Goal: Task Accomplishment & Management: Manage account settings

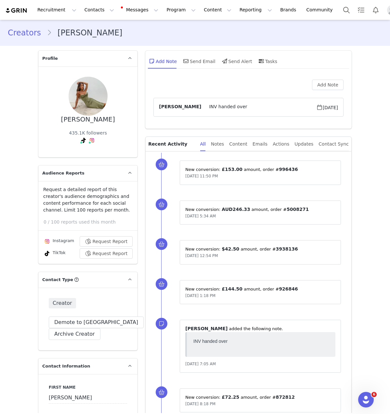
scroll to position [1524, 0]
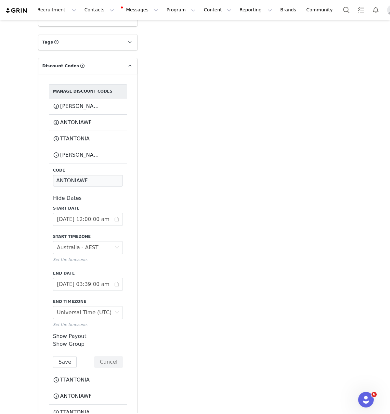
click at [89, 11] on button "Contacts Contacts" at bounding box center [99, 10] width 37 height 15
click at [92, 28] on p "Creators" at bounding box center [90, 28] width 19 height 7
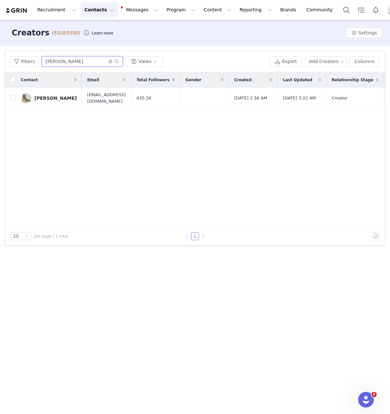
click at [82, 64] on input "Apostolou" at bounding box center [82, 61] width 81 height 10
type input "allie auton"
click at [45, 98] on div "Allie Auton" at bounding box center [55, 97] width 42 height 5
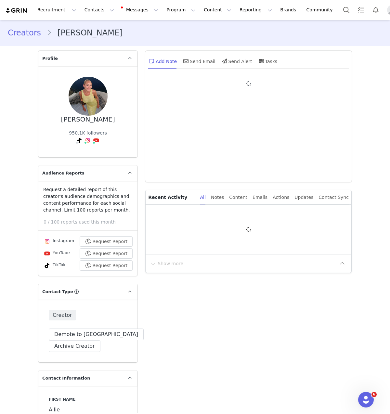
type input "+1 (United States)"
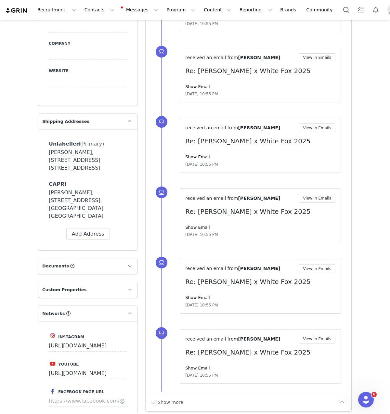
scroll to position [429, 0]
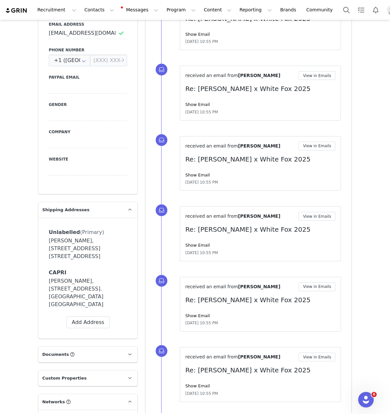
click at [102, 298] on div "Allie Auton, 38 Via Roma. Malafemmena Guest House Capri, Napoli 80073 Italy" at bounding box center [88, 292] width 78 height 31
click at [123, 272] on button at bounding box center [121, 272] width 11 height 9
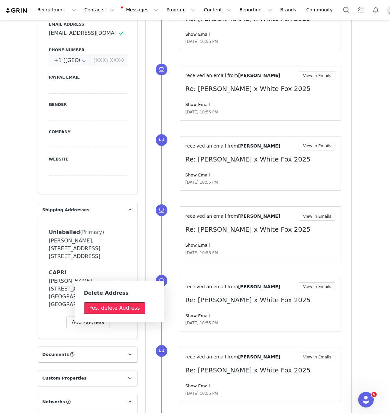
click at [129, 311] on button "Yes, delete Address" at bounding box center [114, 308] width 61 height 12
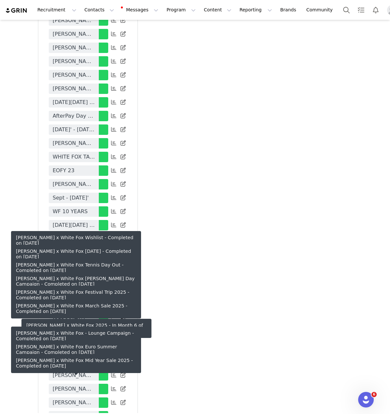
scroll to position [1611, 0]
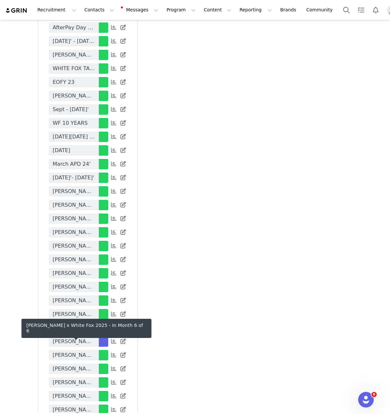
click at [89, 338] on span "Allie Auton x White Fox 2025" at bounding box center [74, 341] width 42 height 8
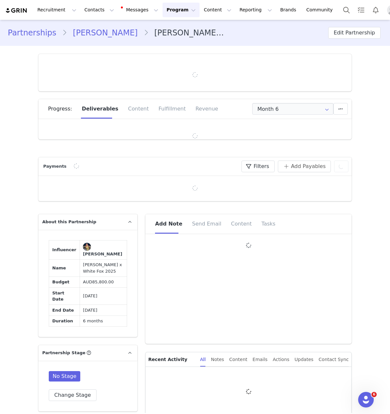
type input "+1 (United States)"
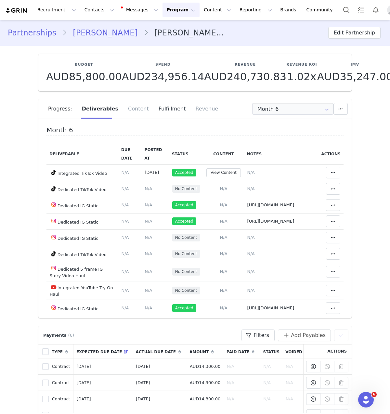
click at [160, 104] on div "Fulfillment" at bounding box center [172, 108] width 37 height 19
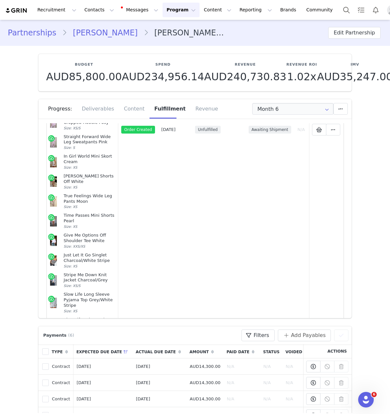
scroll to position [511, 0]
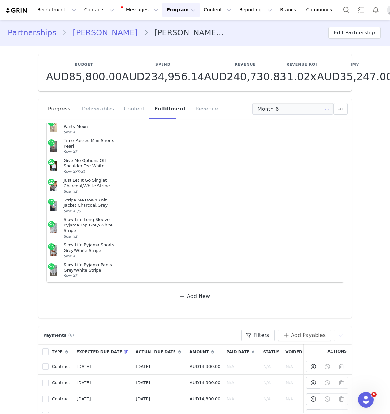
click at [201, 297] on span "Add New" at bounding box center [198, 296] width 23 height 8
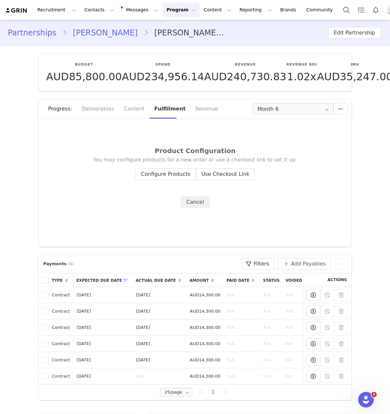
scroll to position [0, 0]
click at [171, 172] on button "Configure Products" at bounding box center [165, 174] width 60 height 12
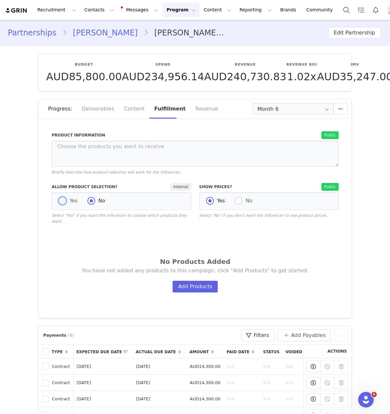
click at [62, 201] on span at bounding box center [62, 201] width 8 height 8
click at [62, 201] on input "Yes" at bounding box center [62, 201] width 8 height 8
radio input "true"
radio input "false"
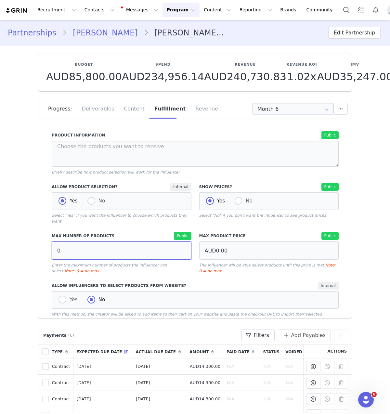
drag, startPoint x: 75, startPoint y: 251, endPoint x: 45, endPoint y: 238, distance: 32.3
click at [48, 238] on div "Max Number of Products Public 0 Enter the maximum number of products the influe…" at bounding box center [121, 253] width 147 height 50
type input "10"
click at [96, 214] on p "Select "Yes" if you want the influencer to choose which products they want." at bounding box center [122, 218] width 140 height 12
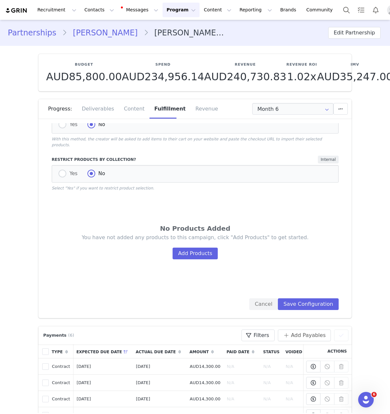
scroll to position [183, 0]
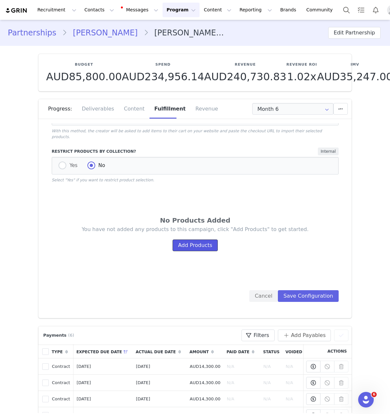
click at [180, 245] on button "Add Products" at bounding box center [194, 245] width 45 height 12
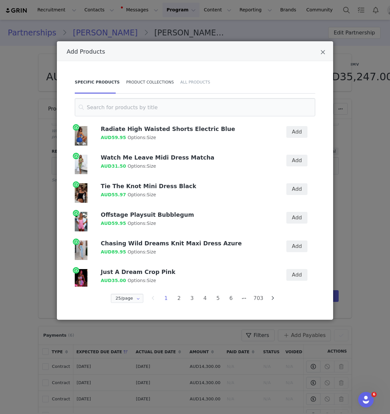
click at [148, 80] on div "Product Collections" at bounding box center [150, 82] width 54 height 23
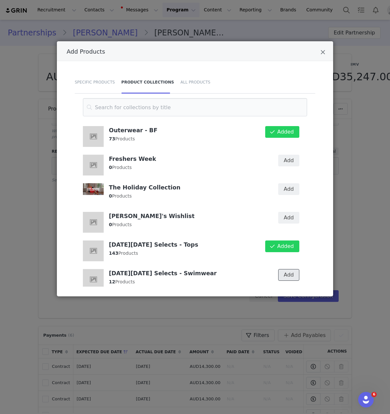
click at [290, 274] on button "Add" at bounding box center [288, 275] width 21 height 12
click at [320, 52] on icon "Close" at bounding box center [322, 52] width 5 height 6
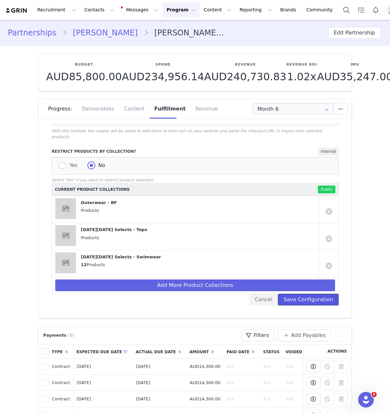
click at [313, 294] on button "Save Configuration" at bounding box center [308, 300] width 61 height 12
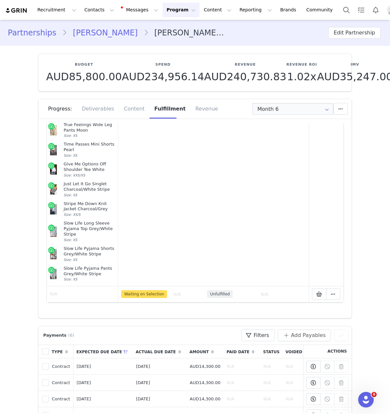
scroll to position [23, 0]
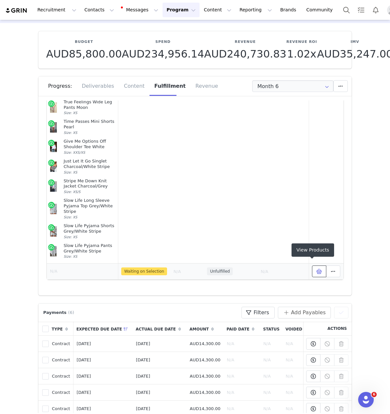
click at [316, 269] on icon at bounding box center [319, 271] width 6 height 5
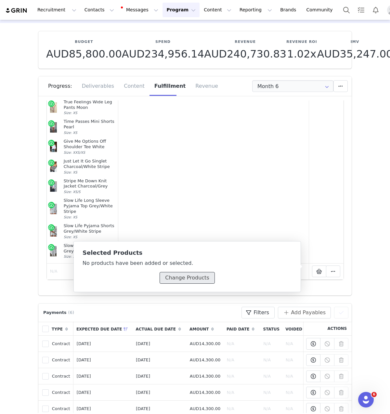
click at [191, 277] on button "Change Products" at bounding box center [186, 278] width 55 height 12
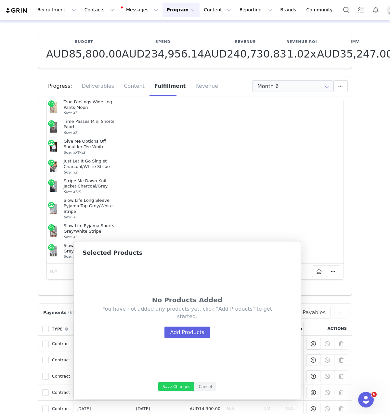
click at [178, 326] on div "You have not added any products yet, click "Add Products" to get started. Add P…" at bounding box center [187, 321] width 170 height 33
click at [179, 328] on button "Add Products" at bounding box center [186, 332] width 45 height 12
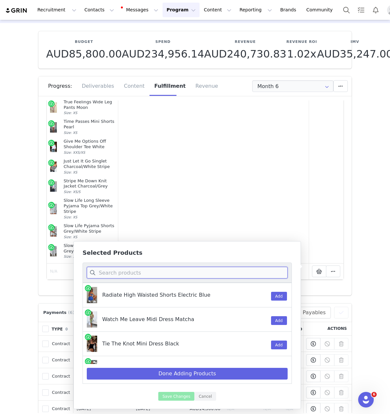
click at [162, 270] on input at bounding box center [187, 273] width 201 height 12
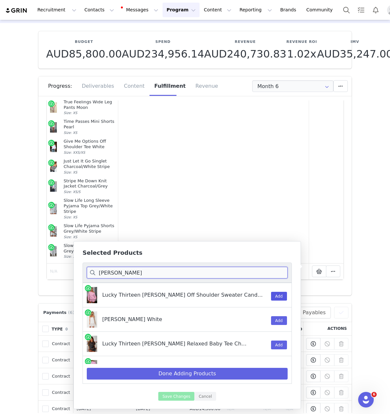
type input "elsa"
click at [271, 297] on button "Add" at bounding box center [279, 296] width 16 height 9
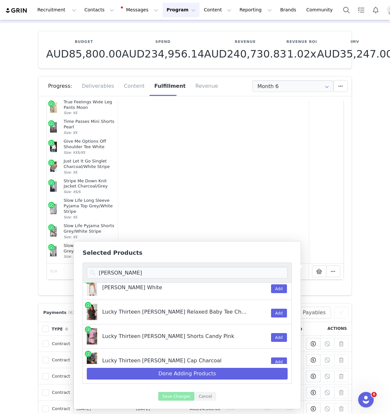
scroll to position [36, 0]
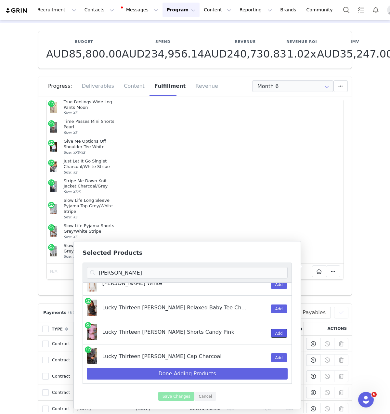
click at [273, 336] on button "Add" at bounding box center [279, 333] width 16 height 9
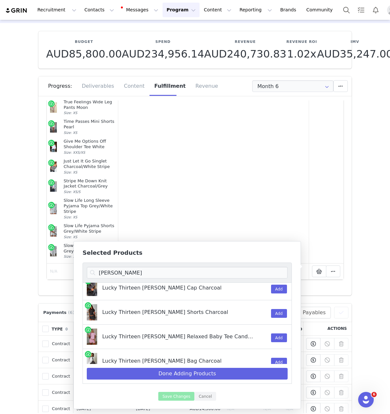
scroll to position [105, 0]
click at [277, 338] on button "Add" at bounding box center [279, 337] width 16 height 9
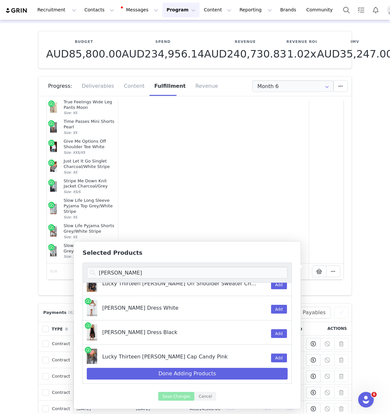
scroll to position [211, 0]
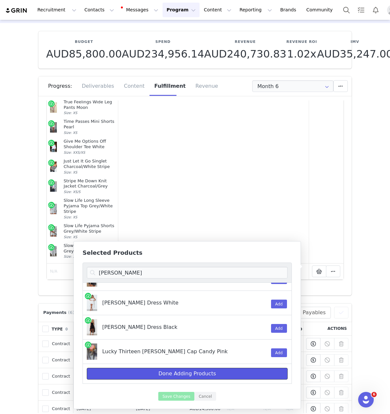
click at [219, 375] on button "Done Adding Products" at bounding box center [187, 374] width 201 height 12
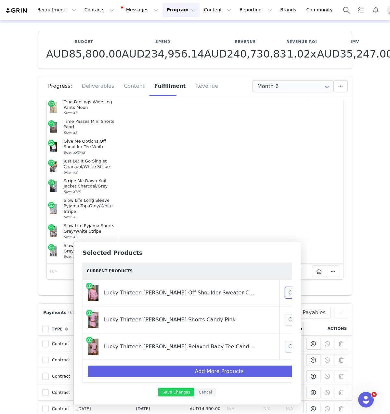
click at [285, 291] on select "Choose Size 3XS/XXS XXS/XS XS/S S/M M/L L/XL" at bounding box center [309, 293] width 48 height 12
select select "27778619"
click at [285, 287] on select "Choose Size 3XS/XXS XXS/XS XS/S S/M M/L L/XL" at bounding box center [309, 293] width 48 height 12
click at [285, 348] on select "Choose Size 3XS XXS XS S M L XL" at bounding box center [309, 347] width 48 height 12
select select "27778378"
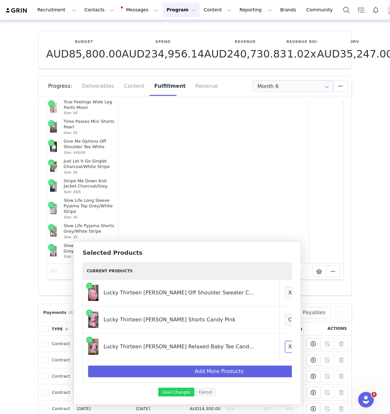
click at [285, 341] on select "Choose Size 3XS XXS XS S M L XL" at bounding box center [309, 347] width 48 height 12
click at [285, 319] on select "Choose Size 3XS XXS XS S M L XL" at bounding box center [309, 320] width 48 height 12
select select "27779614"
click at [285, 314] on select "Choose Size 3XS XXS XS S M L XL" at bounding box center [309, 320] width 48 height 12
click at [179, 395] on button "Save Changes" at bounding box center [176, 391] width 36 height 9
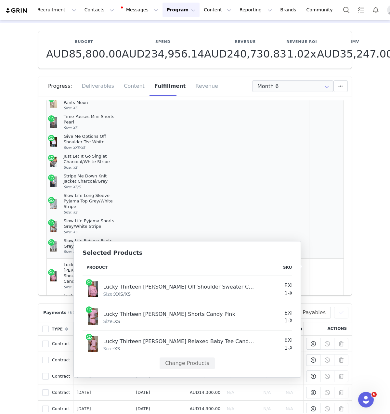
click at [228, 178] on td "Unfulfilled" at bounding box center [222, 31] width 54 height 455
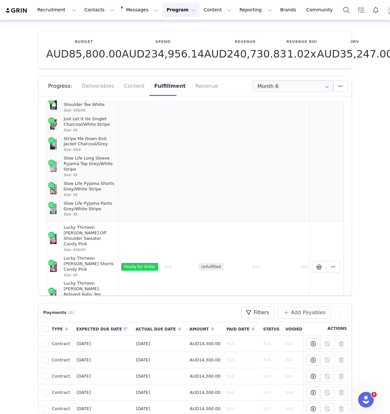
scroll to position [571, 0]
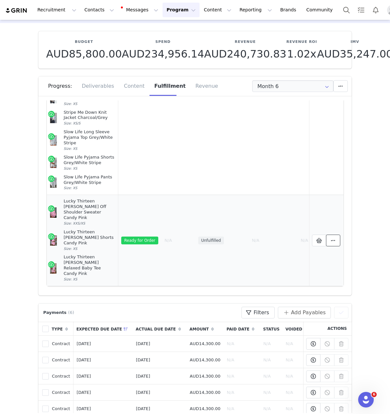
click at [331, 238] on icon at bounding box center [333, 240] width 5 height 5
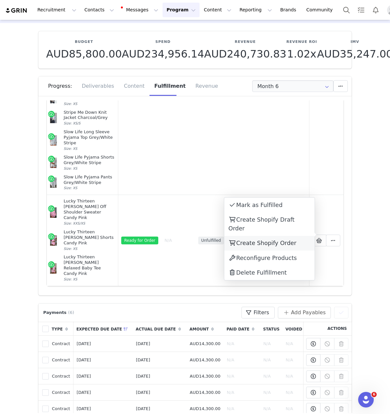
click at [299, 238] on div "Create Shopify Order" at bounding box center [269, 243] width 90 height 15
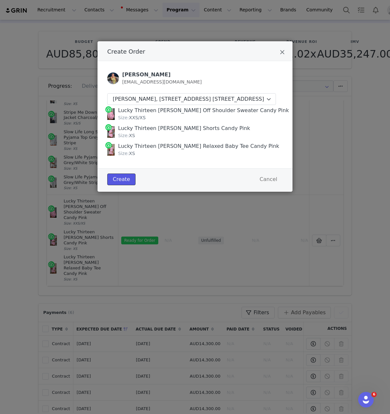
click at [127, 185] on button "Create" at bounding box center [121, 179] width 28 height 12
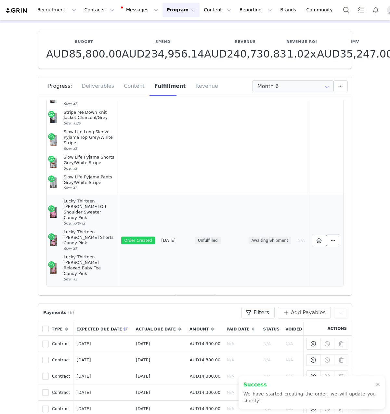
click at [326, 240] on button at bounding box center [333, 240] width 14 height 12
click at [290, 235] on link "View Order" at bounding box center [269, 234] width 90 height 15
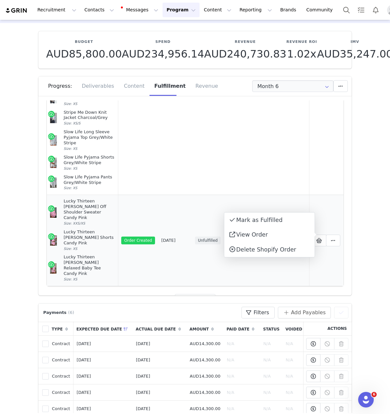
scroll to position [579, 0]
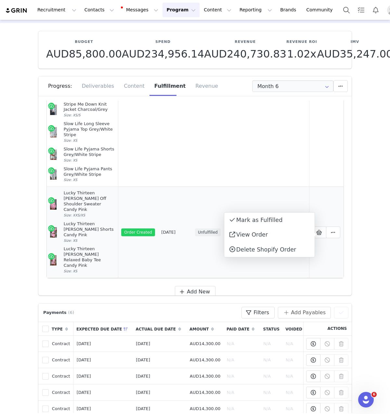
drag, startPoint x: 76, startPoint y: 264, endPoint x: 48, endPoint y: 204, distance: 66.4
click at [48, 204] on td "Lucky Thirteen Elsa Off Shoulder Sweater Candy Pink Size: XXS/XS Lucky Thirteen…" at bounding box center [82, 231] width 71 height 91
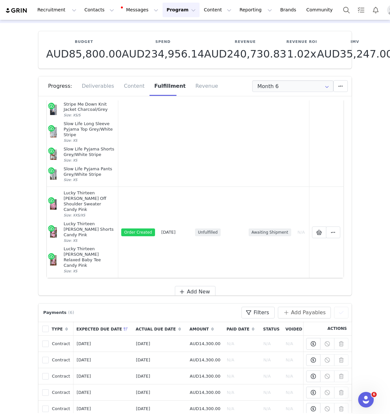
copy td "Lucky Thirteen Elsa Off Shoulder Sweater Candy Pink Size: XXS/XS Lucky Thirteen…"
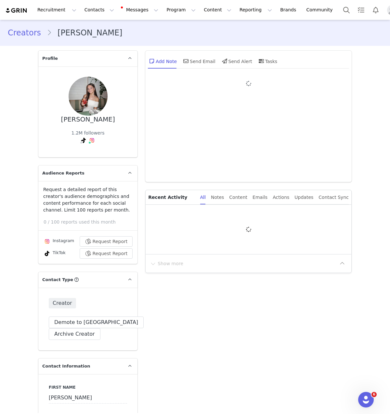
type input "+1 ([GEOGRAPHIC_DATA])"
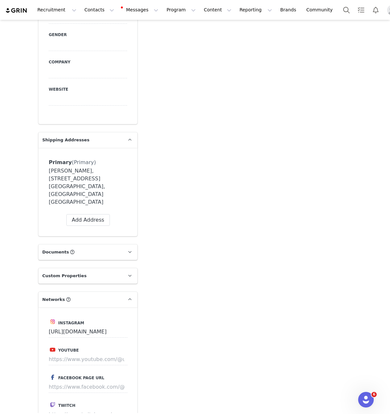
scroll to position [496, 0]
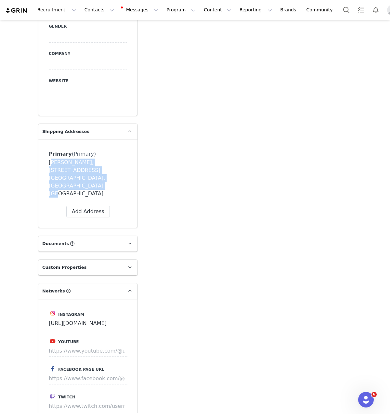
drag, startPoint x: 46, startPoint y: 162, endPoint x: 93, endPoint y: 179, distance: 49.4
click at [93, 179] on div "Ciara Mcqueen, 18 Lisbon Ct. Parkwood, Western Australia 6147 Australia" at bounding box center [88, 177] width 78 height 39
copy div "Ciara Mcqueen, 18 Lisbon Ct. Parkwood, Western Australia 6147 Australia"
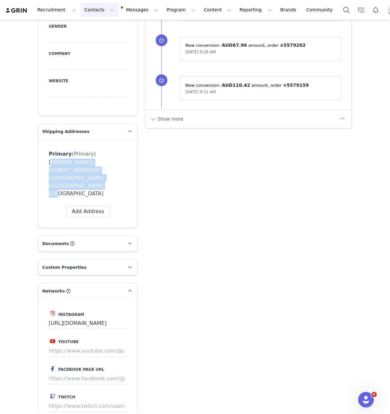
click at [92, 10] on button "Contacts Contacts" at bounding box center [99, 10] width 37 height 15
click at [105, 31] on div "Creators" at bounding box center [102, 28] width 44 height 7
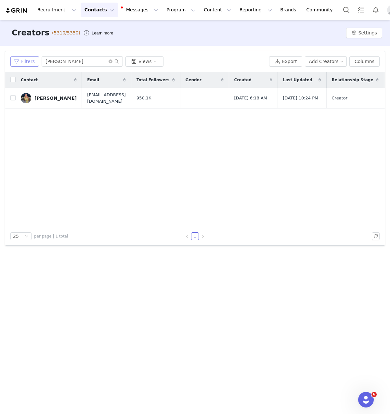
click at [37, 64] on button "Filters" at bounding box center [24, 61] width 29 height 10
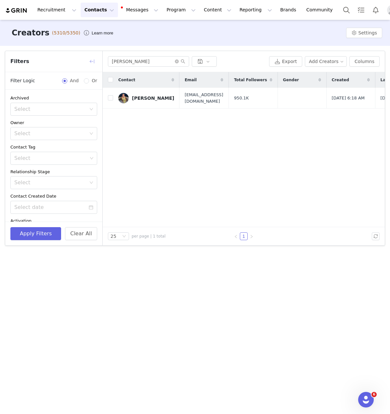
click at [92, 62] on button "button" at bounding box center [92, 61] width 10 height 10
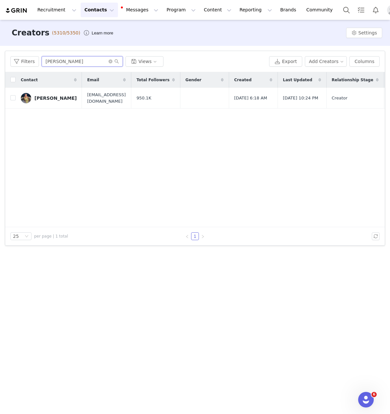
click at [95, 62] on input "allie auton" at bounding box center [82, 61] width 81 height 10
type input "[PERSON_NAME]"
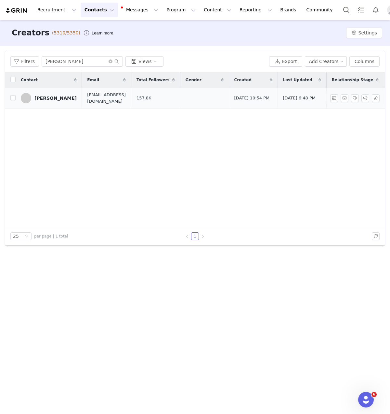
click at [45, 102] on link "[PERSON_NAME]" at bounding box center [49, 98] width 56 height 10
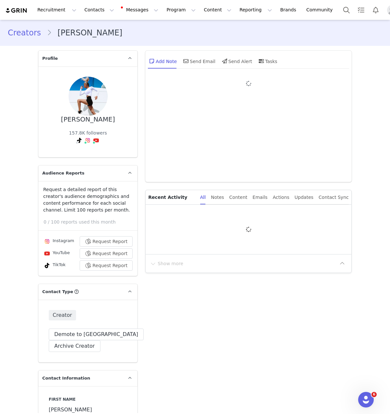
click at [188, 97] on div at bounding box center [248, 127] width 190 height 94
type input "+1 (United States)"
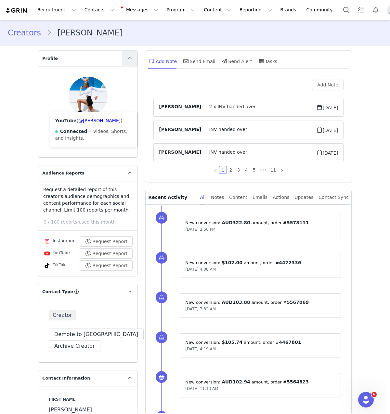
click at [133, 59] on link at bounding box center [130, 59] width 16 height 16
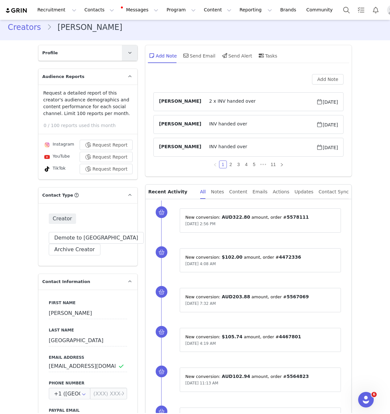
scroll to position [6, 0]
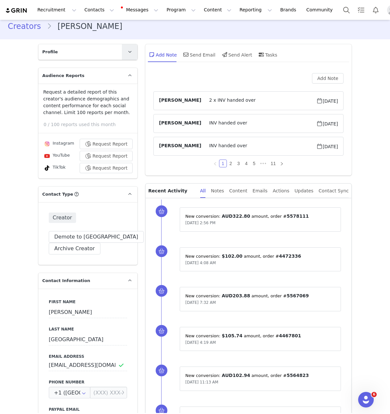
click at [130, 52] on span at bounding box center [130, 52] width 8 height 8
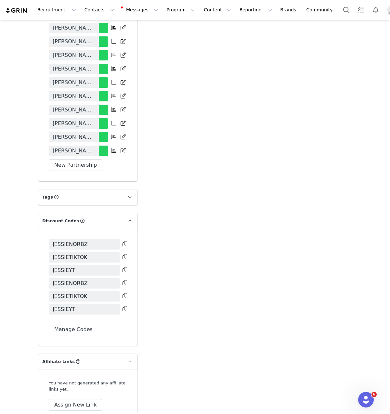
scroll to position [1726, 0]
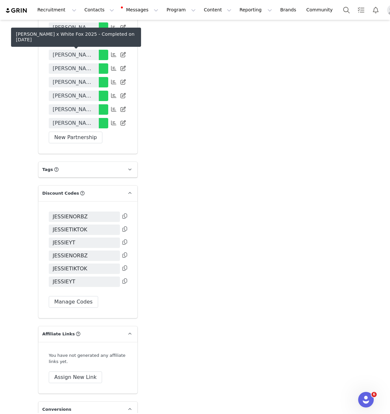
click at [77, 78] on span "Jessie Norbury x White Fox 2025" at bounding box center [74, 82] width 42 height 8
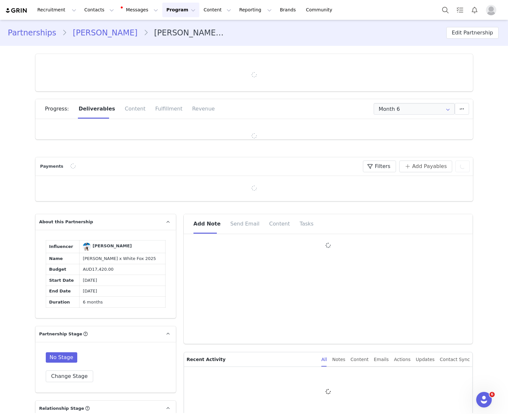
type input "+1 (United States)"
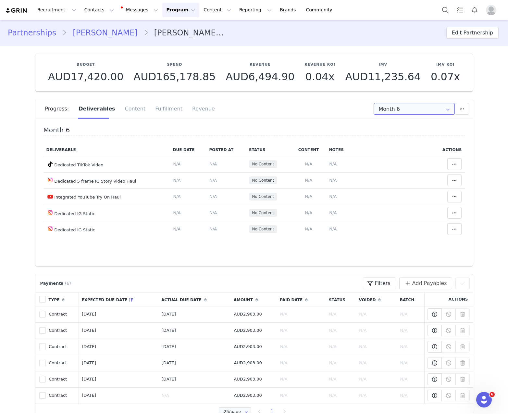
click at [266, 111] on input "Month 6" at bounding box center [414, 109] width 81 height 12
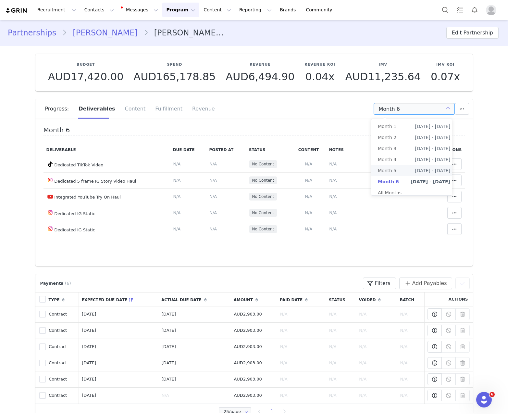
click at [266, 169] on li "Month 5 May 8th - Jun 7th" at bounding box center [414, 170] width 85 height 11
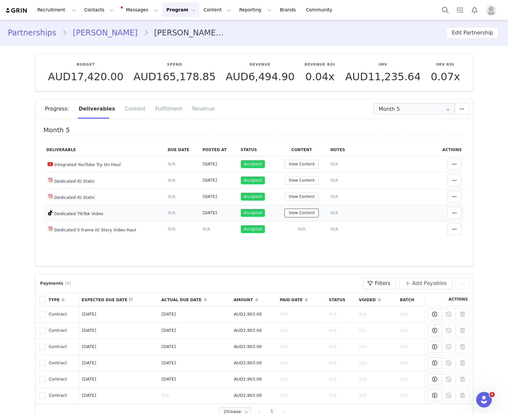
click at [266, 214] on button "View Content" at bounding box center [302, 213] width 34 height 9
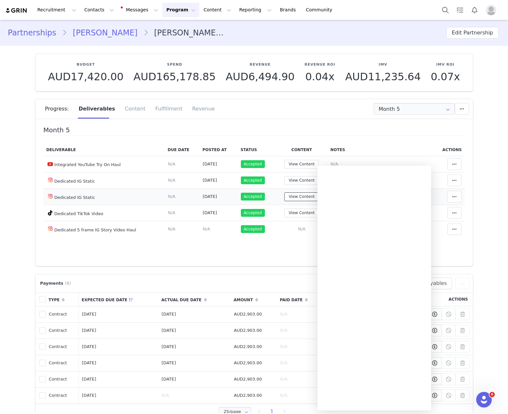
click at [266, 196] on button "View Content" at bounding box center [302, 196] width 34 height 9
click at [266, 105] on input "Month 5" at bounding box center [414, 109] width 81 height 12
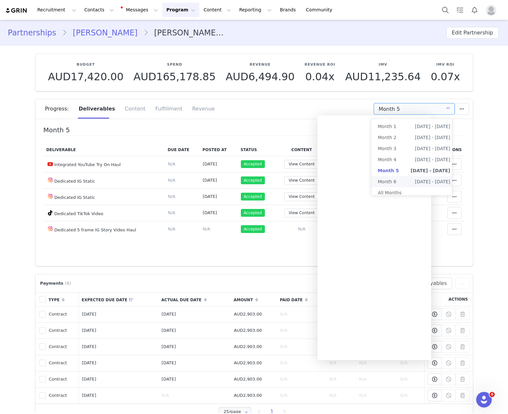
click at [266, 179] on span "Jun 8th - Jul 8th" at bounding box center [432, 181] width 35 height 11
type input "Month 6"
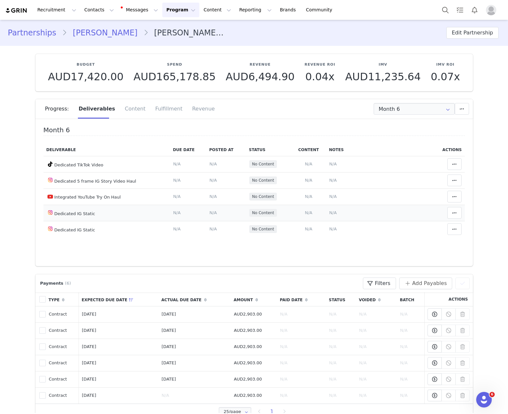
click at [266, 213] on span "N/A" at bounding box center [308, 212] width 7 height 5
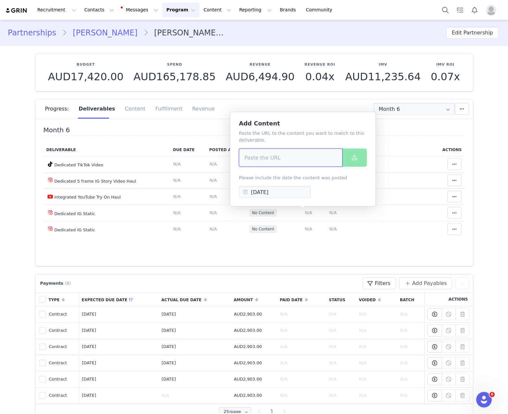
click at [266, 153] on input at bounding box center [291, 157] width 104 height 18
paste input "https://www.instagram.com/p/DL9cG8dh8jE/?img_index=1"
type input "https://www.instagram.com/p/DL9cG8dh8jE/?img_index=1"
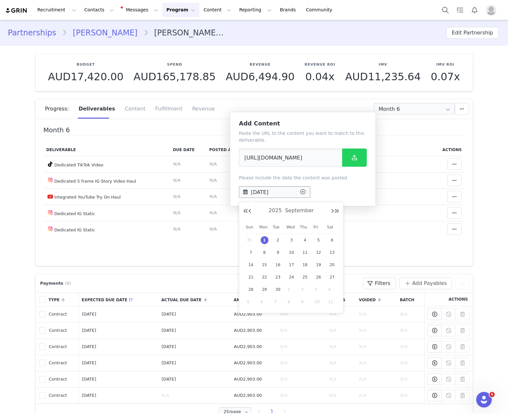
click at [266, 193] on input "Sep 01 2025" at bounding box center [274, 192] width 71 height 12
click at [250, 213] on button "Previous Month" at bounding box center [249, 211] width 3 height 5
click at [266, 250] on span "11" at bounding box center [319, 252] width 8 height 8
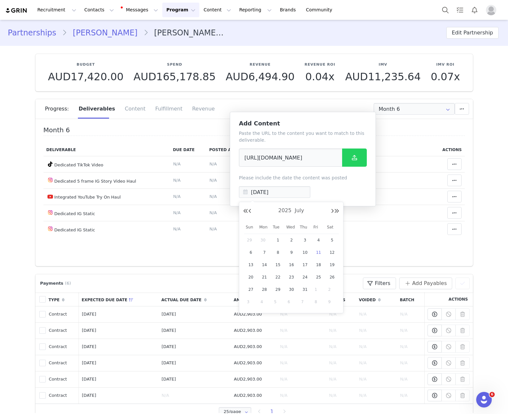
type input "Jul 11 2025"
click at [266, 157] on icon at bounding box center [354, 157] width 5 height 5
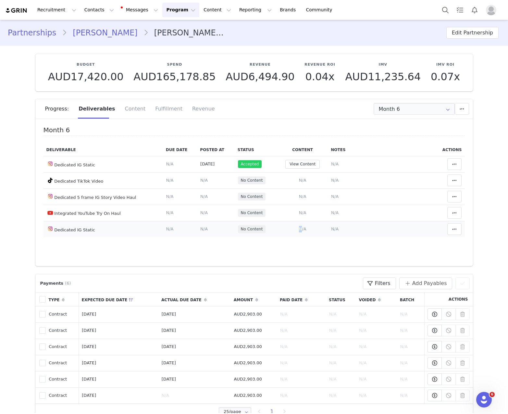
click at [266, 226] on td "Add Content Paste the URL to the content you want to match to this deliverable.…" at bounding box center [302, 229] width 51 height 16
click at [266, 229] on span "N/A" at bounding box center [302, 228] width 7 height 5
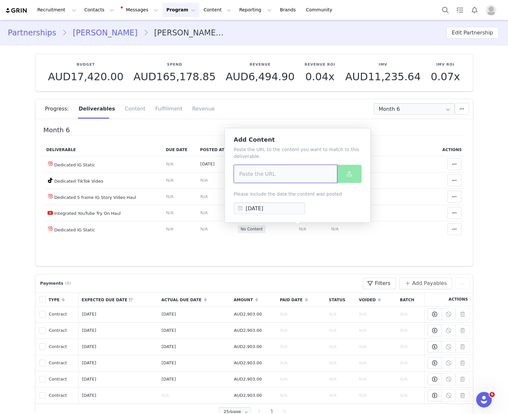
click at [266, 170] on input at bounding box center [286, 174] width 104 height 18
paste input "https://www.instagram.com/p/DMFC5kJhSM-/?img_index=1"
type input "https://www.instagram.com/p/DMFC5kJhSM-/?img_index=1"
click at [266, 208] on input "Sep 01 2025" at bounding box center [269, 208] width 71 height 12
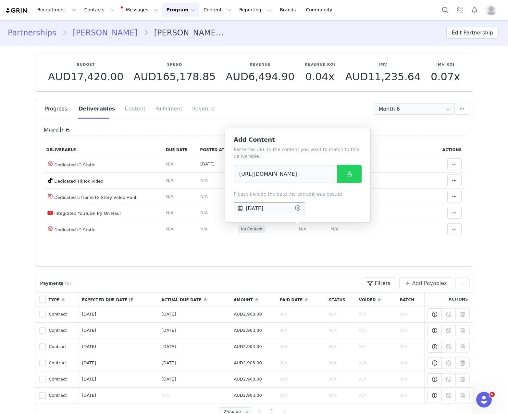
scroll to position [0, 0]
click at [244, 227] on button "Previous Month" at bounding box center [244, 227] width 3 height 5
click at [266, 283] on span "14" at bounding box center [300, 281] width 8 height 8
type input "Aug 14 2025"
click at [266, 174] on icon at bounding box center [349, 173] width 5 height 5
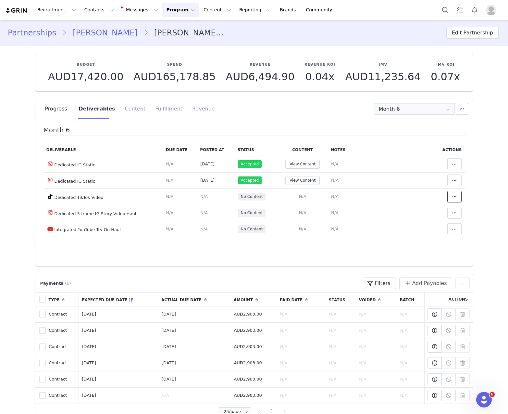
drag, startPoint x: 446, startPoint y: 198, endPoint x: 474, endPoint y: 227, distance: 40.2
click at [266, 227] on section "Budget AUD17,420.00 Spend AUD165,178.85 Revenue AUD6,494.90 Revenue ROI 0.04x I…" at bounding box center [255, 156] width 448 height 220
click at [266, 211] on icon at bounding box center [454, 212] width 5 height 5
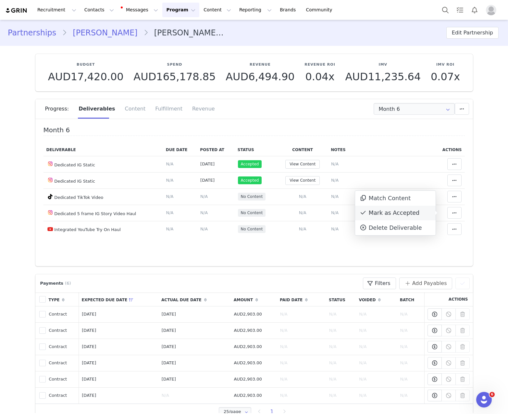
click at [266, 214] on div "Mark as Accepted" at bounding box center [395, 213] width 81 height 15
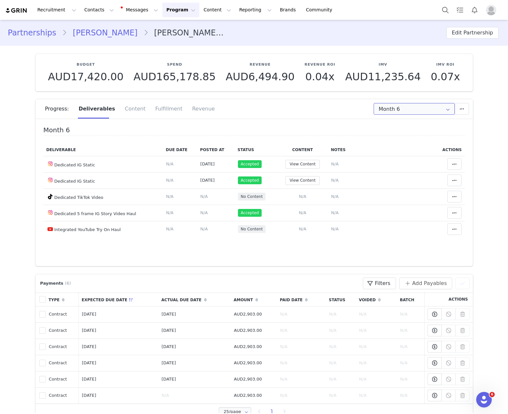
click at [266, 111] on input "Month 6" at bounding box center [414, 109] width 81 height 12
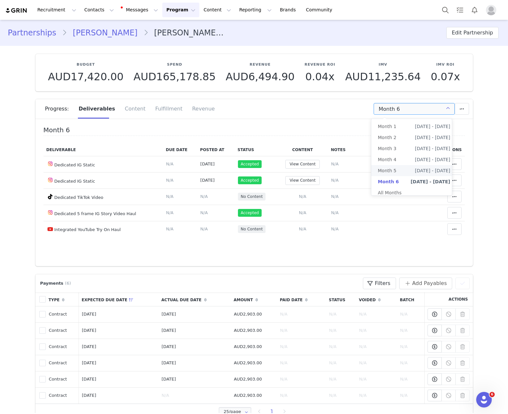
click at [266, 171] on li "Month 5 May 8th - Jun 7th" at bounding box center [414, 170] width 85 height 11
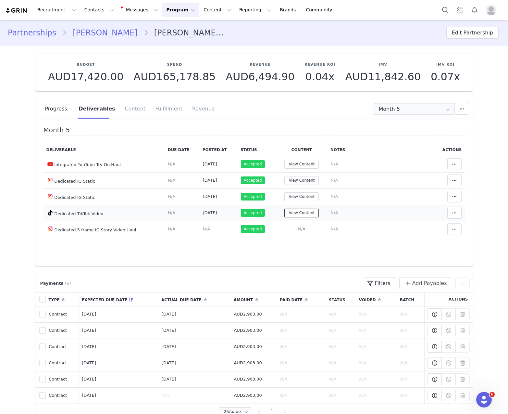
click at [266, 213] on button "View Content" at bounding box center [302, 213] width 34 height 9
click at [266, 97] on section "Budget AUD17,420.00 Spend AUD165,178.85 Revenue AUD6,494.90 Revenue ROI 0.04x I…" at bounding box center [255, 156] width 448 height 220
click at [266, 110] on input "Month 5" at bounding box center [414, 109] width 81 height 12
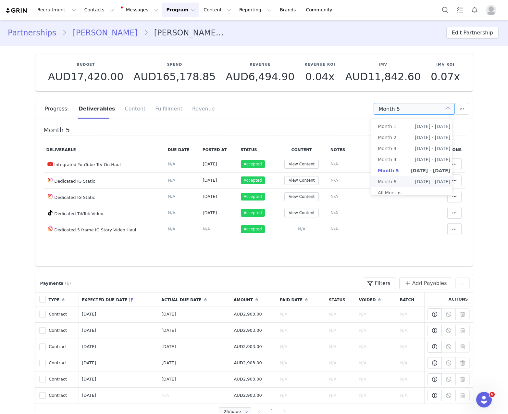
click at [266, 182] on li "Month 6 Jun 8th - Jul 8th" at bounding box center [414, 181] width 85 height 11
type input "Month 6"
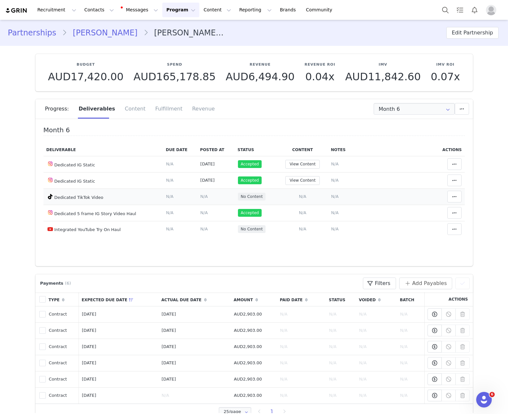
click at [266, 195] on span "N/A" at bounding box center [302, 196] width 7 height 5
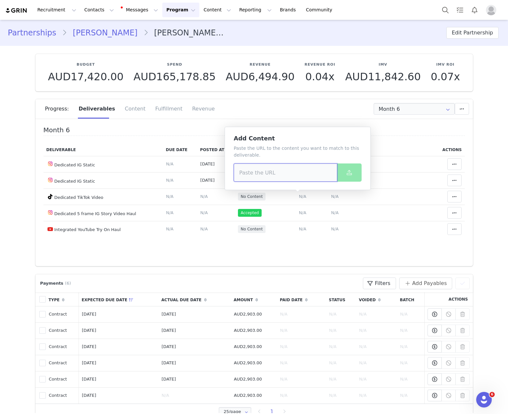
click at [266, 168] on input at bounding box center [286, 172] width 104 height 18
paste input "https://www.tiktok.com/@jessienorbz/video/7540160936762428690"
type input "https://www.tiktok.com/@jessienorbz/video/7540160936762428690"
click at [266, 172] on icon at bounding box center [349, 172] width 5 height 5
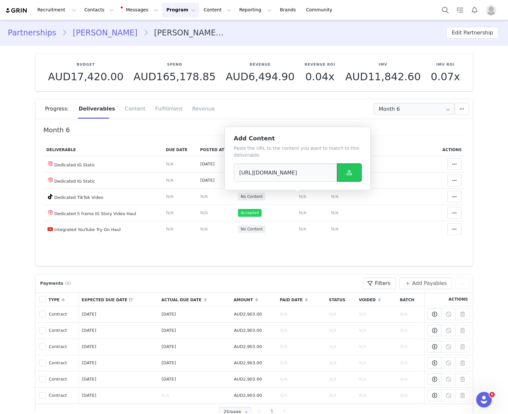
scroll to position [0, 0]
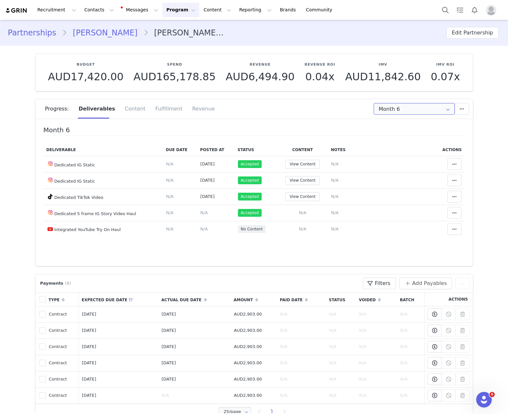
click at [266, 107] on input "Month 6" at bounding box center [414, 109] width 81 height 12
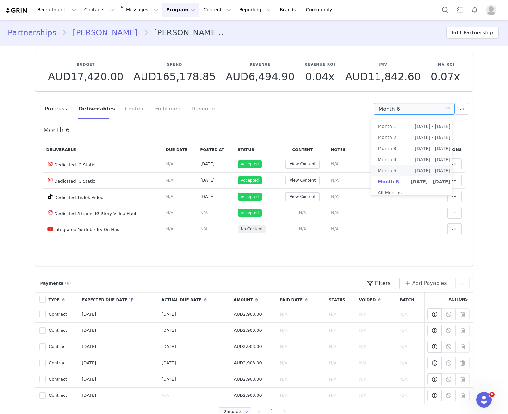
click at [266, 170] on span "Month 5" at bounding box center [387, 170] width 19 height 11
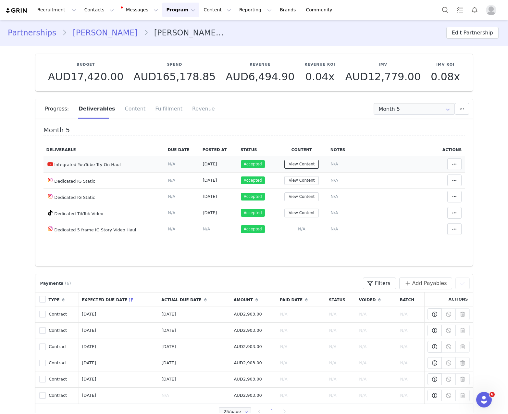
click at [266, 162] on button "View Content" at bounding box center [302, 164] width 34 height 9
click at [266, 99] on div "Progress: Deliverables Content Fulfillment Revenue" at bounding box center [259, 108] width 428 height 19
click at [266, 110] on icon at bounding box center [448, 109] width 10 height 12
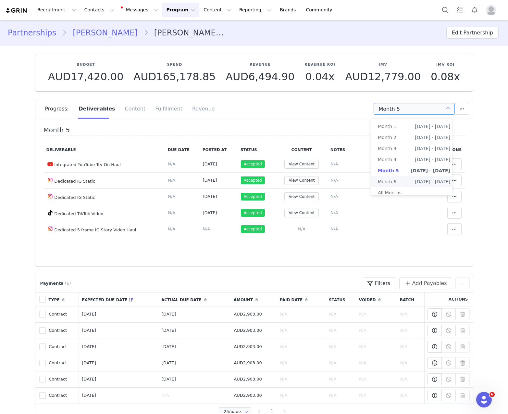
click at [266, 185] on li "Month 6 Jun 8th - Jul 8th" at bounding box center [414, 181] width 85 height 11
type input "Month 6"
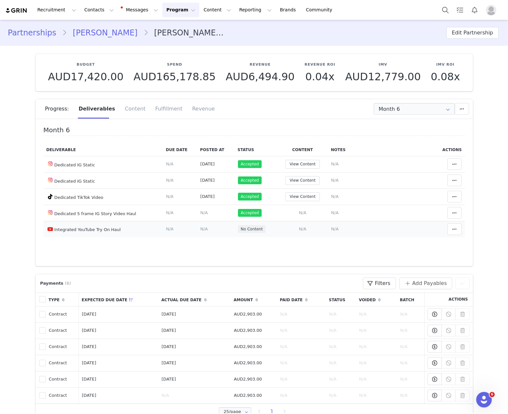
click at [266, 228] on span "N/A" at bounding box center [302, 228] width 7 height 5
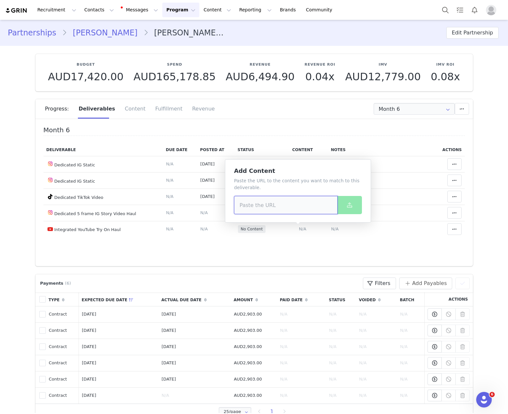
click at [266, 208] on input at bounding box center [286, 205] width 104 height 18
paste input "https://www.youtube.com/watch?v=AmqGnWlyDXA"
type input "https://www.youtube.com/watch?v=AmqGnWlyDXA"
click at [266, 208] on span at bounding box center [350, 205] width 8 height 8
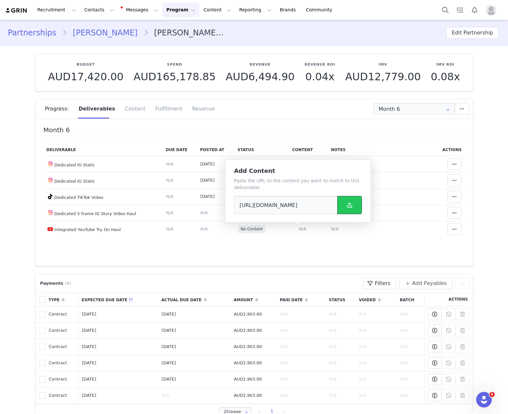
scroll to position [0, 0]
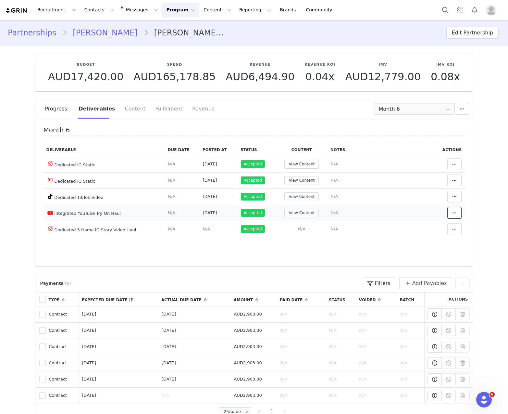
click at [266, 215] on button at bounding box center [455, 213] width 14 height 12
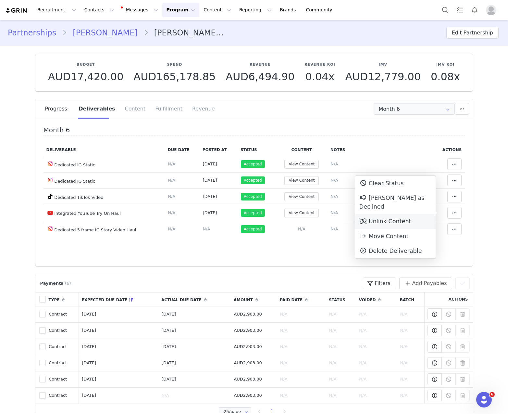
click at [266, 217] on div "Unlink Content" at bounding box center [395, 221] width 81 height 15
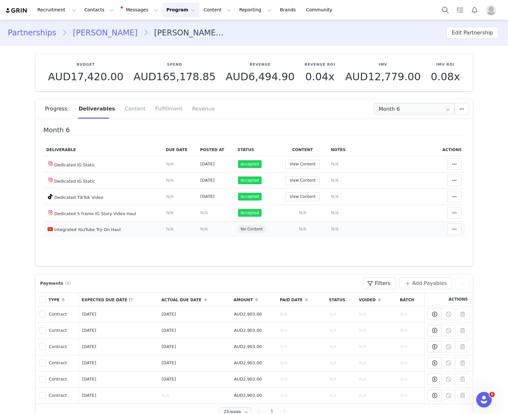
click at [266, 230] on span "N/A" at bounding box center [302, 228] width 7 height 5
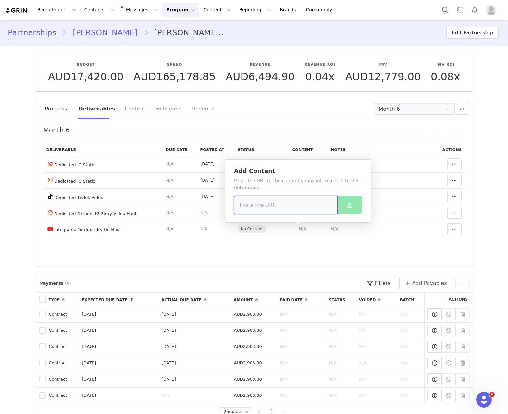
click at [266, 209] on input at bounding box center [286, 205] width 104 height 18
paste input "https://www.youtube.com/watch?v=FAo7kGUgft8"
type input "https://www.youtube.com/watch?v=FAo7kGUgft8"
click at [266, 207] on span at bounding box center [350, 205] width 8 height 8
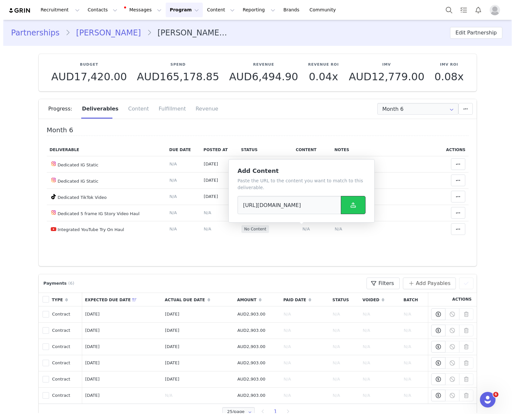
scroll to position [0, 0]
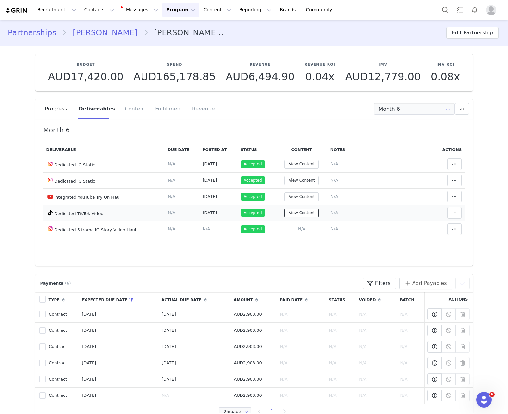
click at [266, 212] on button "View Content" at bounding box center [302, 213] width 34 height 9
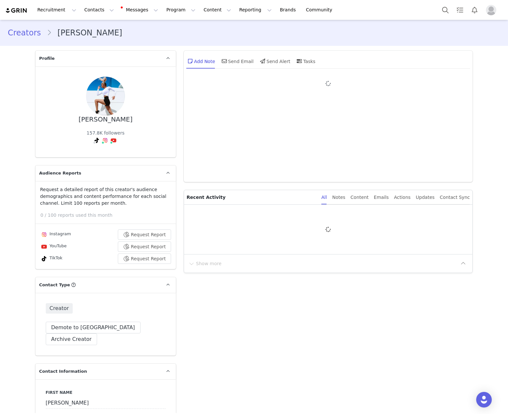
type input "+1 (United States)"
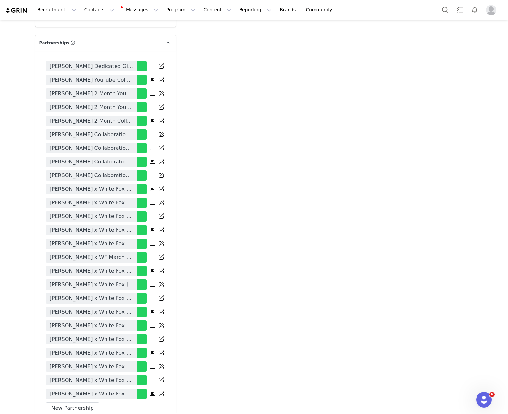
scroll to position [1520, 0]
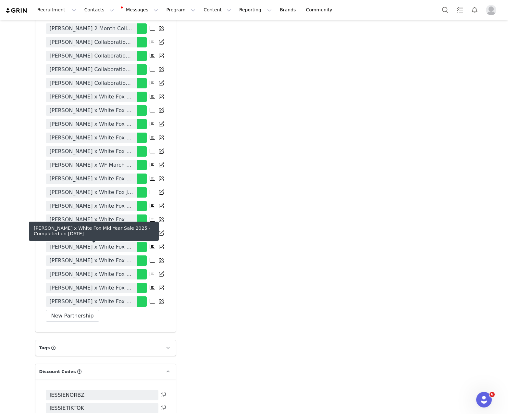
click at [110, 284] on span "Jessie Norbury x White Fox Mid Year Sale 2025" at bounding box center [92, 288] width 84 height 8
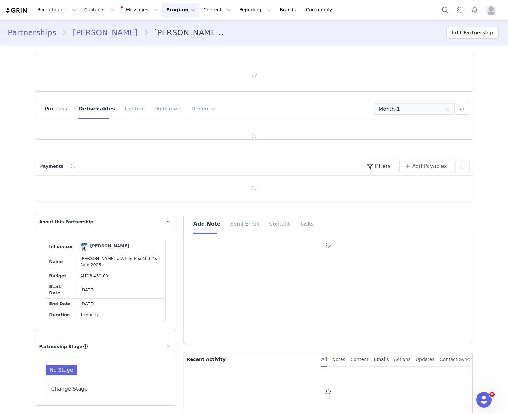
type input "+1 (United States)"
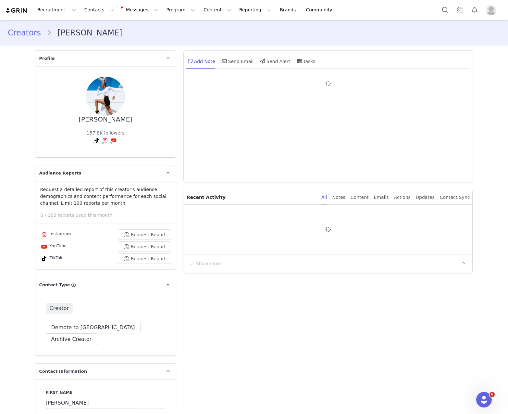
type input "+1 (United States)"
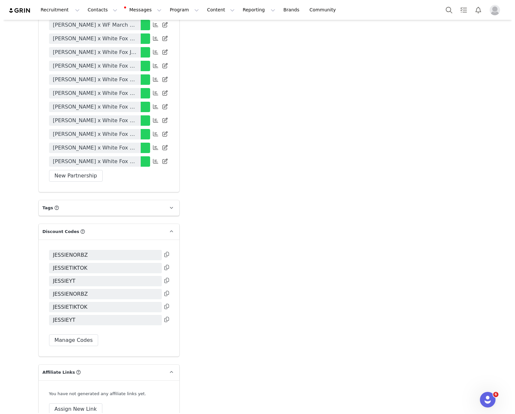
scroll to position [1647, 0]
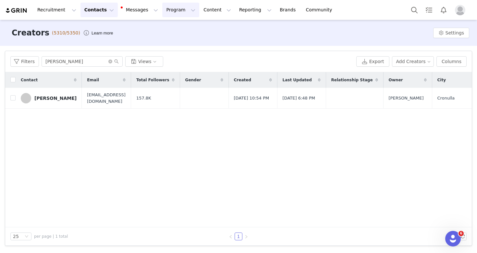
click at [169, 15] on button "Program Program" at bounding box center [180, 10] width 37 height 15
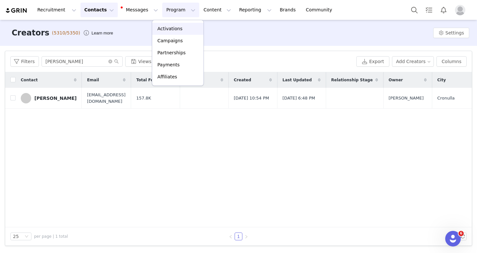
click at [169, 29] on p "Activations" at bounding box center [170, 28] width 25 height 7
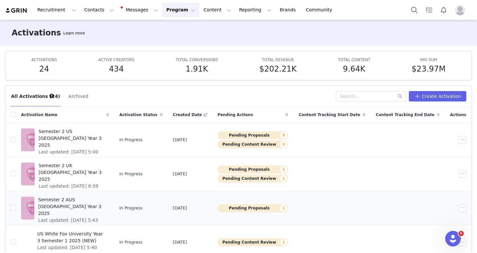
click at [88, 199] on span "Semester 2 AUS White Fox University Year 3 2025" at bounding box center [71, 206] width 67 height 20
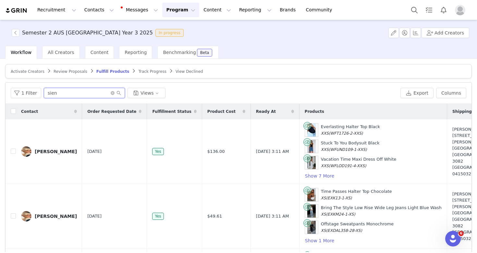
click at [112, 90] on input "sien" at bounding box center [84, 93] width 81 height 10
click at [112, 91] on icon "icon: close-circle" at bounding box center [113, 93] width 4 height 4
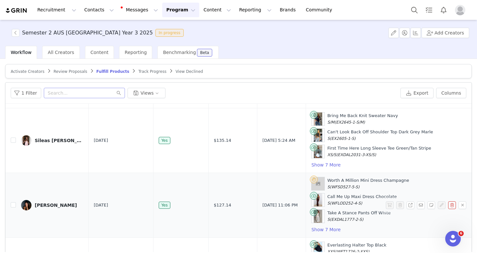
scroll to position [204, 0]
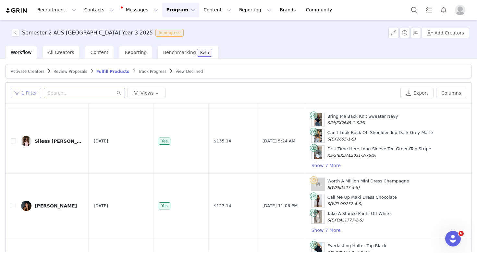
click at [26, 92] on button "1 Filter" at bounding box center [26, 93] width 31 height 10
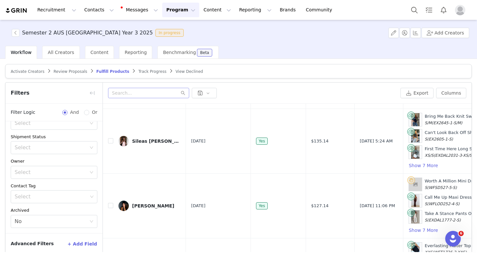
scroll to position [0, 0]
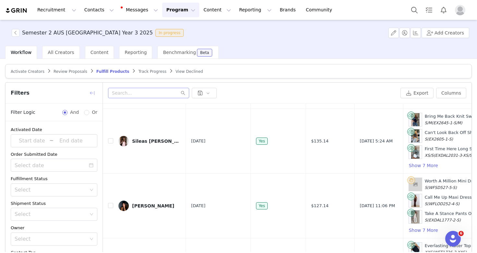
click at [94, 90] on button "button" at bounding box center [92, 93] width 10 height 10
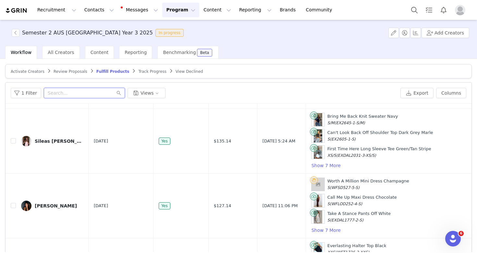
click at [84, 95] on input "text" at bounding box center [84, 93] width 81 height 10
paste input "Oshara"
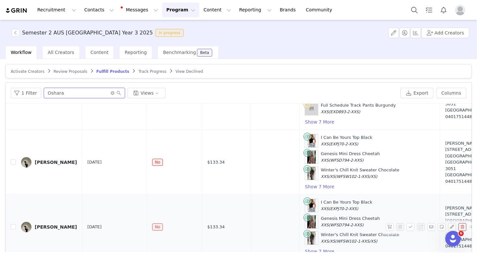
scroll to position [31, 0]
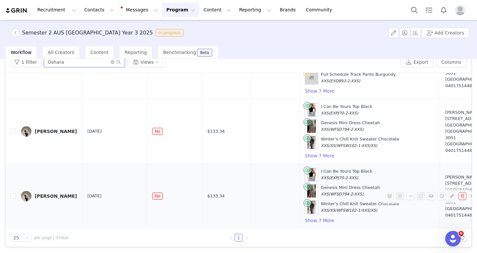
type input "Oshara"
click at [459, 192] on button "button" at bounding box center [463, 196] width 8 height 8
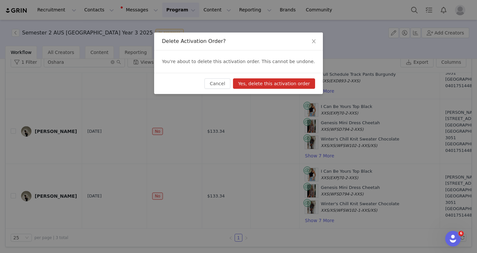
click at [256, 81] on button "Yes, delete this activation order" at bounding box center [274, 83] width 82 height 10
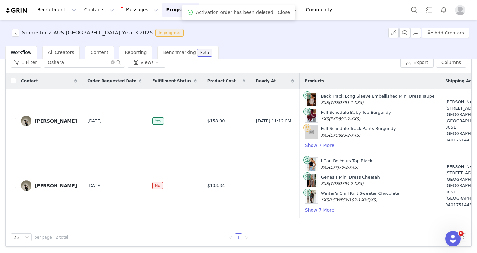
scroll to position [30, 0]
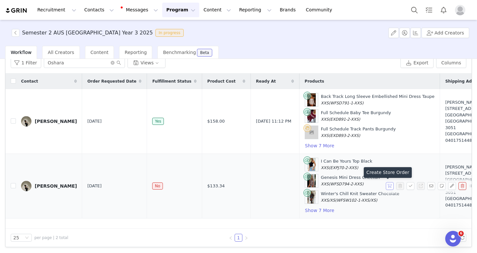
click at [386, 187] on button "button" at bounding box center [390, 186] width 8 height 8
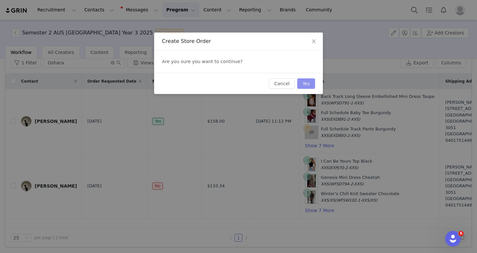
click at [301, 86] on button "Yes" at bounding box center [307, 83] width 18 height 10
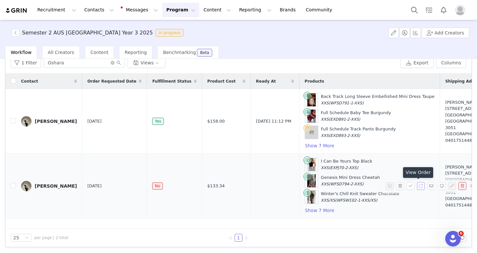
click at [417, 185] on button "button" at bounding box center [421, 186] width 8 height 8
click at [305, 211] on button "Show 7 More" at bounding box center [320, 210] width 30 height 8
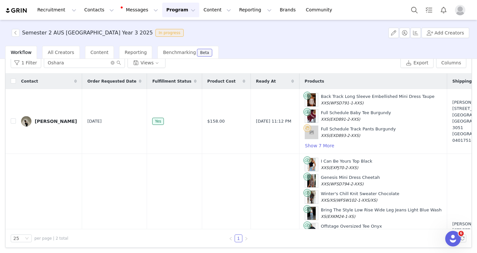
scroll to position [0, 0]
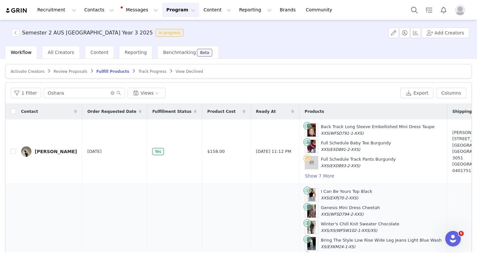
drag, startPoint x: 347, startPoint y: 207, endPoint x: 280, endPoint y: 192, distance: 68.9
copy div "I Can Be Yours Top Black XXS (EXPJ70-2-XXS) Genesis Mini Dress Cheetah XXS (WFS…"
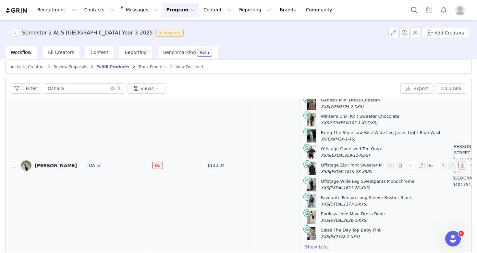
scroll to position [5, 0]
click at [55, 162] on div "[PERSON_NAME]" at bounding box center [56, 164] width 42 height 5
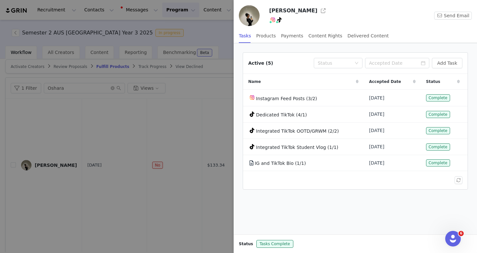
click at [141, 123] on div at bounding box center [238, 126] width 477 height 253
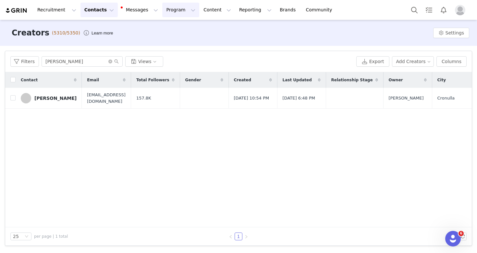
click at [162, 9] on button "Program Program" at bounding box center [180, 10] width 37 height 15
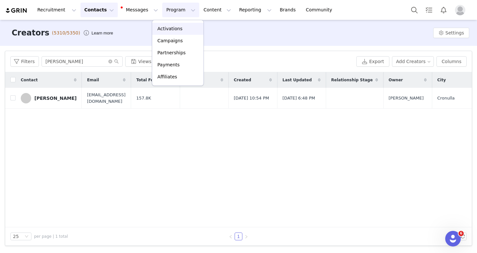
click at [168, 27] on p "Activations" at bounding box center [170, 28] width 25 height 7
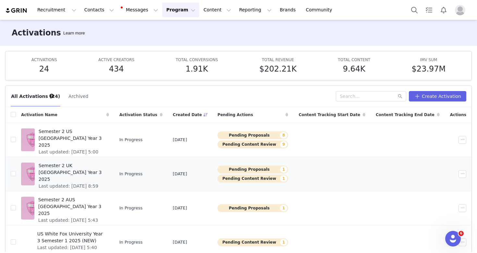
click at [51, 170] on span "Semester 2 UK [GEOGRAPHIC_DATA] Year 3 2025" at bounding box center [72, 172] width 67 height 20
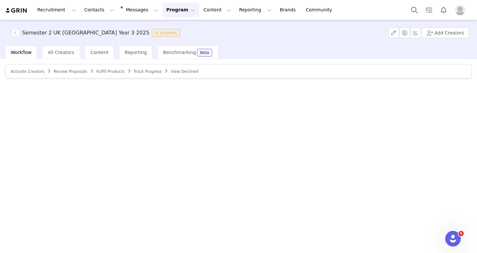
click at [361, 42] on div "Semester 2 UK White Fox University Year 3 2025 In progress Add Creators" at bounding box center [238, 33] width 477 height 26
click at [61, 49] on div "All Creators" at bounding box center [60, 52] width 37 height 13
click at [32, 50] on div "Workflow" at bounding box center [21, 52] width 32 height 13
click at [169, 7] on button "Program Program" at bounding box center [180, 10] width 37 height 15
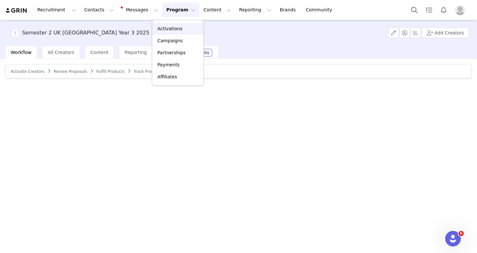
click at [174, 31] on p "Activations" at bounding box center [170, 28] width 25 height 7
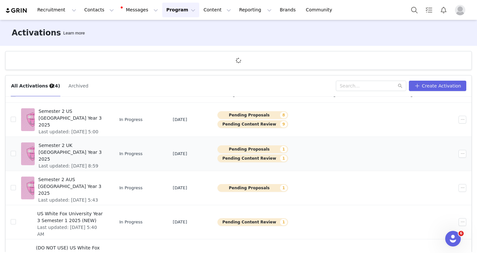
scroll to position [6, 0]
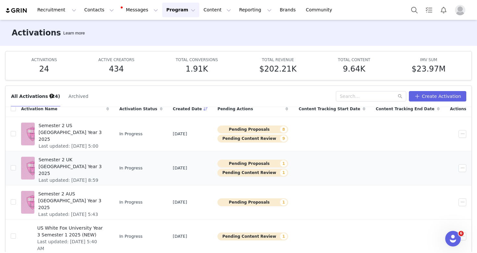
click at [270, 163] on button "Pending Proposals 1" at bounding box center [253, 163] width 71 height 8
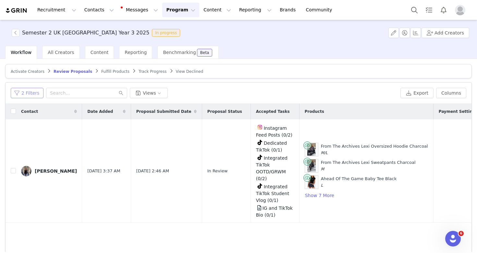
click at [18, 94] on button "2 Filters" at bounding box center [27, 93] width 33 height 10
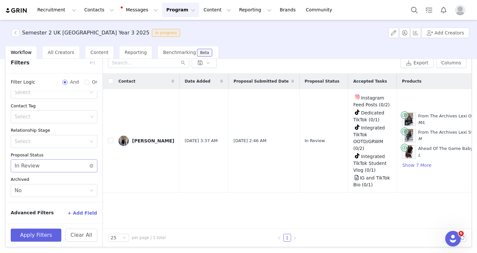
scroll to position [30, 0]
click at [92, 234] on button "Clear All" at bounding box center [81, 234] width 32 height 13
click at [93, 63] on button "button" at bounding box center [92, 62] width 10 height 10
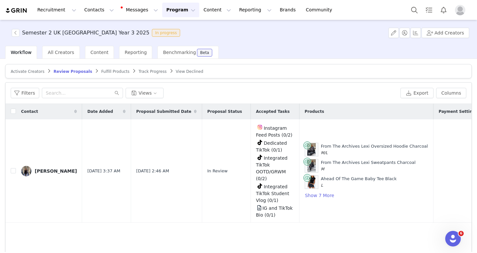
click at [115, 70] on span "Fulfill Products" at bounding box center [115, 71] width 28 height 5
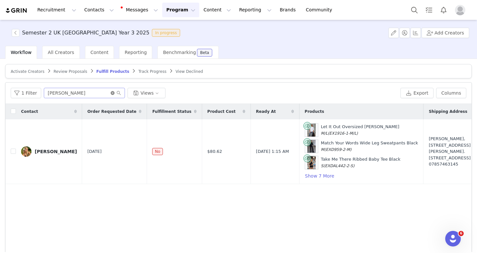
click at [113, 93] on icon "icon: close-circle" at bounding box center [113, 93] width 4 height 4
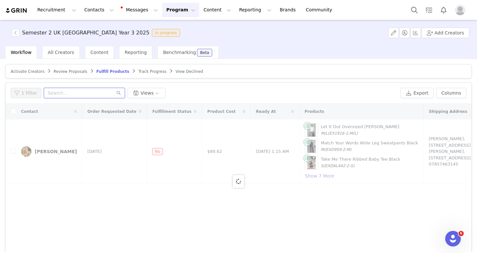
click at [72, 94] on input "text" at bounding box center [84, 93] width 81 height 10
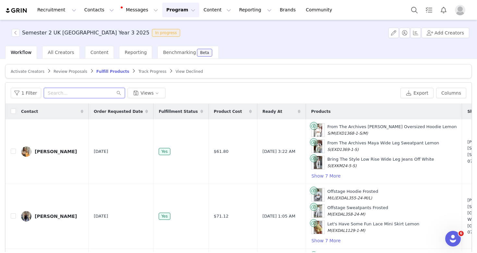
scroll to position [327, 0]
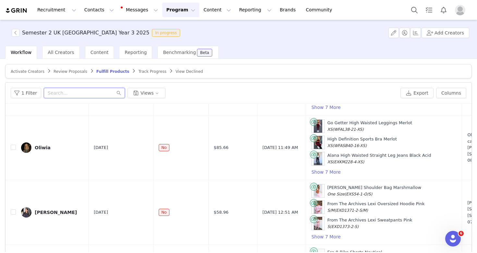
click at [63, 90] on input "text" at bounding box center [84, 93] width 81 height 10
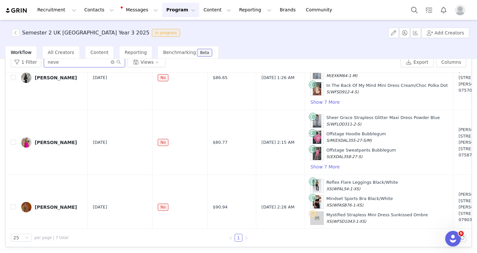
scroll to position [173, 0]
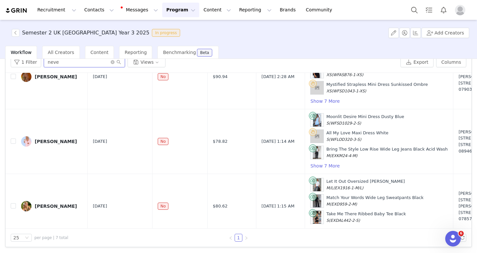
click at [66, 60] on input "neve" at bounding box center [84, 62] width 81 height 10
paste input "[PERSON_NAME]"
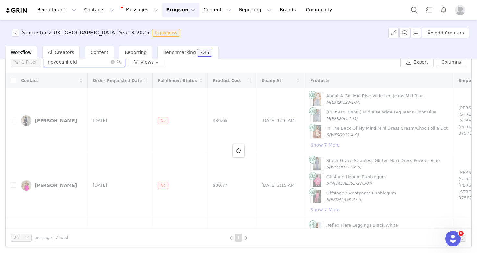
scroll to position [0, 0]
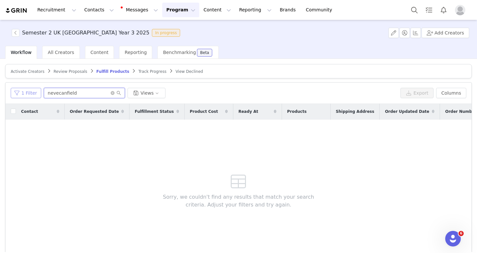
type input "nevecanfield"
click at [25, 95] on button "1 Filter" at bounding box center [26, 93] width 31 height 10
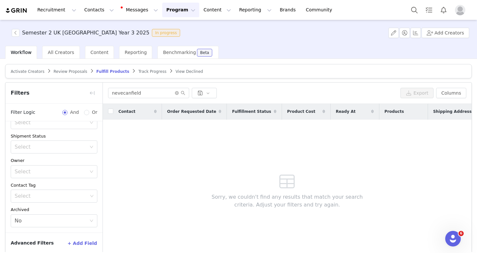
scroll to position [30, 0]
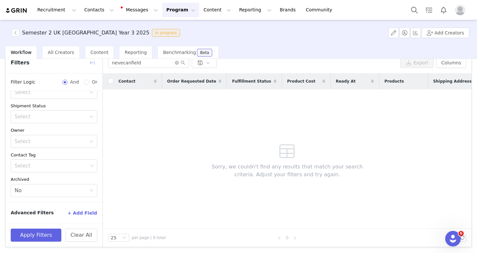
click at [92, 67] on button "button" at bounding box center [92, 62] width 10 height 10
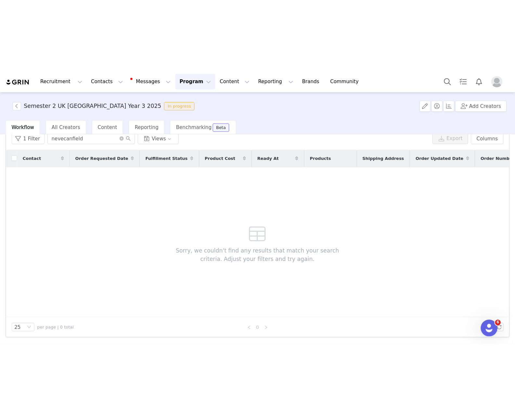
scroll to position [0, 0]
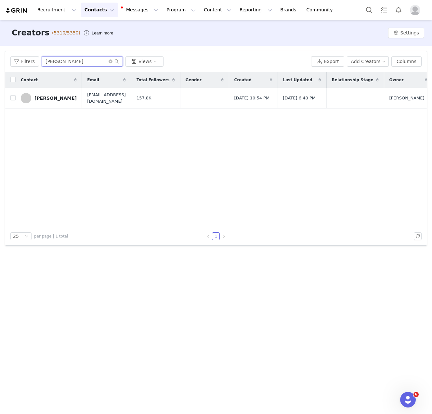
click at [64, 60] on input "jessie norbur" at bounding box center [82, 61] width 81 height 10
paste input "https://www.canva.com/design/DAGaE2TZ-Nw/3FGqAXXCFQgM8bG7DeqNBA/edit?utm_conten…"
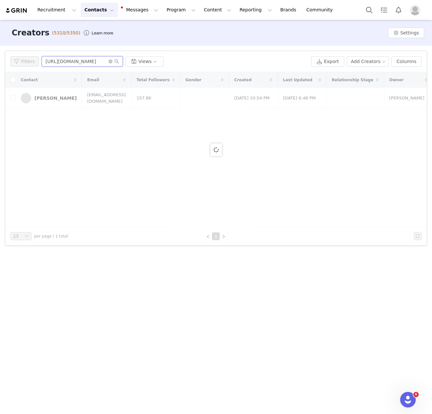
click at [64, 60] on input "https://www.canva.com/design/DAGaE2TZ-Nw/3FGqAXXCFQgM8bG7DeqNBA/edit?utm_conten…" at bounding box center [82, 61] width 81 height 10
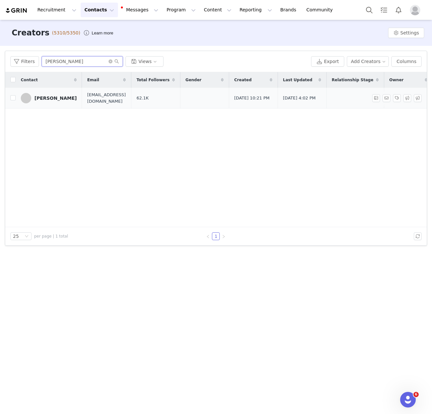
type input "ella brown"
click at [49, 100] on div "Ella Brown" at bounding box center [55, 97] width 42 height 5
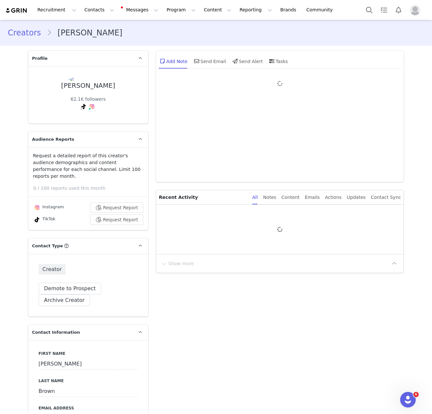
type input "+61 ([GEOGRAPHIC_DATA])"
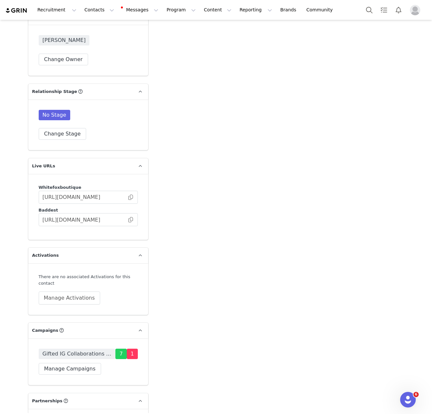
scroll to position [1044, 0]
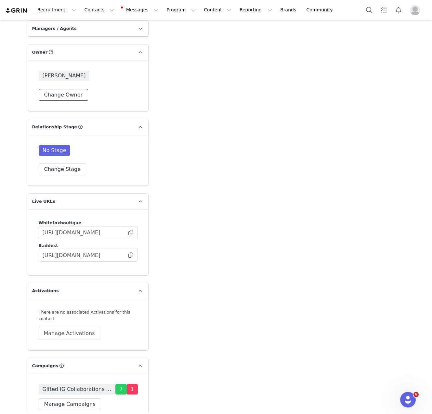
click at [58, 89] on button "Change Owner" at bounding box center [64, 95] width 50 height 12
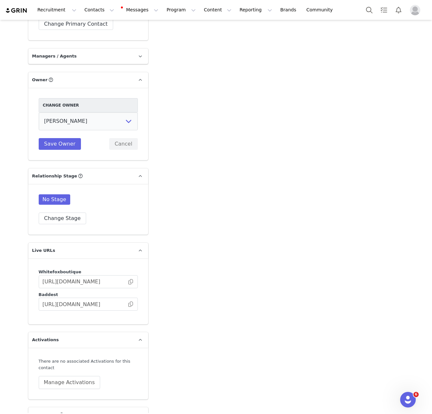
scroll to position [986, 0]
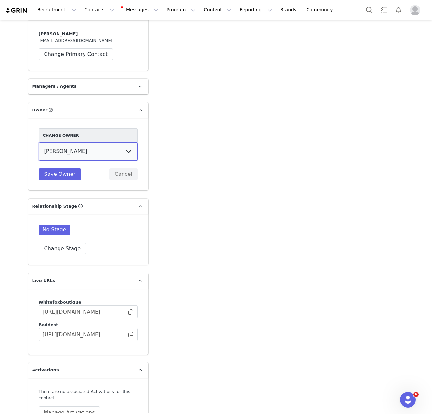
click at [96, 142] on select "Tina Innes Jaz Yap Tiana McLennan Grace Khamis Tyra Mcrae Bridget Paul Tash Kav…" at bounding box center [88, 151] width 99 height 18
select select "12c73f59-58e6-427d-81e4-ebc91b5deb12"
click at [39, 142] on select "Tina Innes Jaz Yap Tiana McLennan Grace Khamis Tyra Mcrae Bridget Paul Tash Kav…" at bounding box center [88, 151] width 99 height 18
click at [67, 168] on button "Save Owner" at bounding box center [60, 174] width 43 height 12
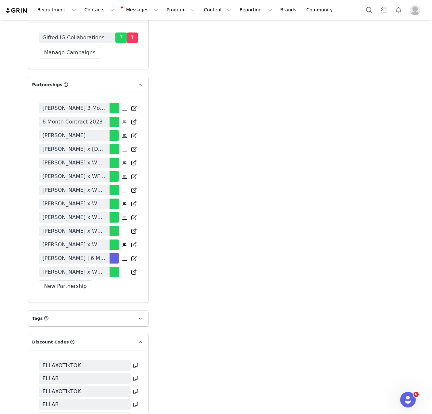
scroll to position [1409, 0]
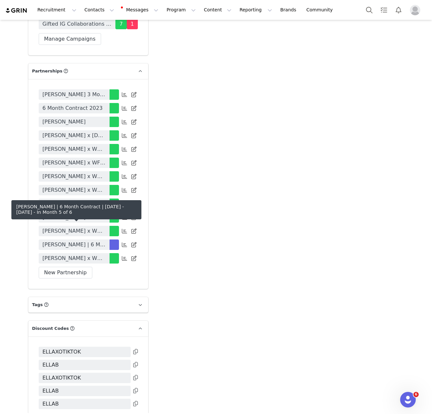
click at [87, 241] on span "Ella Brown | 6 Month Contract | April - September 2025" at bounding box center [74, 245] width 63 height 8
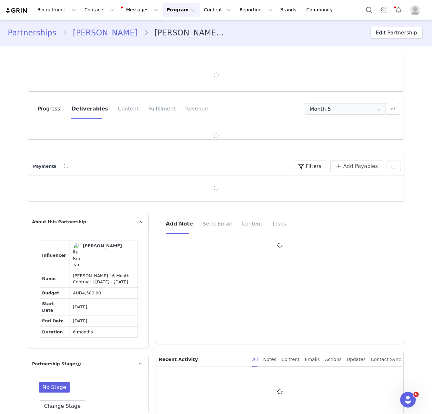
type input "+61 ([GEOGRAPHIC_DATA])"
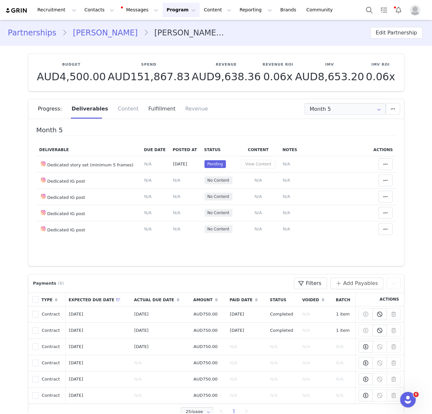
click at [156, 112] on div "Fulfillment" at bounding box center [161, 108] width 37 height 19
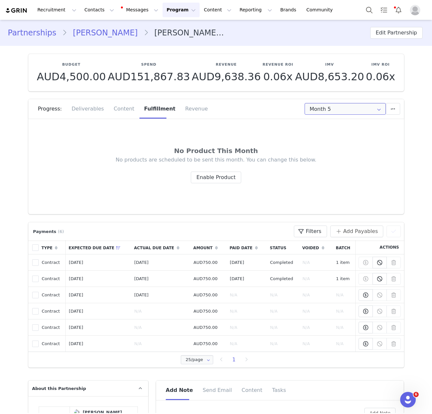
click at [331, 110] on input "Month 5" at bounding box center [344, 109] width 81 height 12
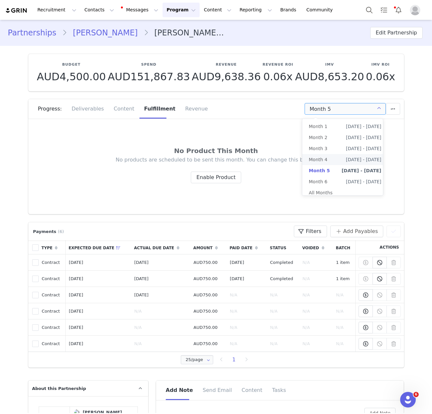
click at [328, 164] on li "Month 4 Jul 1st - Jul 31st" at bounding box center [344, 159] width 85 height 11
type input "Month 4"
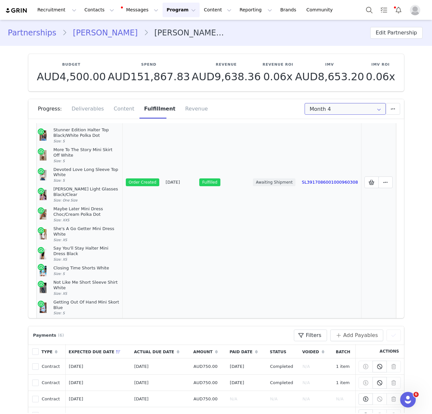
scroll to position [100, 0]
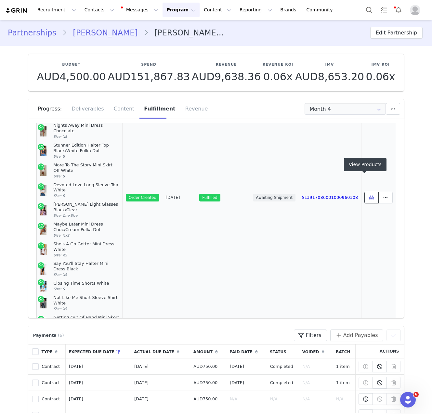
click at [367, 194] on span at bounding box center [371, 198] width 8 height 8
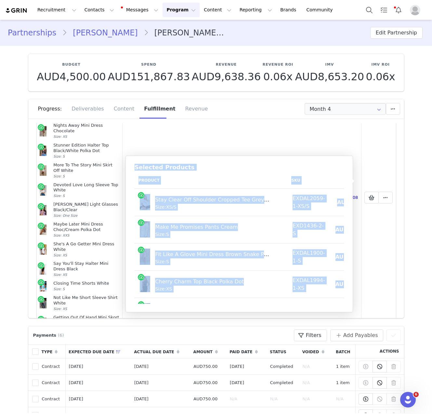
scroll to position [0, 0]
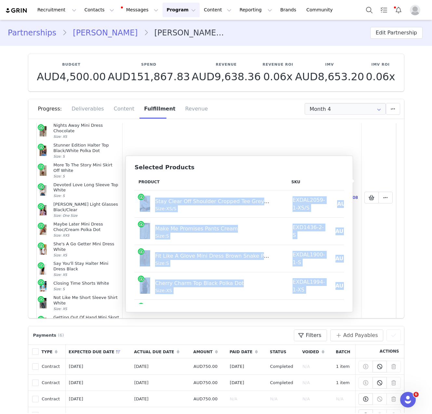
drag, startPoint x: 336, startPoint y: 287, endPoint x: 142, endPoint y: 206, distance: 210.6
click at [142, 206] on tbody "Stay Clear Off Shoulder Cropped Tee Grey Marle Size: XS/S EXDAL2059-1-XS/S AUD8…" at bounding box center [271, 408] width 274 height 437
copy tbody "Stay Clear Off Shoulder Cropped Tee Grey Marle Size: XS/S EXDAL2059-1-XS/S AUD8…"
click at [85, 6] on button "Contacts Contacts" at bounding box center [99, 10] width 37 height 15
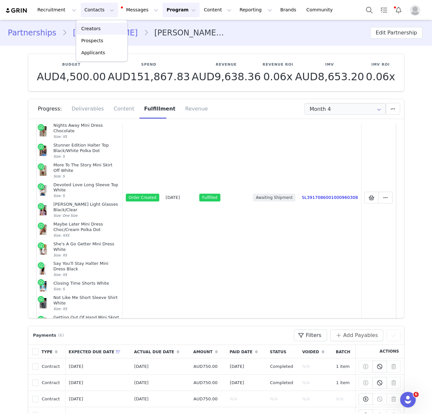
click at [89, 30] on p "Creators" at bounding box center [90, 28] width 19 height 7
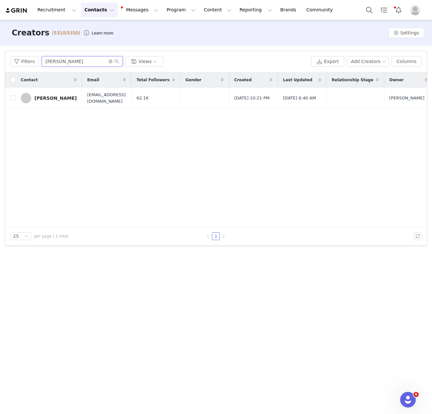
click at [87, 65] on input "ella brown" at bounding box center [82, 61] width 81 height 10
paste input "Anabelle Ussher"
type input "Anabelle Ussher"
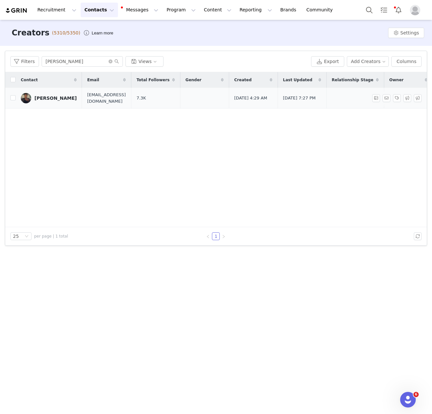
click at [56, 96] on div "Anabelle Ussher" at bounding box center [55, 97] width 42 height 5
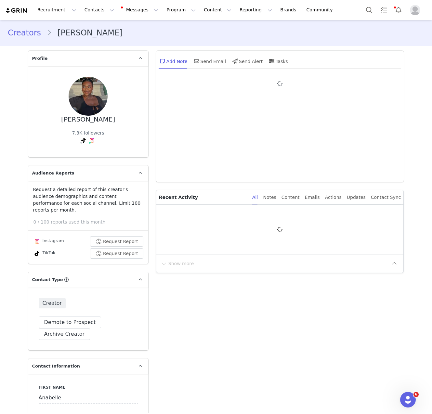
type input "+1 ([GEOGRAPHIC_DATA])"
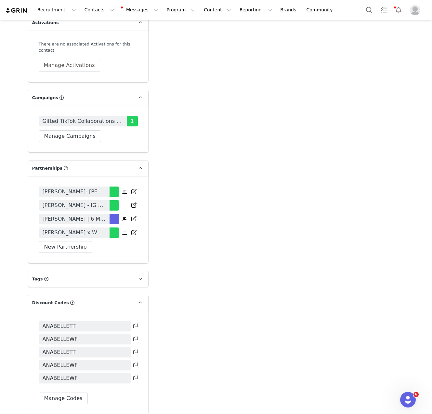
scroll to position [1398, 0]
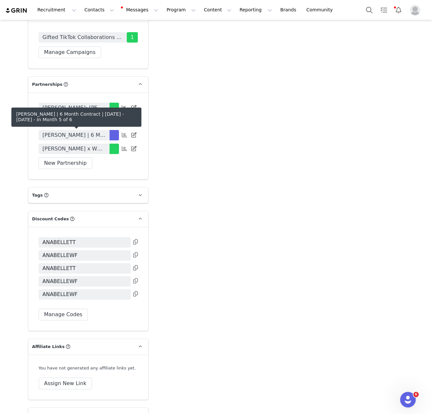
click at [83, 133] on span "Anabelle Ussher | 6 Month Contract | May - October 2025" at bounding box center [74, 135] width 63 height 8
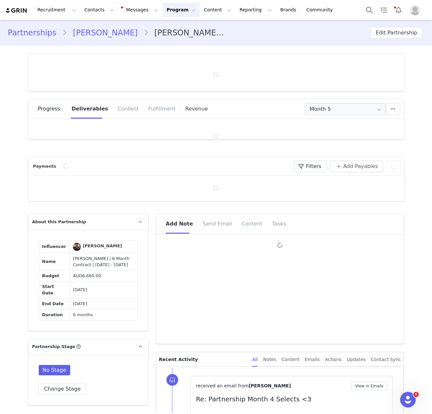
type input "+1 ([GEOGRAPHIC_DATA])"
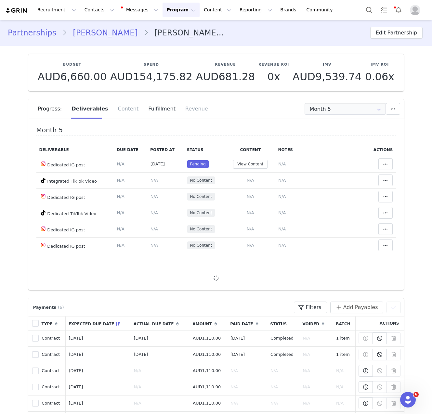
click at [160, 111] on div "Fulfillment" at bounding box center [161, 108] width 37 height 19
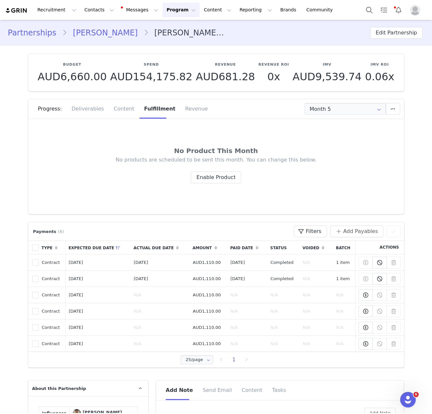
click at [363, 102] on div "Progress: Deliverables Content Fulfillment Revenue" at bounding box center [221, 108] width 366 height 19
click at [363, 108] on input "Month 5" at bounding box center [344, 109] width 81 height 12
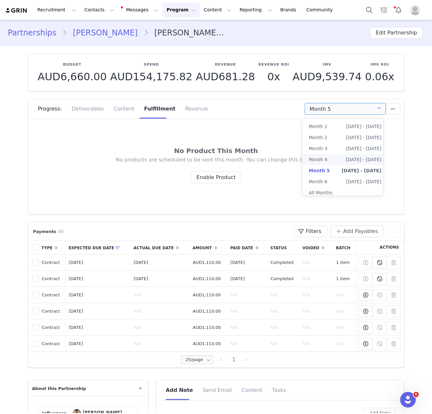
click at [348, 157] on span "Jul 23rd - Aug 22nd" at bounding box center [363, 159] width 35 height 11
type input "Month 4"
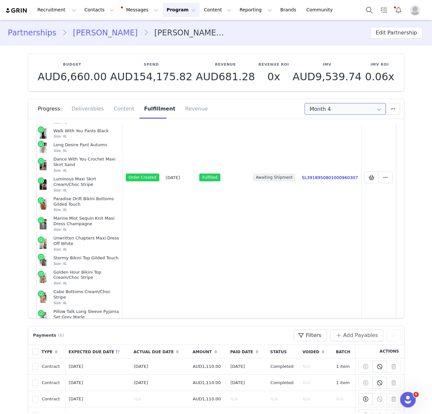
scroll to position [138, 0]
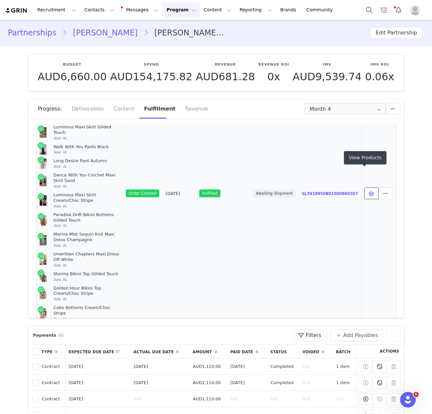
click at [368, 187] on button at bounding box center [371, 193] width 14 height 12
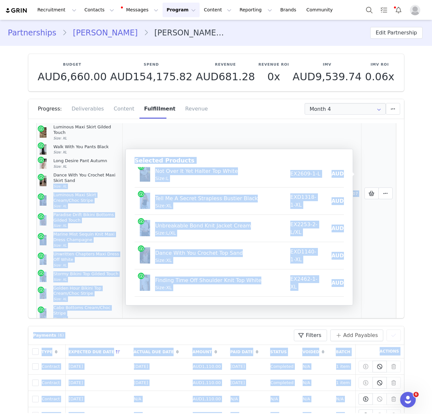
scroll to position [0, 0]
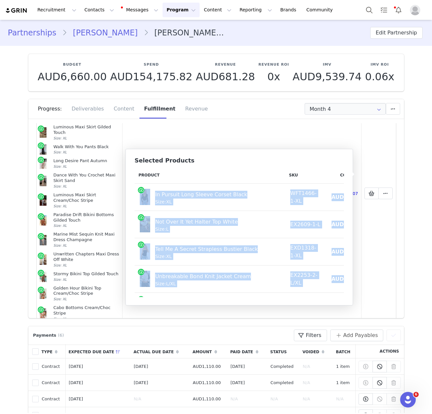
drag, startPoint x: 335, startPoint y: 290, endPoint x: 135, endPoint y: 201, distance: 218.2
copy tbody "In Pursuit Long Sleeve Corset Black Size: XL WFT1466-1-XL AUD15.07 AUD69.95 Not…"
click at [97, 12] on button "Contacts Contacts" at bounding box center [99, 10] width 37 height 15
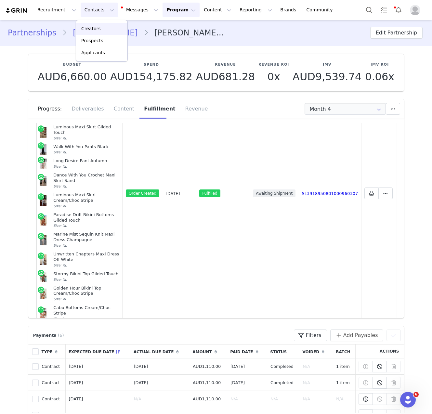
click at [100, 27] on div "Creators" at bounding box center [102, 28] width 44 height 7
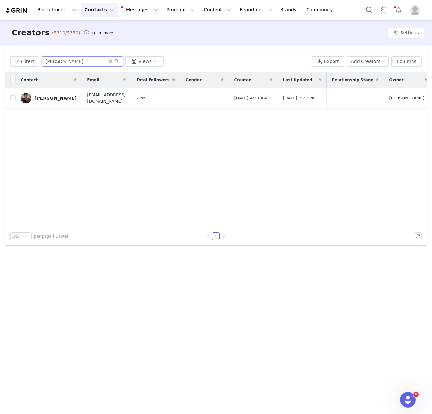
click at [93, 62] on input "Anabelle Ussher" at bounding box center [82, 61] width 81 height 10
paste input "Hannah Pererra"
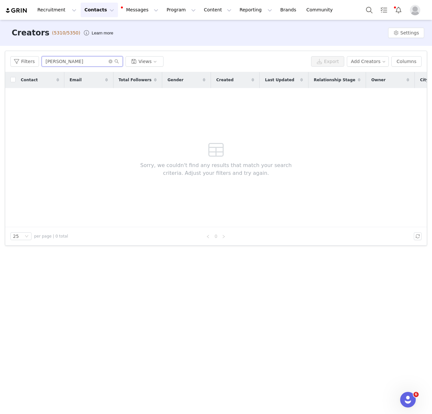
click at [74, 62] on input "Hannah Pererra" at bounding box center [82, 61] width 81 height 10
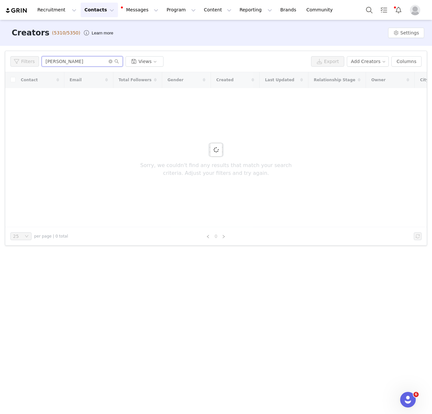
type input "Hannah Perera"
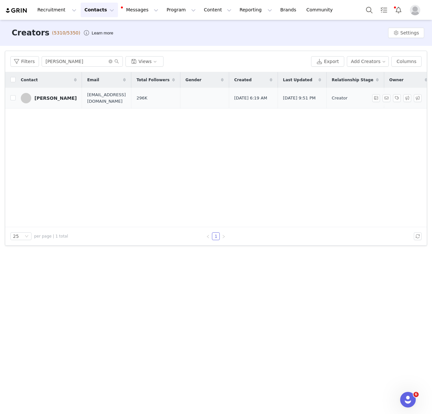
click at [56, 98] on div "Hannah Perera" at bounding box center [55, 97] width 42 height 5
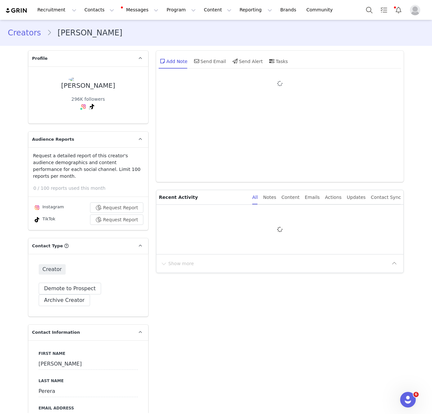
type input "+61 ([GEOGRAPHIC_DATA])"
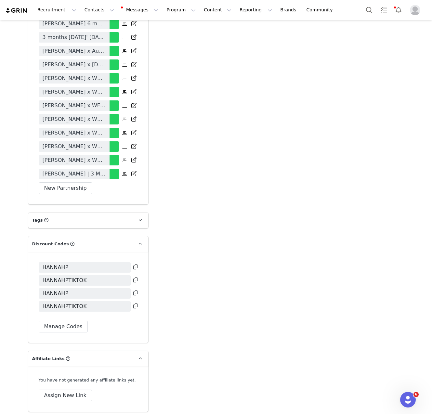
scroll to position [1518, 0]
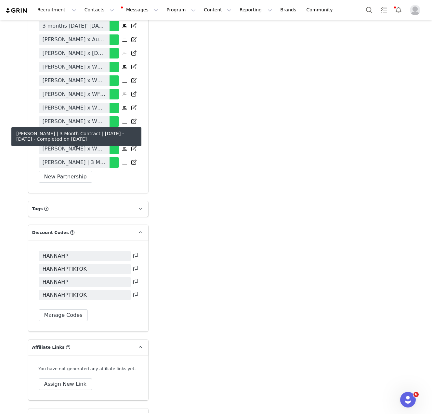
click at [87, 158] on span "Hannah Perera | 3 Month Contract | April - June 2025" at bounding box center [74, 162] width 63 height 8
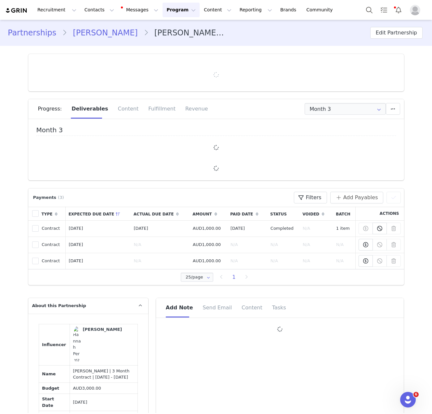
type input "+61 ([GEOGRAPHIC_DATA])"
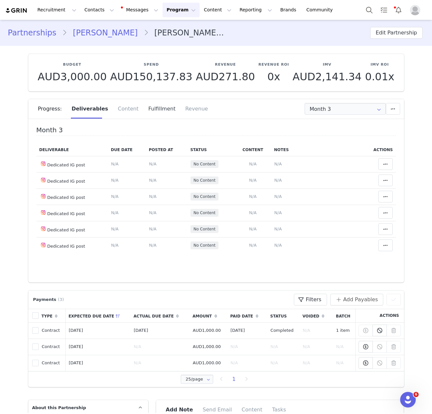
click at [160, 112] on div "Fulfillment" at bounding box center [161, 108] width 37 height 19
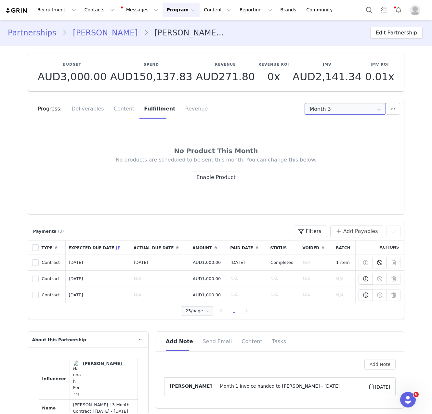
click at [344, 106] on input "Month 3" at bounding box center [344, 109] width 81 height 12
click at [346, 137] on span "May 1st - May 31st" at bounding box center [363, 137] width 35 height 11
type input "Month 2"
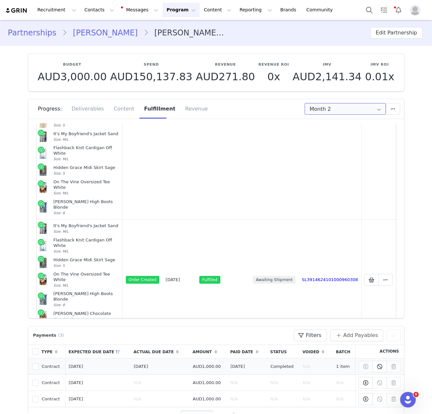
scroll to position [168, 0]
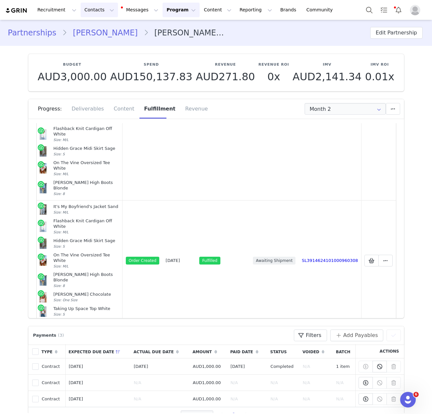
click at [81, 11] on button "Contacts Contacts" at bounding box center [99, 10] width 37 height 15
click at [89, 30] on p "Creators" at bounding box center [90, 28] width 19 height 7
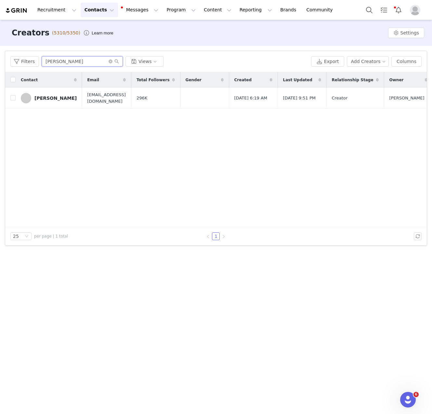
click at [65, 59] on input "Hannah Perera" at bounding box center [82, 61] width 81 height 10
paste input "Janeeta Steephen"
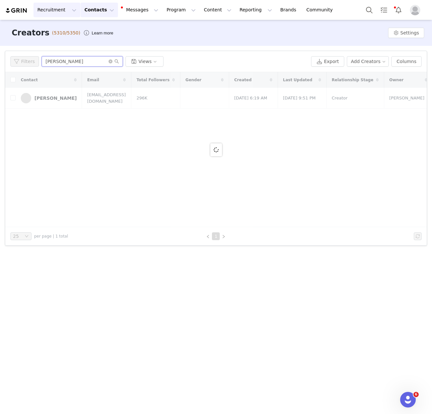
type input "Janeeta Steephen"
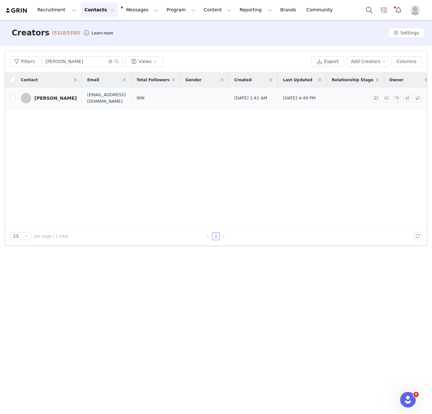
click at [53, 100] on div "Janeeta Steephen" at bounding box center [55, 97] width 42 height 5
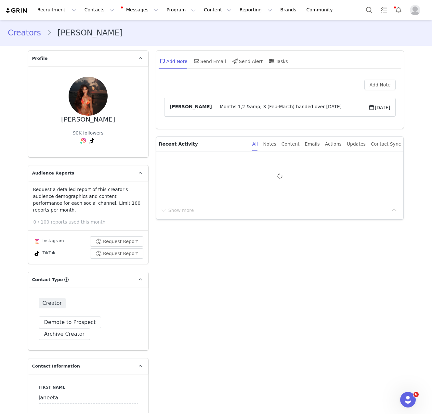
type input "+1 ([GEOGRAPHIC_DATA])"
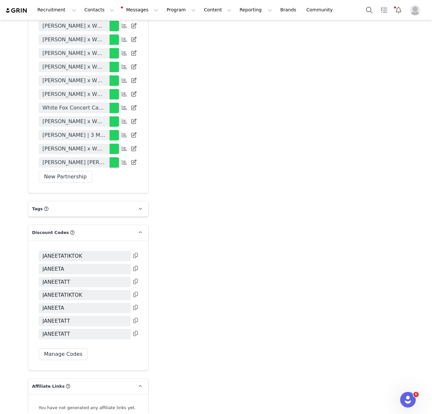
scroll to position [1462, 0]
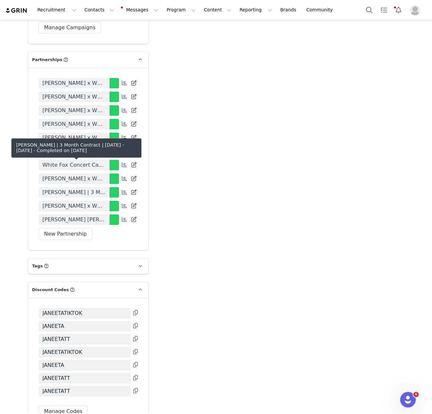
click at [83, 188] on span "Janeeta Steephen | 3 Month Contract | April - June 2025" at bounding box center [74, 192] width 63 height 8
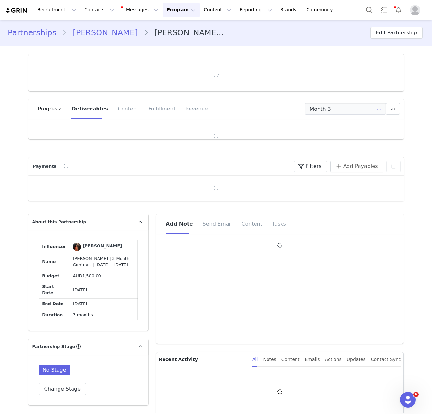
type input "+1 ([GEOGRAPHIC_DATA])"
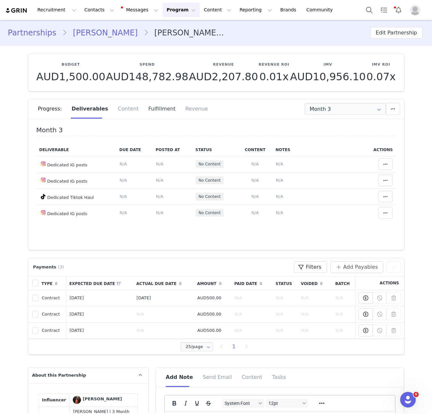
click at [153, 113] on div "Fulfillment" at bounding box center [161, 108] width 37 height 19
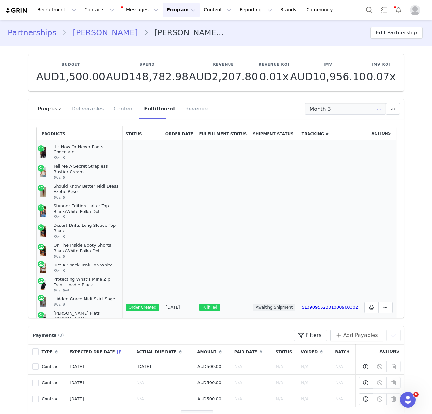
scroll to position [183, 0]
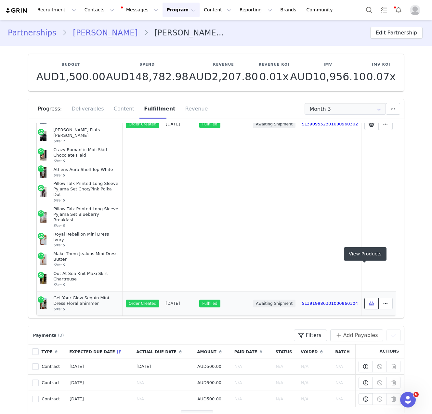
click at [364, 298] on button at bounding box center [371, 304] width 14 height 12
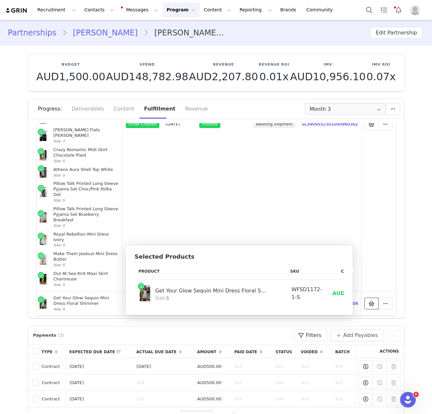
scroll to position [0, 44]
click at [345, 301] on div "Selected Products Product SKU Cost Price Get Your Glow Sequin Mini Dress Floral…" at bounding box center [238, 280] width 227 height 70
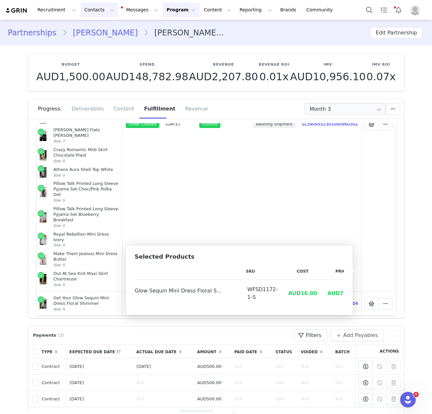
click at [96, 13] on button "Contacts Contacts" at bounding box center [99, 10] width 37 height 15
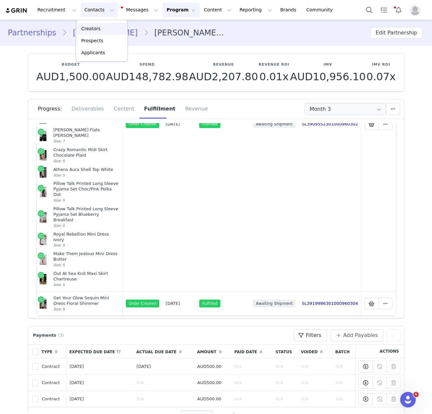
click at [98, 26] on p "Creators" at bounding box center [90, 28] width 19 height 7
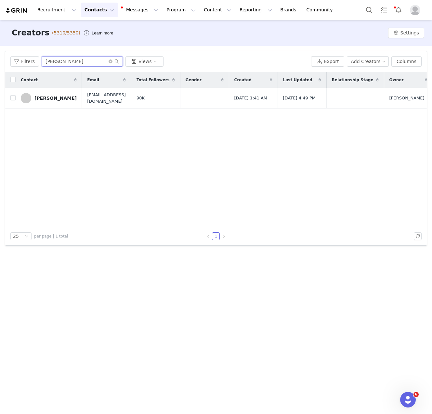
click at [56, 62] on input "Janeeta Steephen" at bounding box center [82, 61] width 81 height 10
paste input "Ciara Mcque"
type input "[PERSON_NAME]"
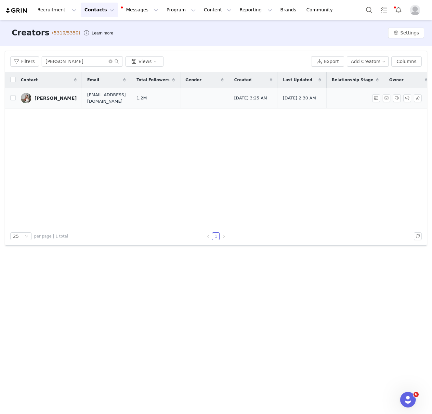
click at [66, 98] on div "[PERSON_NAME]" at bounding box center [55, 97] width 42 height 5
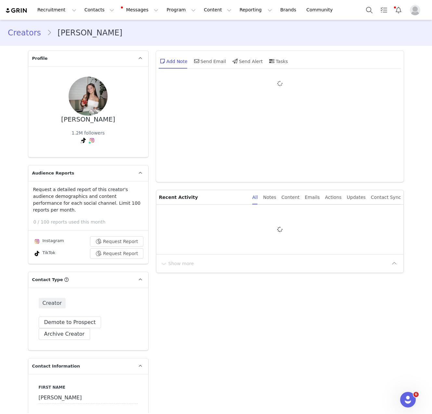
type input "+1 ([GEOGRAPHIC_DATA])"
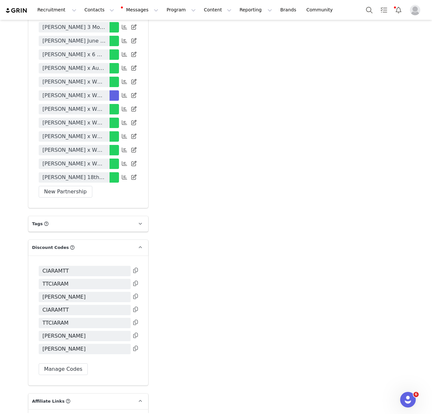
scroll to position [1481, 0]
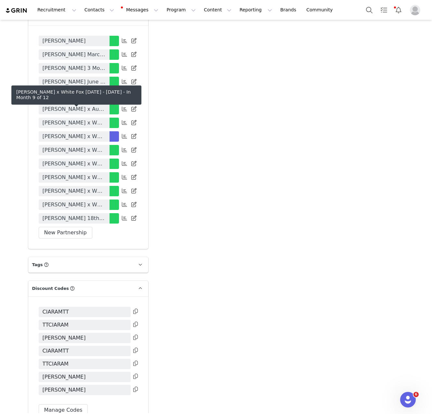
click at [94, 133] on span "[PERSON_NAME] x White Fox [DATE] - [DATE]" at bounding box center [74, 137] width 63 height 8
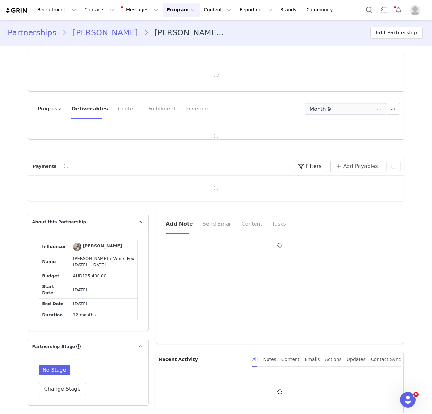
type input "+1 ([GEOGRAPHIC_DATA])"
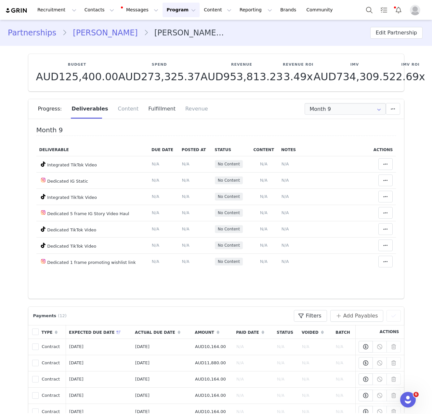
click at [164, 104] on div "Fulfillment" at bounding box center [161, 108] width 37 height 19
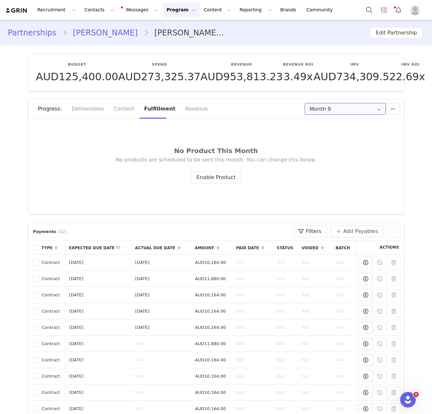
click at [325, 109] on input "Month 9" at bounding box center [344, 109] width 81 height 12
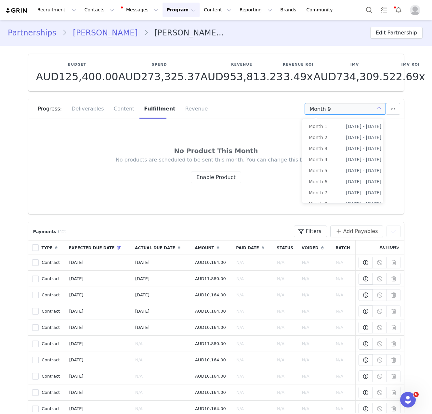
scroll to position [17, 0]
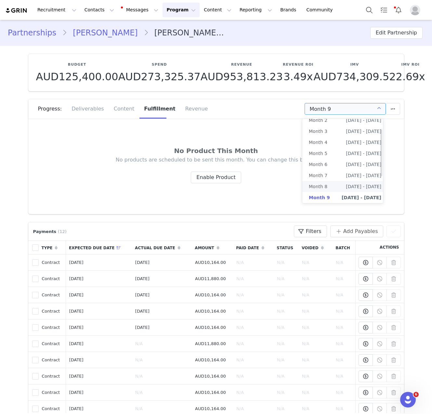
click at [331, 188] on li "Month 8 [DATE] - [DATE]" at bounding box center [344, 186] width 85 height 11
type input "Month 8"
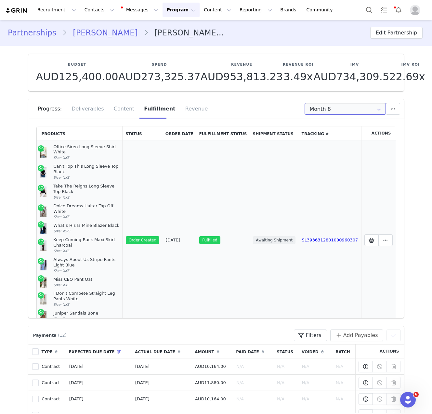
scroll to position [52, 0]
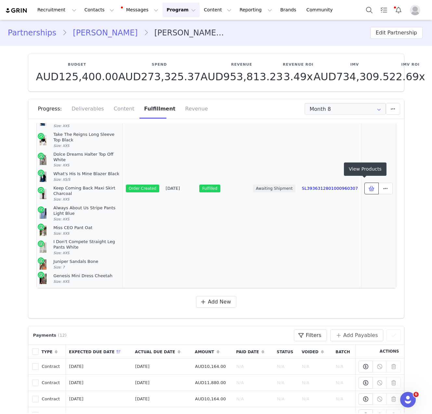
click at [368, 186] on icon at bounding box center [371, 188] width 6 height 5
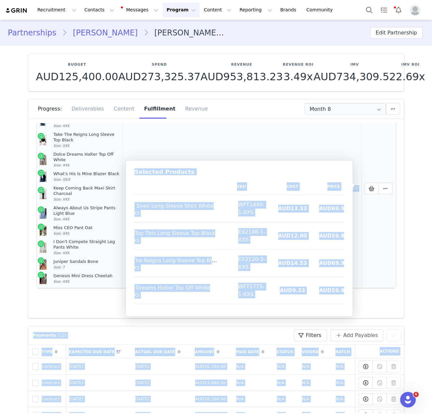
scroll to position [0, 0]
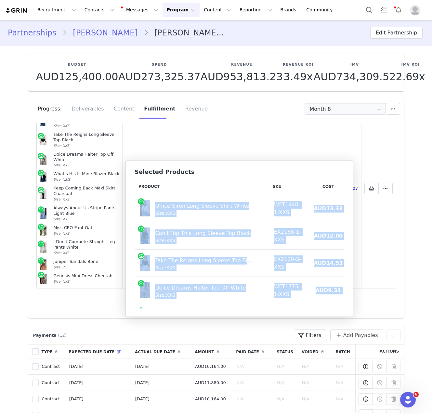
drag, startPoint x: 337, startPoint y: 294, endPoint x: 139, endPoint y: 207, distance: 216.1
click at [139, 207] on tbody "Office Siren Long Sleeve Shirt White Size: XXS WFT1440-1-XXS AUD13.33 AUD69.95 …" at bounding box center [262, 345] width 256 height 300
copy tbody "Office Siren Long Sleeve Shirt White Size: XXS WFT1440-1-XXS AUD13.33 AUD69.95 …"
click at [89, 6] on button "Contacts Contacts" at bounding box center [99, 10] width 37 height 15
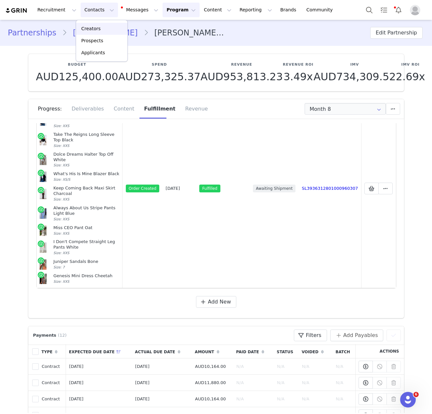
click at [104, 30] on div "Creators" at bounding box center [102, 28] width 44 height 7
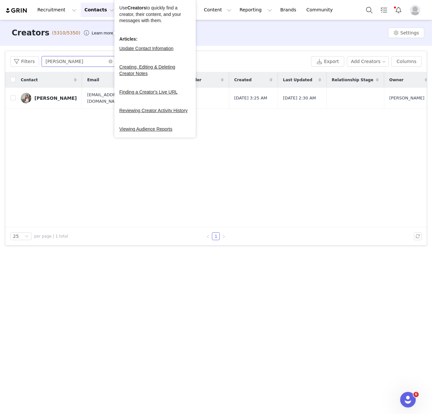
click at [66, 59] on input "Ciara Mcqueen" at bounding box center [82, 61] width 81 height 10
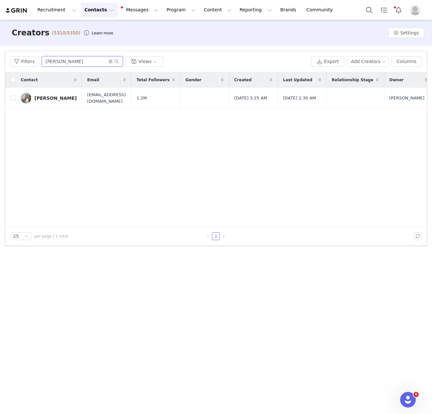
click at [66, 59] on input "Ciara Mcqueen" at bounding box center [82, 61] width 81 height 10
paste input "Allie Auto"
type input "[PERSON_NAME]"
click at [47, 96] on div "[PERSON_NAME]" at bounding box center [55, 97] width 42 height 5
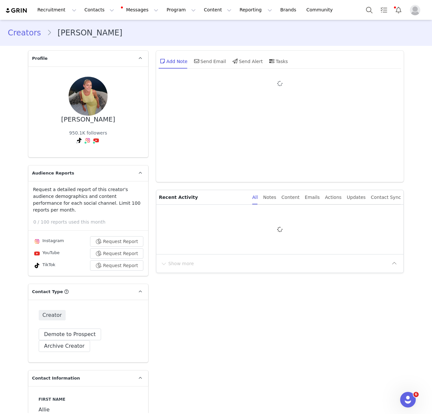
type input "+1 ([GEOGRAPHIC_DATA])"
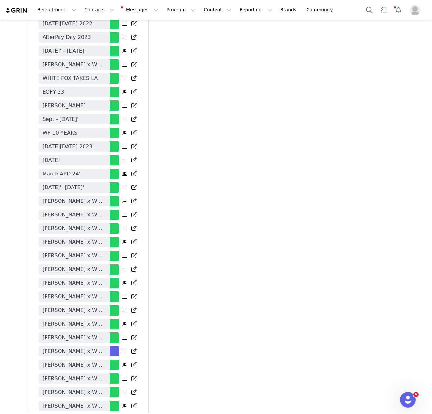
scroll to position [1657, 0]
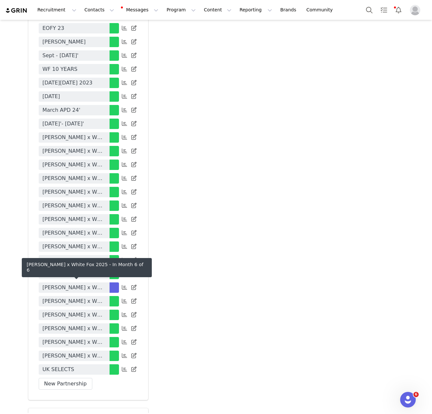
click at [91, 284] on span "[PERSON_NAME] x White Fox 2025" at bounding box center [74, 288] width 63 height 8
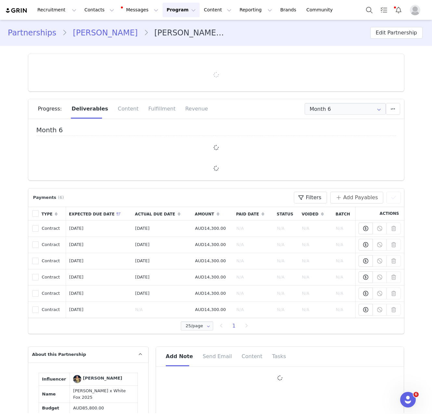
type input "+1 ([GEOGRAPHIC_DATA])"
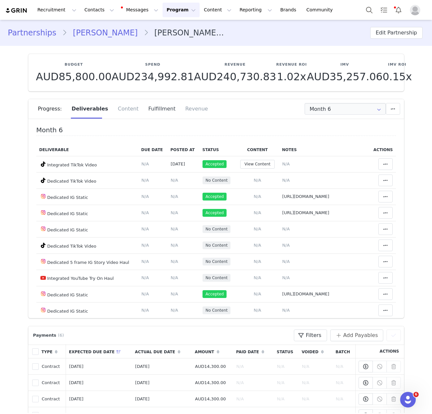
click at [159, 106] on div "Fulfillment" at bounding box center [161, 108] width 37 height 19
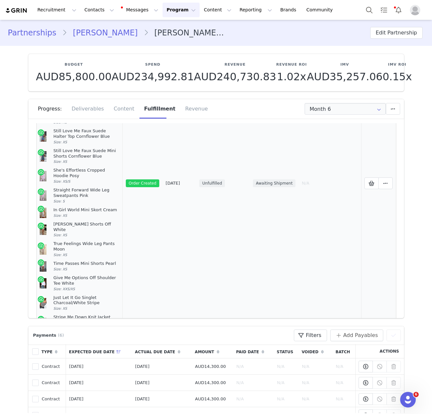
scroll to position [340, 0]
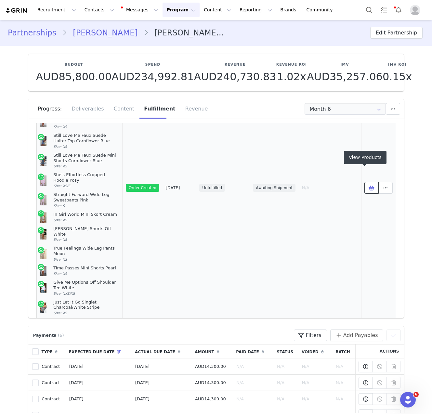
click at [367, 184] on span at bounding box center [371, 188] width 8 height 8
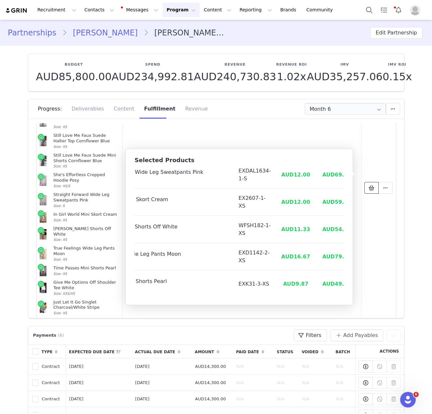
scroll to position [491, 65]
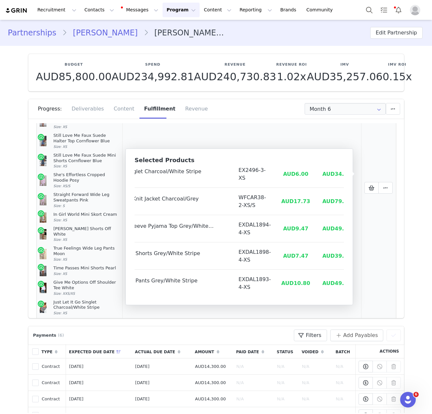
click at [373, 288] on td "Mark as Fulfilled View Order Delete Shopify Order" at bounding box center [378, 188] width 35 height 422
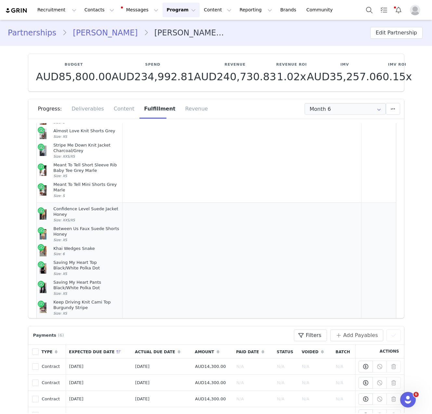
scroll to position [0, 0]
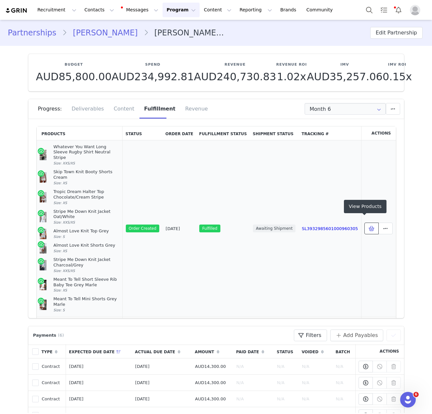
click at [368, 226] on icon at bounding box center [371, 228] width 6 height 5
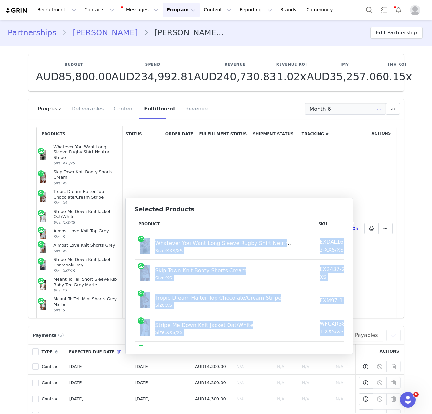
drag, startPoint x: 336, startPoint y: 334, endPoint x: 142, endPoint y: 249, distance: 211.6
click at [142, 249] on tbody "Whatever You Want Long Sleeve Rugby Shirt Neutral Stripe Size: XXS/XS EXDAL1601…" at bounding box center [284, 355] width 301 height 246
copy tbody "Whatever You Want Long Sleeve Rugby Shirt Neutral Stripe Size: XXS/XS EXDAL1601…"
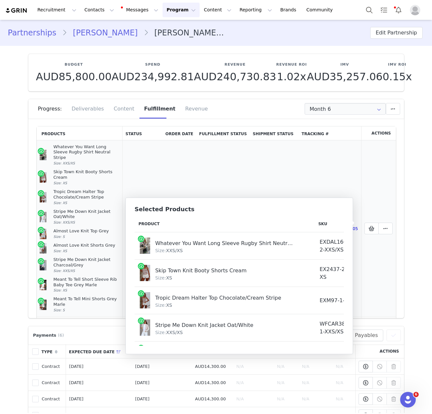
click at [217, 182] on td "Fulfilled" at bounding box center [223, 228] width 54 height 177
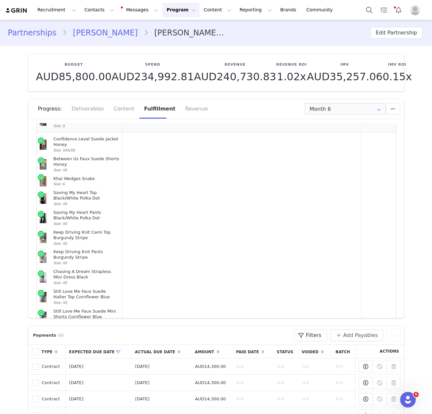
scroll to position [223, 0]
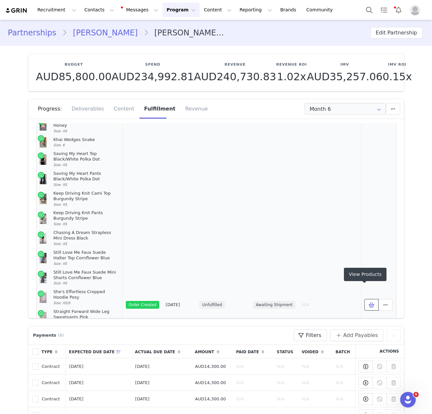
click at [368, 302] on icon at bounding box center [371, 304] width 6 height 5
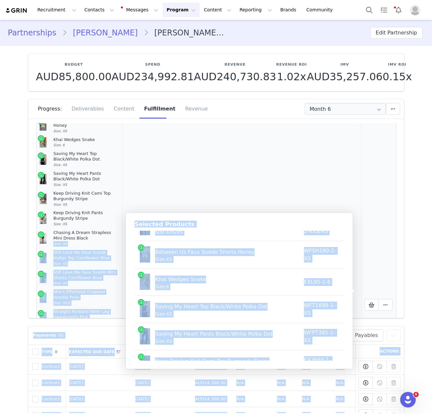
scroll to position [0, 0]
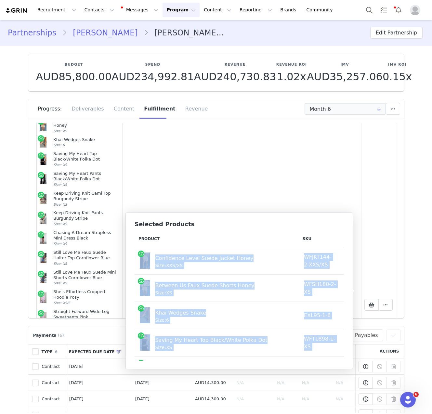
drag, startPoint x: 333, startPoint y: 344, endPoint x: 139, endPoint y: 265, distance: 209.2
copy tbody "Confidence Level Suede Jacket Honey Size: XXS/XS WFJKT144-2-XXS/XS AUD26.53 AUD…"
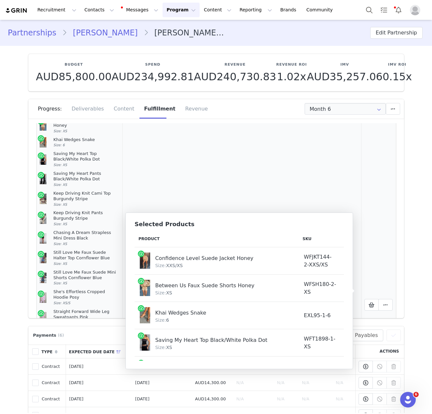
click at [272, 180] on td "Awaiting Shipment" at bounding box center [273, 305] width 49 height 422
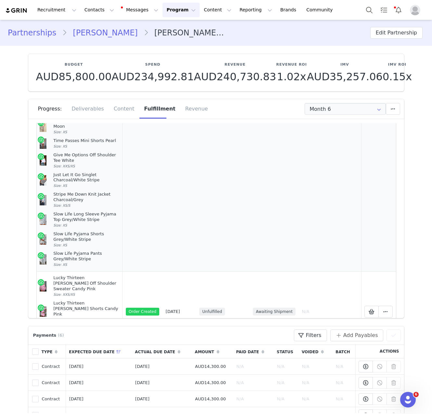
scroll to position [503, 0]
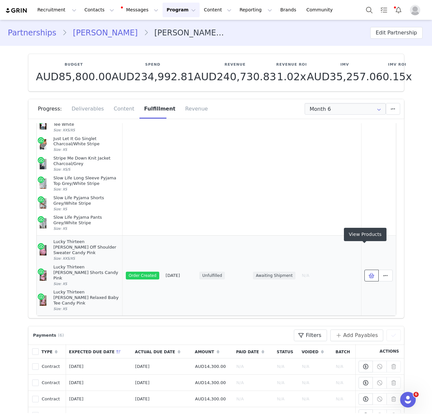
click at [367, 272] on span at bounding box center [371, 276] width 8 height 8
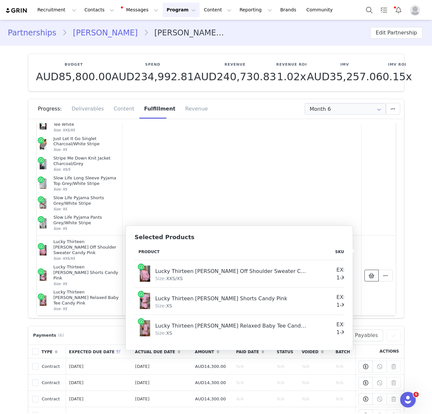
scroll to position [0, 57]
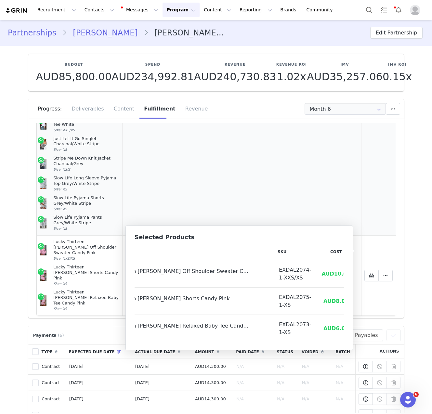
click at [299, 201] on td "N/A" at bounding box center [329, 24] width 62 height 422
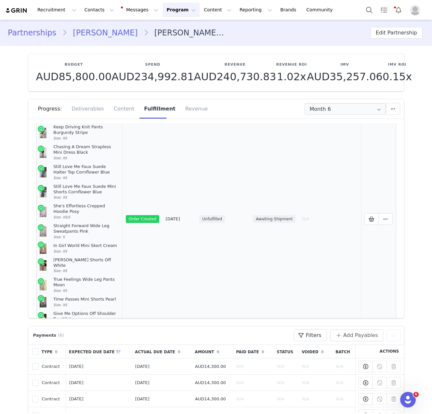
scroll to position [301, 0]
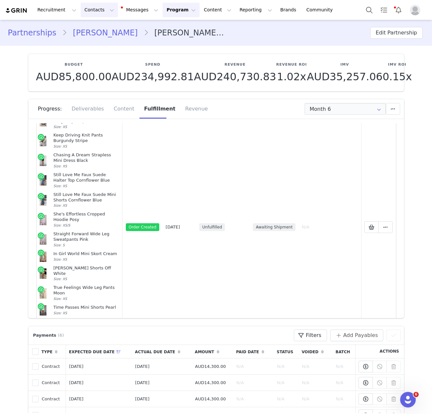
click at [103, 6] on button "Contacts Contacts" at bounding box center [99, 10] width 37 height 15
click at [108, 29] on div "Creators" at bounding box center [102, 28] width 44 height 7
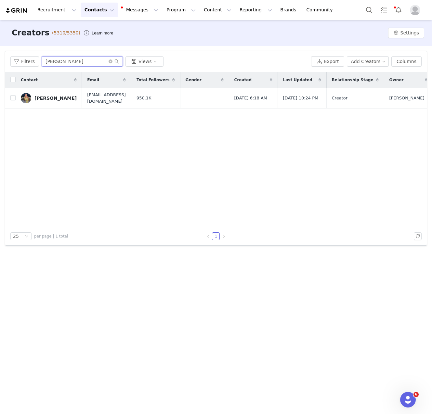
click at [78, 64] on input "[PERSON_NAME]" at bounding box center [82, 61] width 81 height 10
paste input "Millie Windebank"
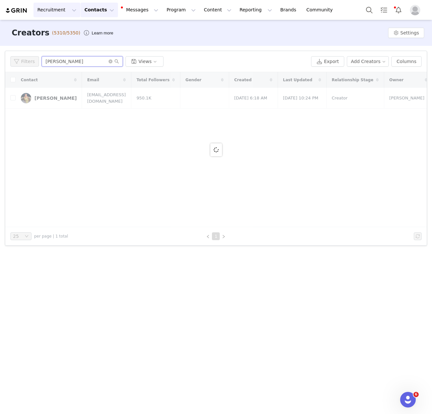
type input "Millie Windebank"
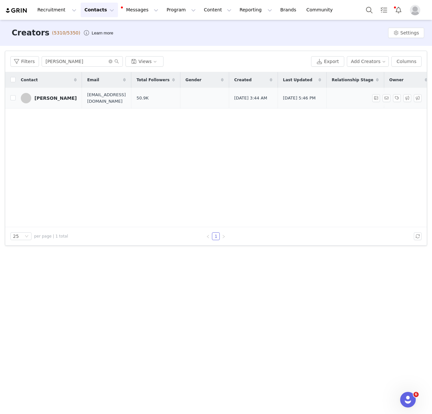
click at [45, 101] on link "Millie Windebank" at bounding box center [49, 98] width 56 height 10
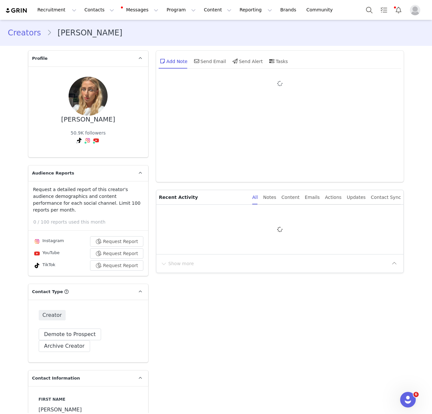
type input "+1 ([GEOGRAPHIC_DATA])"
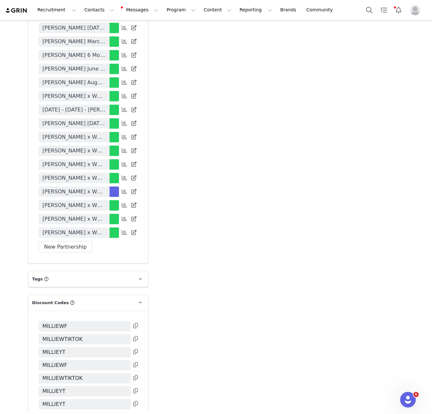
scroll to position [1893, 0]
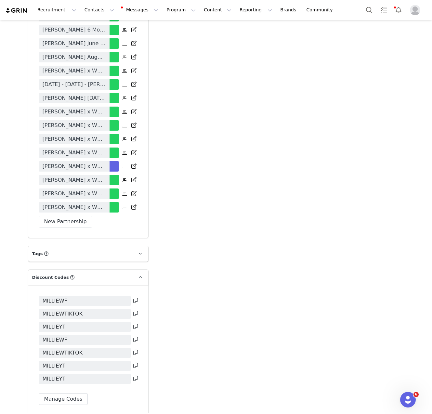
click at [86, 162] on span "Millie Windebank x White Fox 2025" at bounding box center [74, 166] width 63 height 8
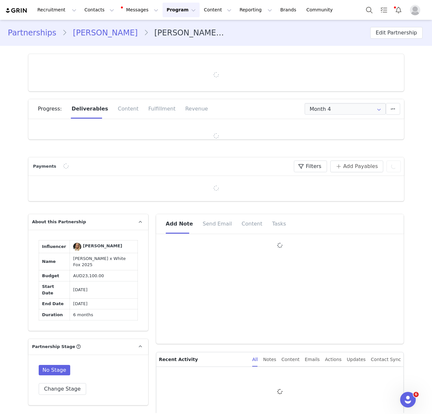
type input "+1 ([GEOGRAPHIC_DATA])"
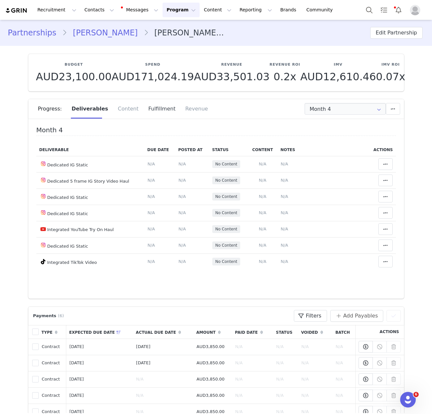
click at [157, 108] on div "Fulfillment" at bounding box center [161, 108] width 37 height 19
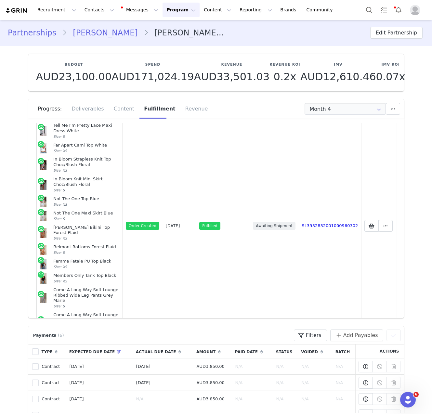
scroll to position [108, 0]
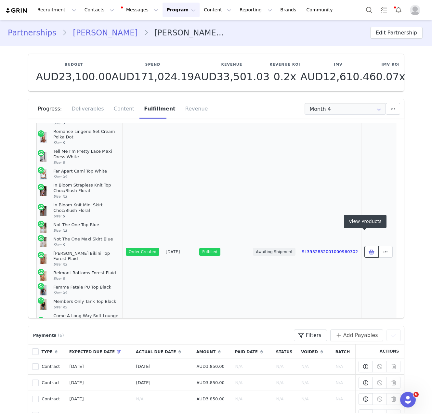
click at [367, 248] on span at bounding box center [371, 252] width 8 height 8
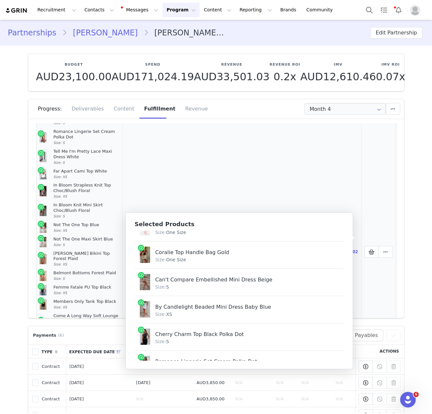
scroll to position [0, 0]
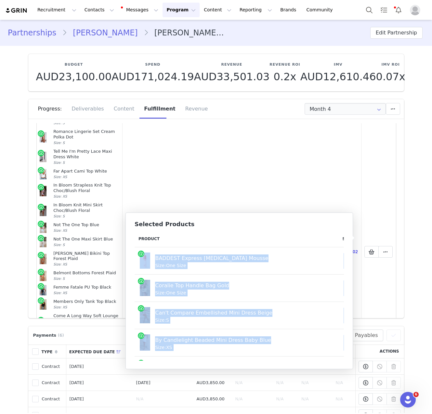
drag, startPoint x: 333, startPoint y: 349, endPoint x: 140, endPoint y: 266, distance: 210.2
copy tbody "BADDEST Express Tanning Mousse Size: One Size BDST01-1-O/S AUD19.98 AUD39.95 Co…"
click at [81, 13] on button "Contacts Contacts" at bounding box center [99, 10] width 37 height 15
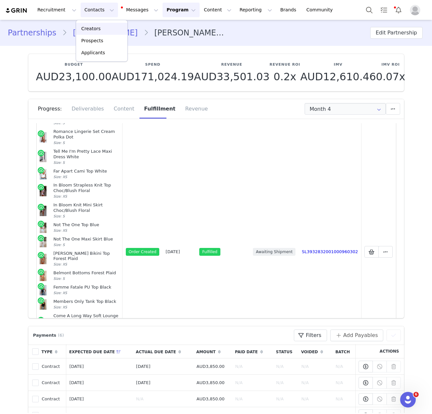
click at [96, 32] on link "Creators" at bounding box center [101, 29] width 51 height 12
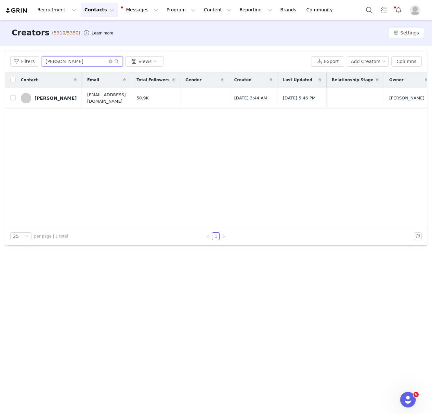
click at [86, 60] on input "Millie Windebank" at bounding box center [82, 61] width 81 height 10
paste input "[PERSON_NAME]"
type input "[PERSON_NAME]"
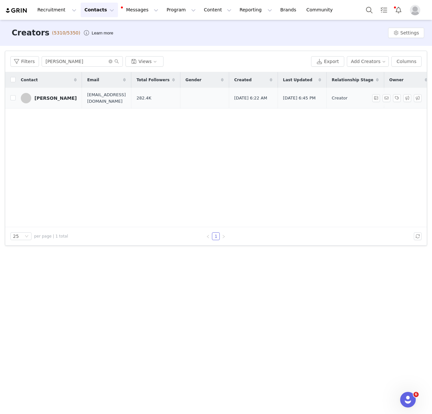
click at [44, 91] on td "[PERSON_NAME]" at bounding box center [49, 98] width 66 height 21
click at [45, 94] on link "[PERSON_NAME]" at bounding box center [49, 98] width 56 height 10
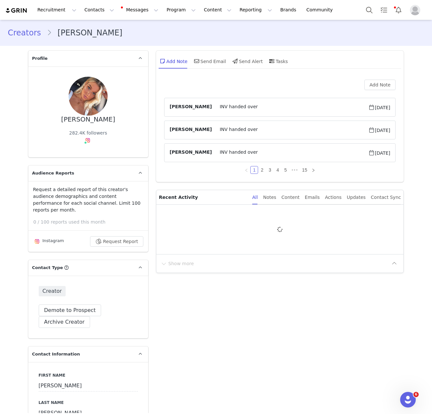
type input "+1 ([GEOGRAPHIC_DATA])"
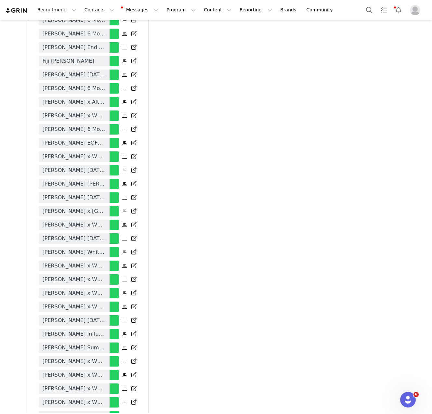
scroll to position [1735, 0]
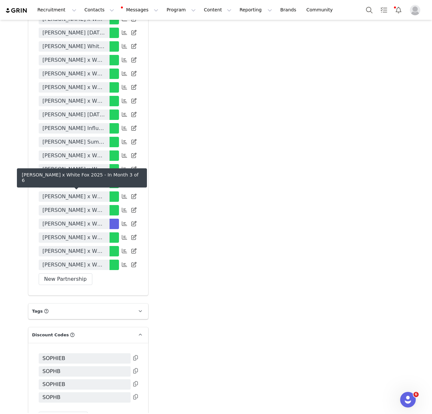
click at [100, 220] on span "[PERSON_NAME] x White Fox 2025" at bounding box center [74, 224] width 63 height 8
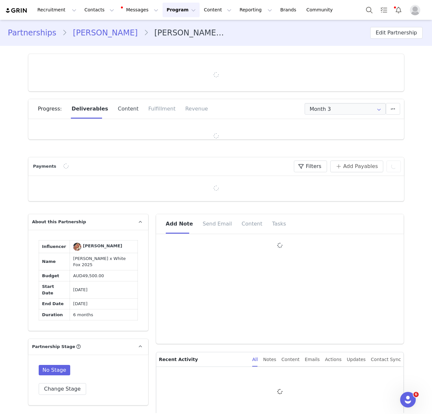
type input "+1 ([GEOGRAPHIC_DATA])"
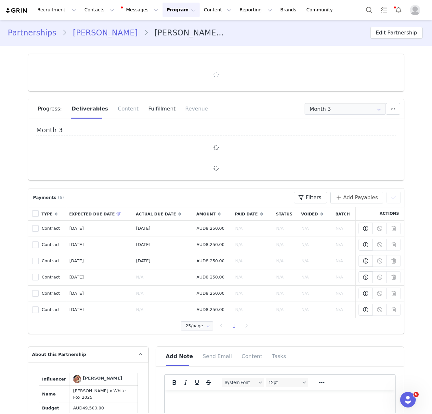
click at [143, 107] on div "Fulfillment" at bounding box center [161, 108] width 37 height 19
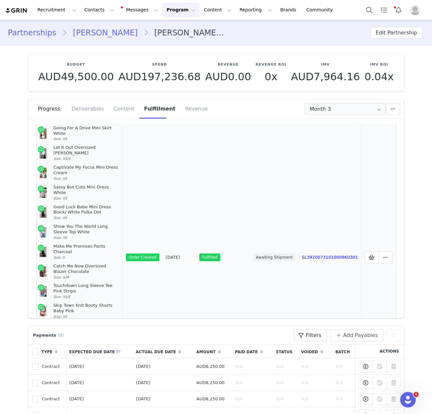
scroll to position [73, 0]
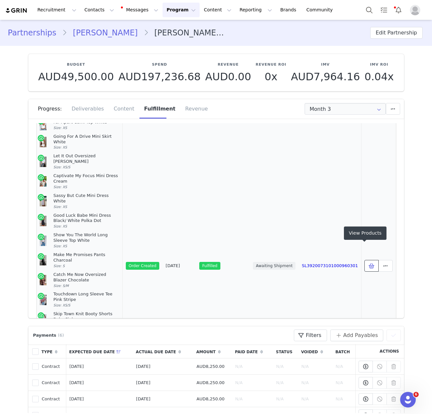
click at [367, 262] on span at bounding box center [371, 266] width 8 height 8
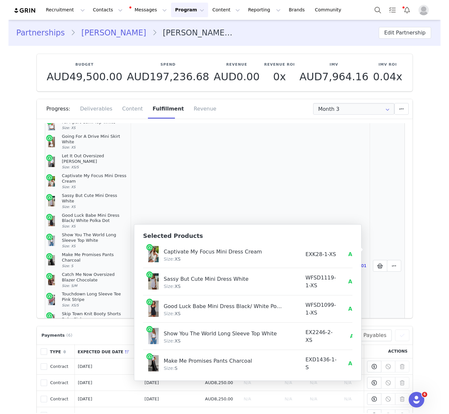
scroll to position [0, 0]
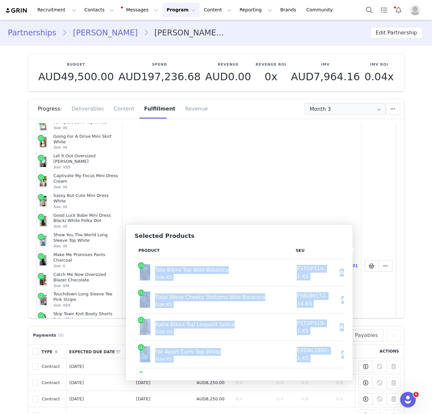
drag, startPoint x: 336, startPoint y: 360, endPoint x: 143, endPoint y: 273, distance: 211.9
copy tbody "Tala Bikini Top Wild Botanica Size: XS FSTOP314-1-XS AUD11.33 AUD64.95 Tidal Wa…"
click at [90, 14] on button "Contacts Contacts" at bounding box center [99, 10] width 37 height 15
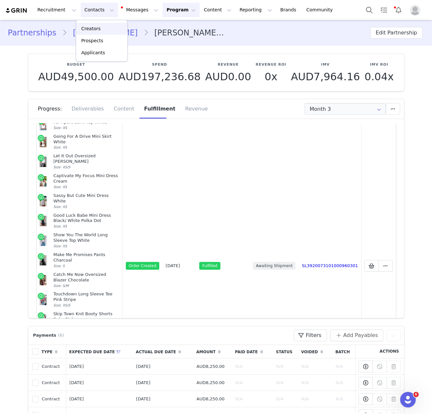
click at [91, 32] on link "Creators" at bounding box center [101, 29] width 51 height 12
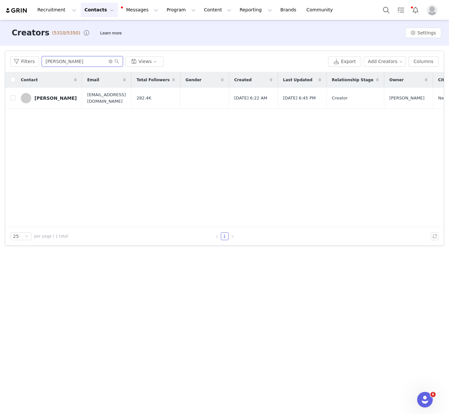
click at [81, 57] on input "[PERSON_NAME]" at bounding box center [82, 61] width 81 height 10
paste input "Ali Blakey"
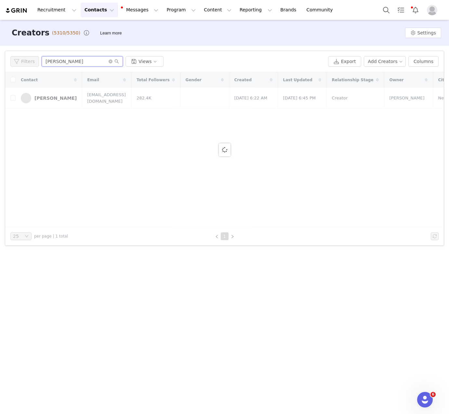
type input "Ali Blakey"
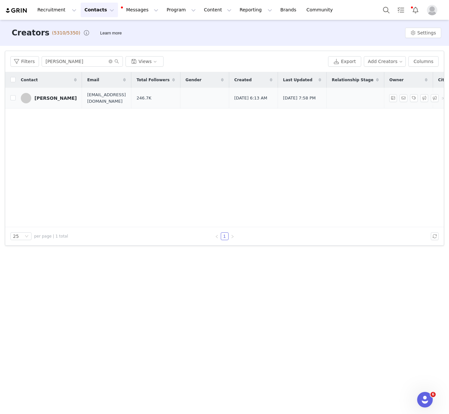
click at [49, 97] on div "Ali Blakey" at bounding box center [55, 97] width 42 height 5
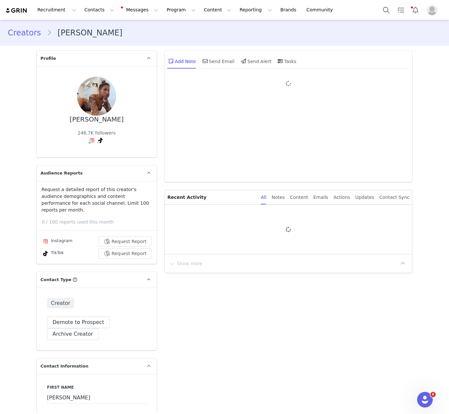
type input "+1 ([GEOGRAPHIC_DATA])"
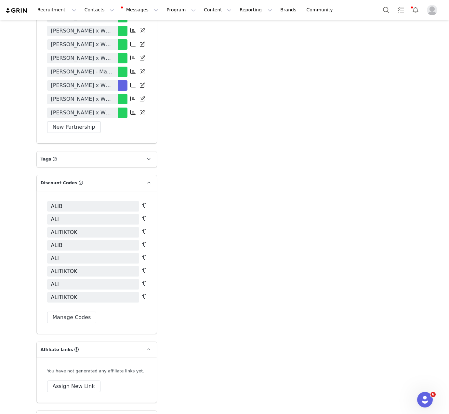
scroll to position [1838, 0]
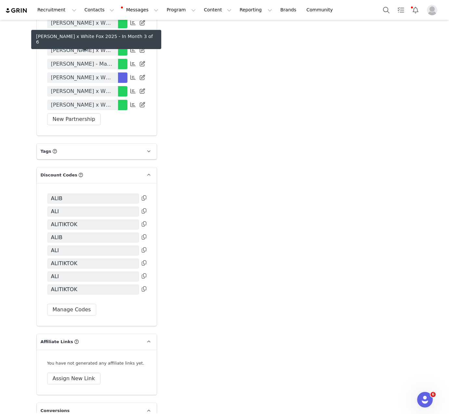
click at [98, 74] on span "Ali Blakey x White Fox 2025" at bounding box center [82, 78] width 63 height 8
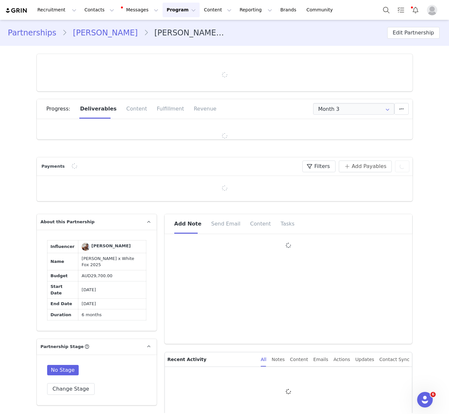
type input "+1 ([GEOGRAPHIC_DATA])"
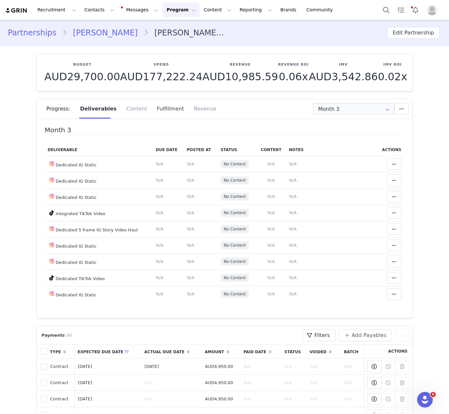
click at [158, 111] on div "Fulfillment" at bounding box center [170, 108] width 37 height 19
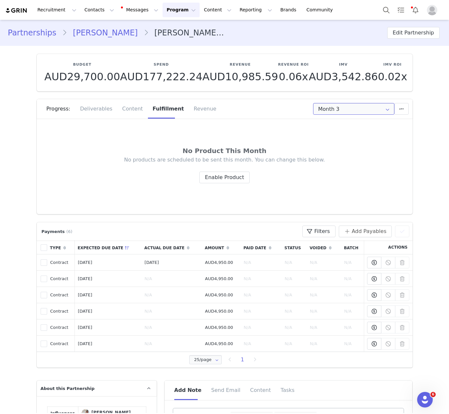
click at [358, 104] on input "Month 3" at bounding box center [353, 109] width 81 height 12
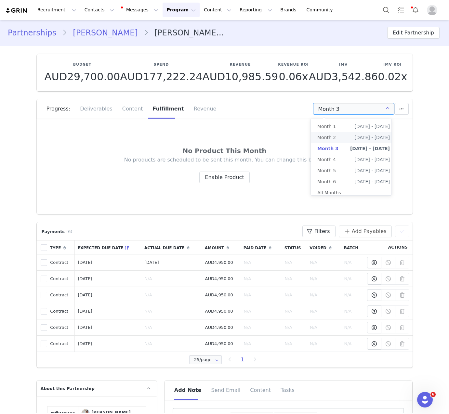
click at [357, 135] on span "Jun 7th - Jul 6th" at bounding box center [371, 137] width 35 height 11
type input "Month 2"
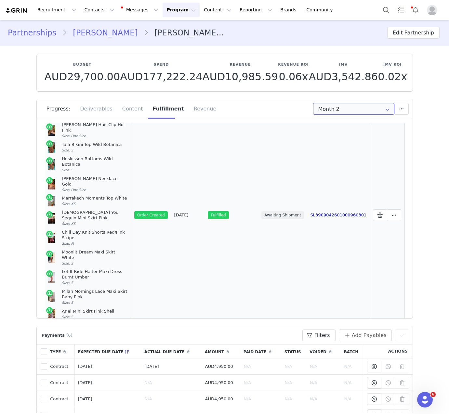
scroll to position [268, 0]
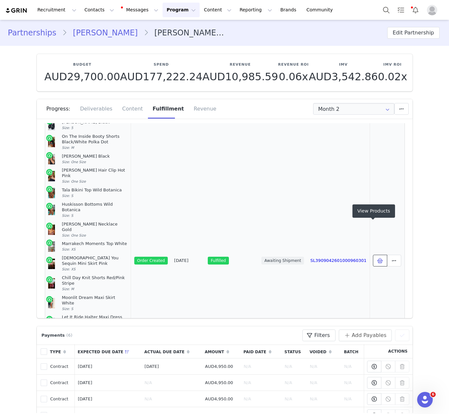
click at [378, 255] on button at bounding box center [380, 261] width 14 height 12
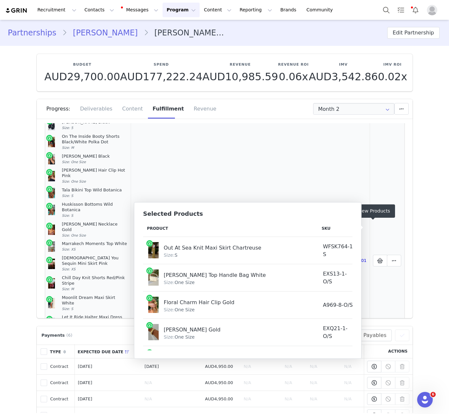
click at [346, 158] on td "SL3909042601000960301" at bounding box center [338, 261] width 62 height 776
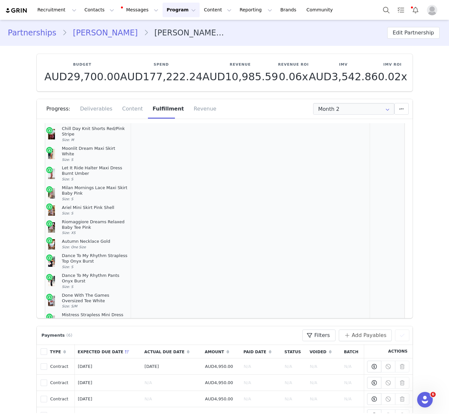
scroll to position [326, 0]
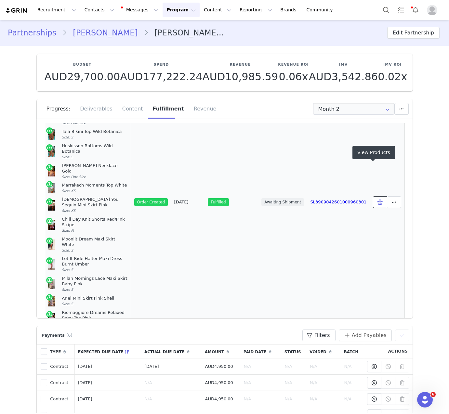
click at [377, 199] on icon at bounding box center [380, 201] width 6 height 5
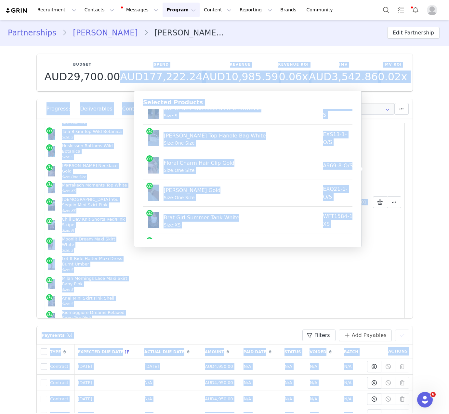
scroll to position [0, 0]
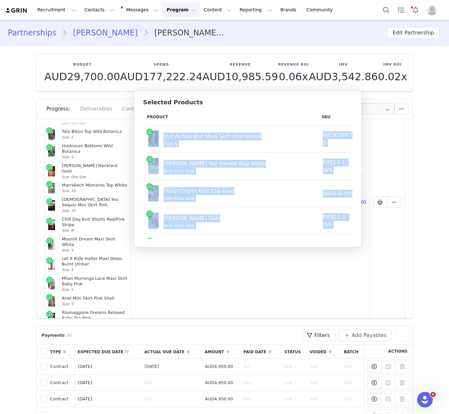
drag, startPoint x: 342, startPoint y: 223, endPoint x: 151, endPoint y: 139, distance: 208.7
copy tbody "Out At Sea Knit Maxi Skirt Chartreuse Size: S WFSK764-1-S AUD17.33 AUD79.95 Eli…"
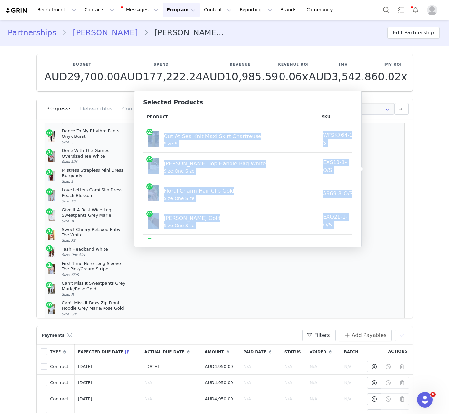
scroll to position [567, 0]
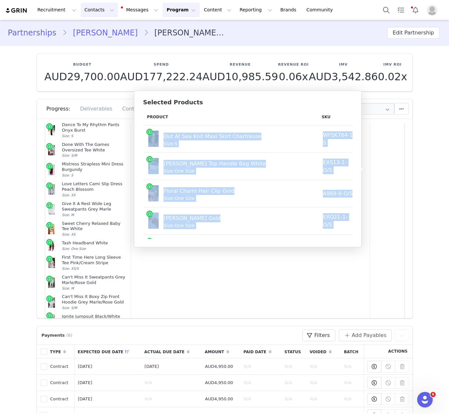
click at [87, 5] on button "Contacts Contacts" at bounding box center [99, 10] width 37 height 15
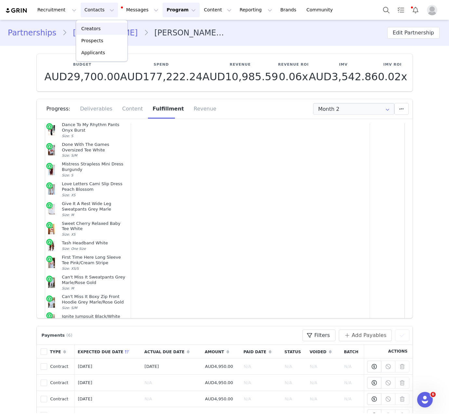
click at [105, 27] on div "Creators" at bounding box center [102, 28] width 44 height 7
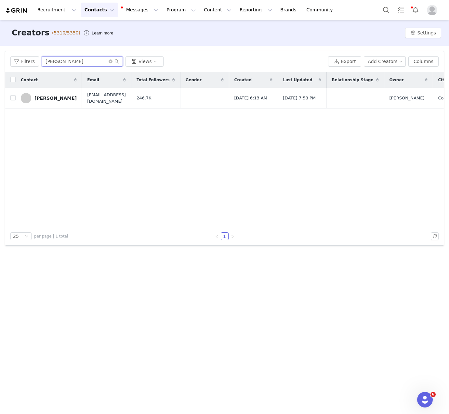
click at [95, 63] on input "Ali Blakey" at bounding box center [82, 61] width 81 height 10
paste input "Madison Rose"
type input "Madison Rose"
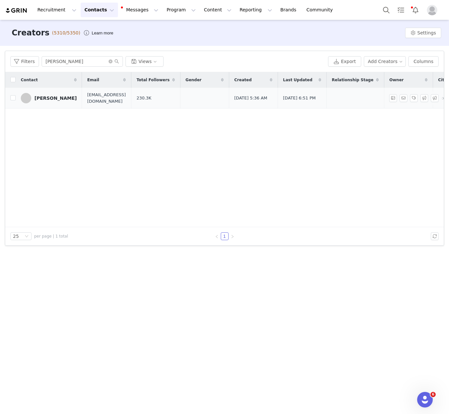
click at [72, 96] on div "Madison Rose Meyerhoff" at bounding box center [55, 97] width 42 height 5
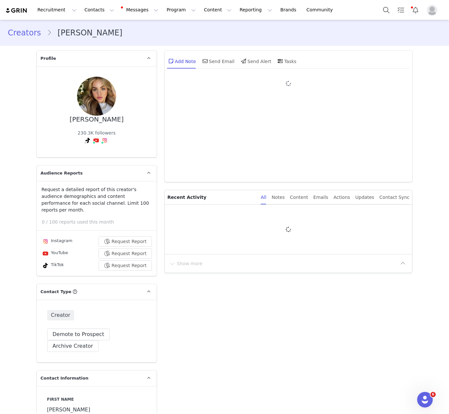
type input "+1 ([GEOGRAPHIC_DATA])"
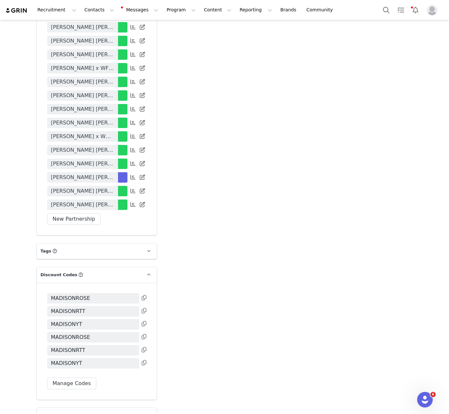
scroll to position [1476, 0]
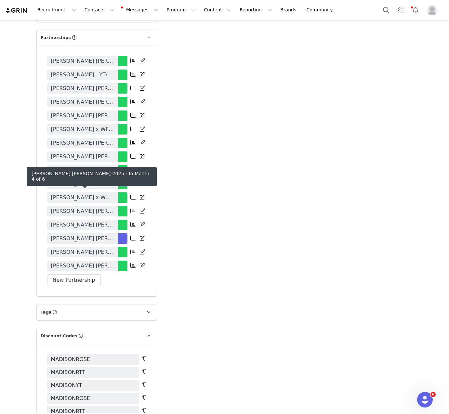
click at [91, 234] on span "Madison Rose x White Fox 2025" at bounding box center [82, 238] width 63 height 8
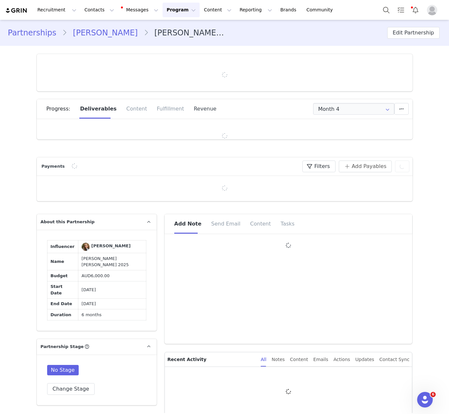
type input "+1 ([GEOGRAPHIC_DATA])"
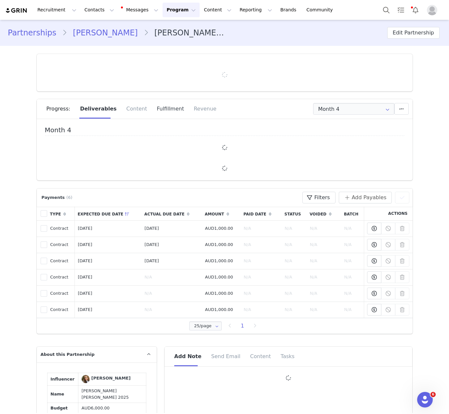
click at [164, 108] on div "Fulfillment" at bounding box center [170, 108] width 37 height 19
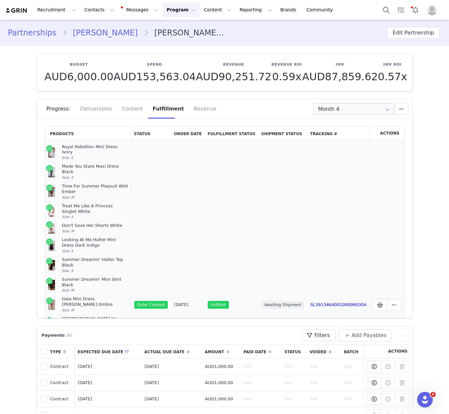
scroll to position [148, 0]
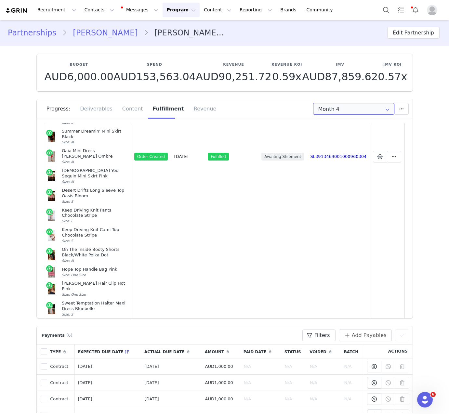
click at [330, 111] on input "Month 4" at bounding box center [353, 109] width 81 height 12
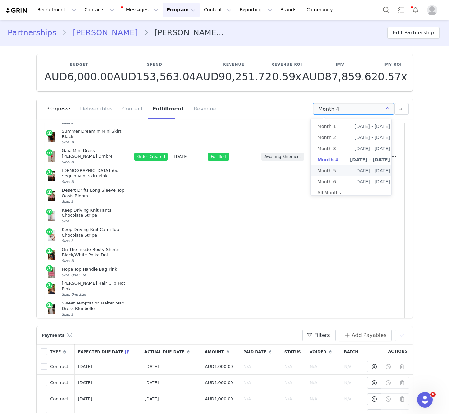
click at [336, 174] on li "Month 5 Aug 6th - Sep 5th" at bounding box center [352, 170] width 85 height 11
type input "Month 5"
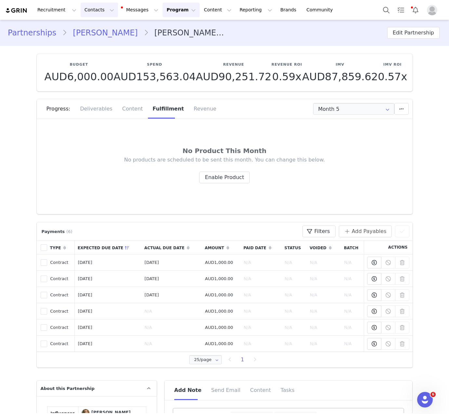
click at [101, 7] on button "Contacts Contacts" at bounding box center [99, 10] width 37 height 15
click at [101, 29] on div "Creators" at bounding box center [102, 28] width 44 height 7
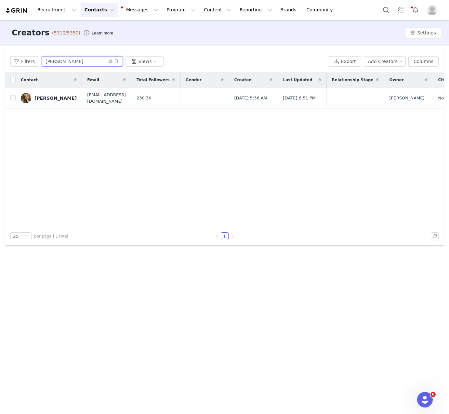
click at [63, 63] on input "Madison Rose" at bounding box center [82, 61] width 81 height 10
paste input "Natyse Chan"
type input "Natyse Chan"
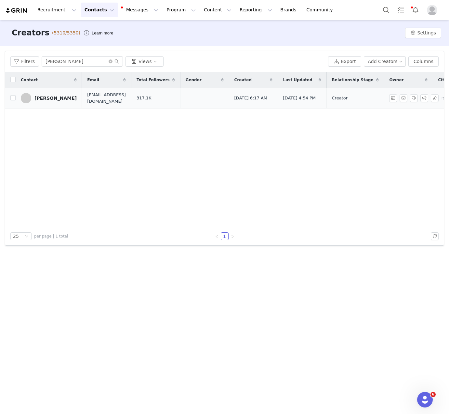
click at [45, 97] on div "Natyse Chan" at bounding box center [55, 97] width 42 height 5
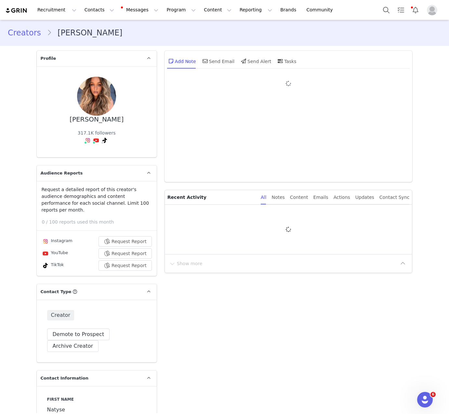
type input "+1 ([GEOGRAPHIC_DATA])"
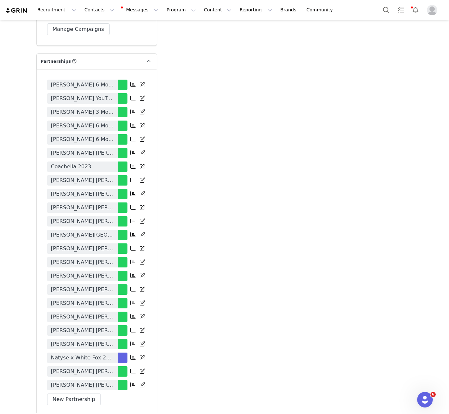
scroll to position [1424, 0]
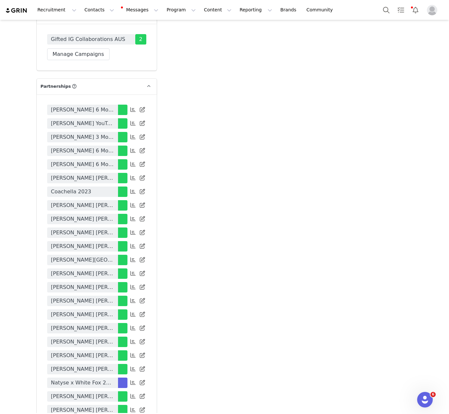
click at [94, 379] on span "Natyse x White Fox 2025" at bounding box center [82, 383] width 63 height 8
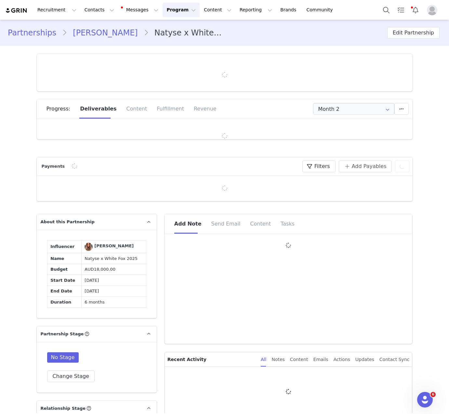
type input "+1 ([GEOGRAPHIC_DATA])"
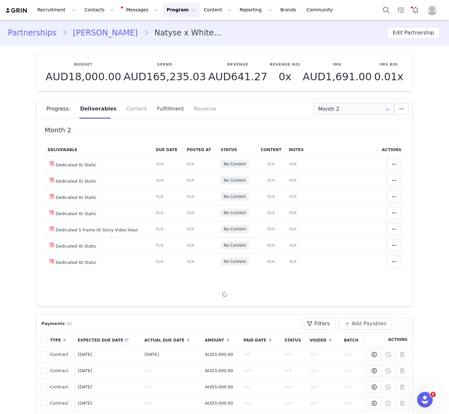
click at [162, 105] on div "Fulfillment" at bounding box center [170, 108] width 37 height 19
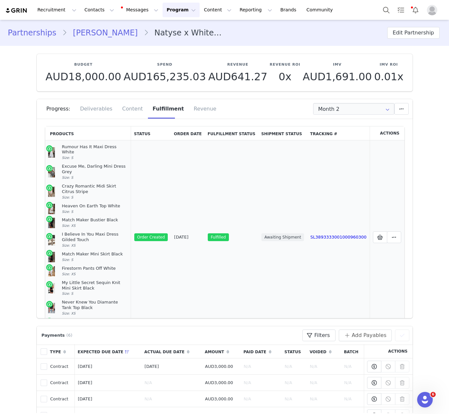
scroll to position [41, 0]
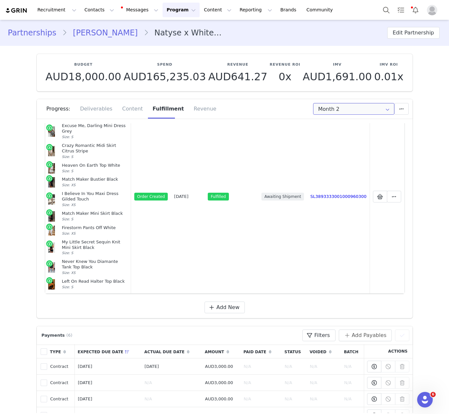
click at [361, 113] on input "Month 2" at bounding box center [353, 109] width 81 height 12
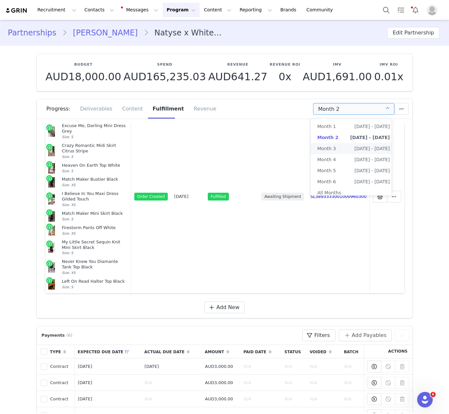
click at [358, 150] on span "Jul 18th - Aug 17th" at bounding box center [371, 148] width 35 height 11
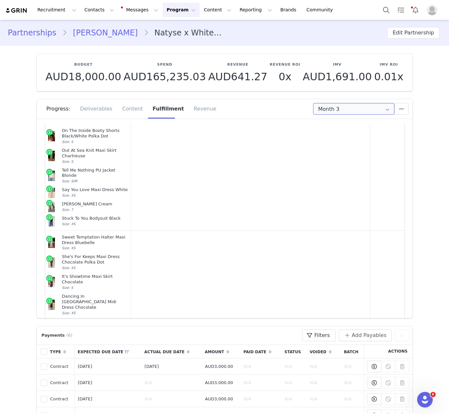
scroll to position [328, 0]
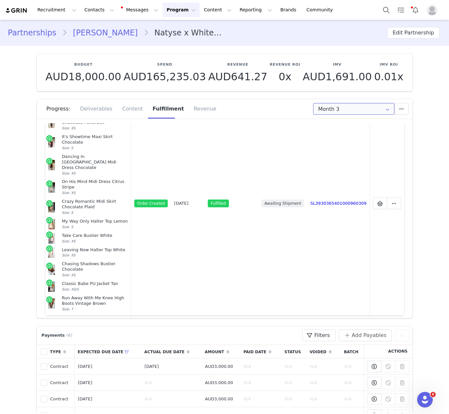
click at [346, 108] on input "Month 3" at bounding box center [353, 109] width 81 height 12
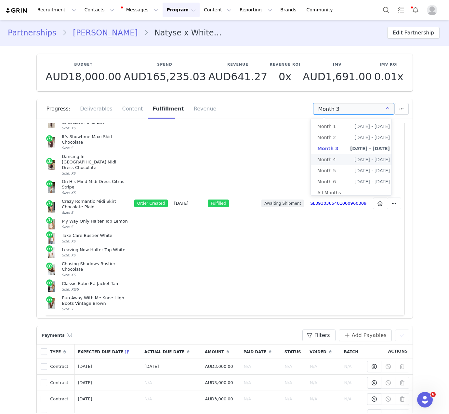
click at [330, 158] on span "Month 4" at bounding box center [326, 159] width 19 height 11
type input "Month 4"
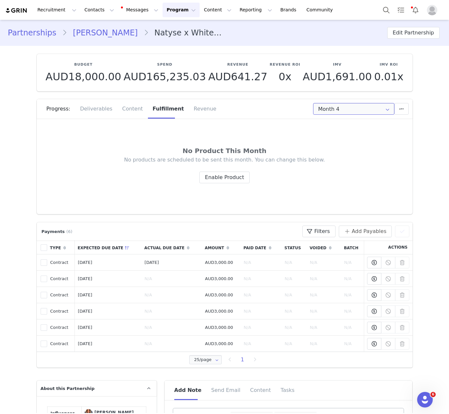
click at [322, 110] on input "Month 4" at bounding box center [353, 109] width 81 height 12
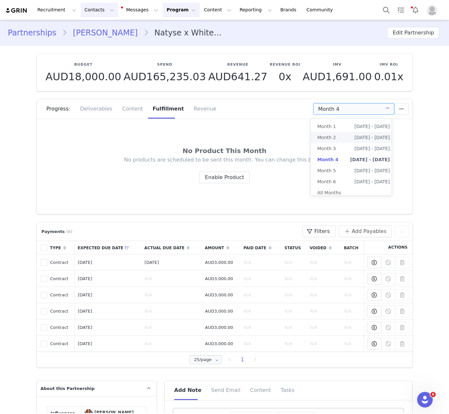
click at [102, 10] on button "Contacts Contacts" at bounding box center [99, 10] width 37 height 15
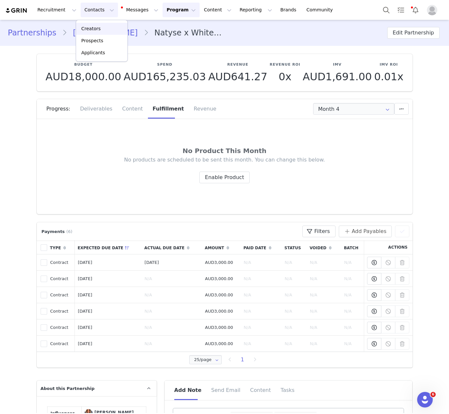
click at [109, 25] on div "Creators" at bounding box center [102, 28] width 44 height 7
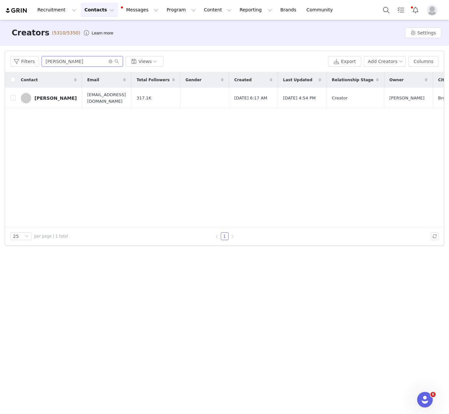
click at [85, 62] on input "Natyse Chan" at bounding box center [82, 61] width 81 height 10
paste input "Liv Rahme"
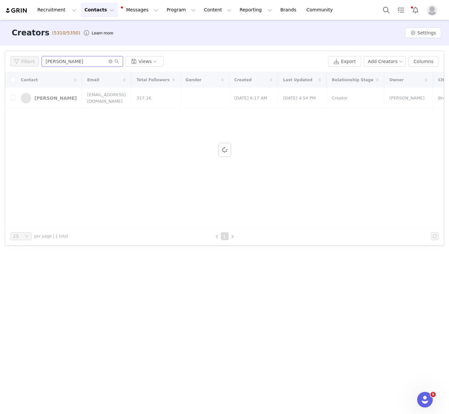
type input "Liv Rahme"
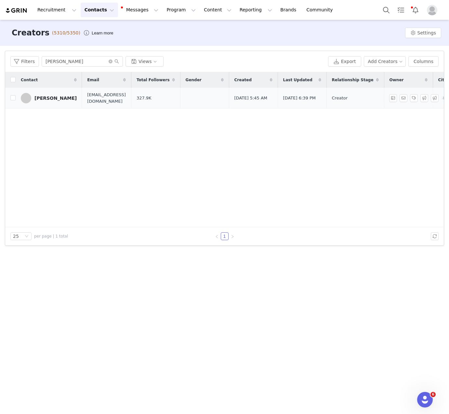
click at [43, 97] on div "Liv Rahmé" at bounding box center [55, 97] width 42 height 5
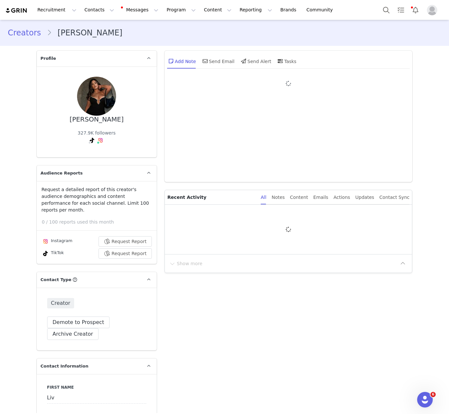
type input "+1 ([GEOGRAPHIC_DATA])"
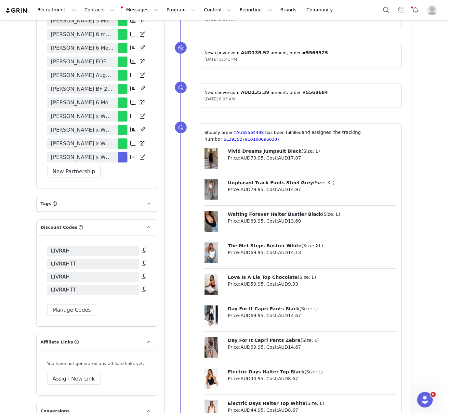
scroll to position [1500, 0]
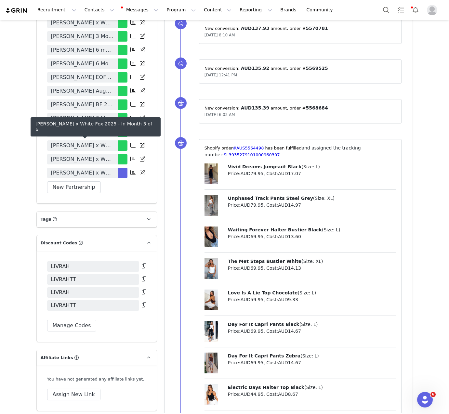
click at [92, 169] on span "Liv Rahme x White Fox 2025" at bounding box center [82, 173] width 63 height 8
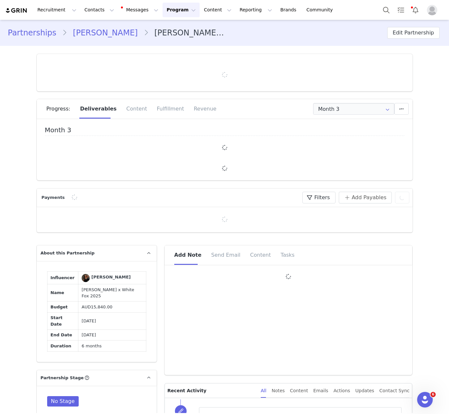
type input "+1 ([GEOGRAPHIC_DATA])"
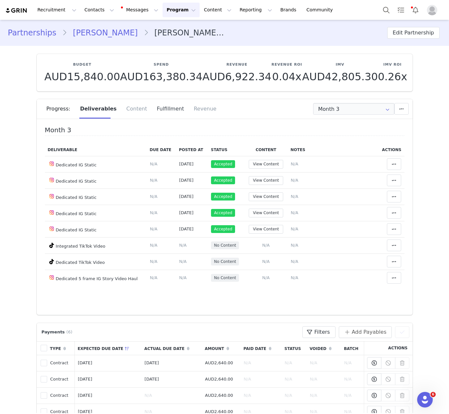
click at [163, 109] on div "Fulfillment" at bounding box center [170, 108] width 37 height 19
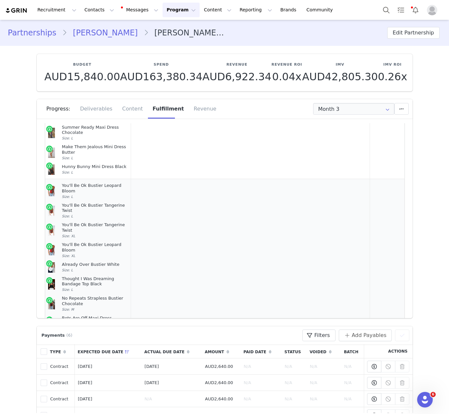
scroll to position [338, 0]
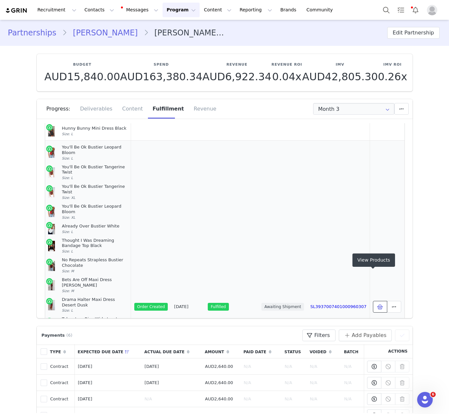
click at [377, 304] on icon at bounding box center [380, 306] width 6 height 5
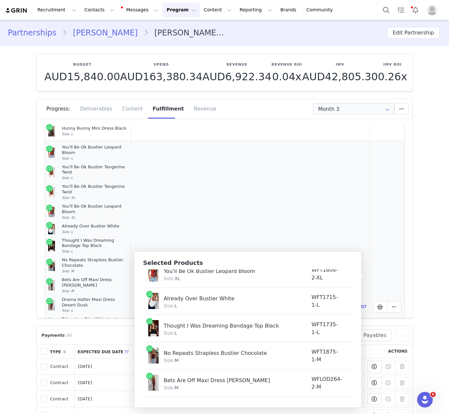
scroll to position [0, 0]
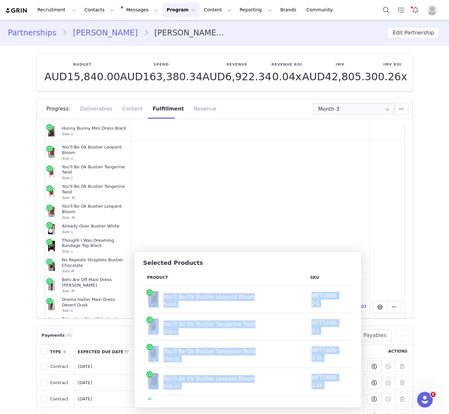
drag, startPoint x: 340, startPoint y: 389, endPoint x: 154, endPoint y: 301, distance: 206.1
copy tbody "You'll Be Ok Bustier Leopard Bloom Size: L WFT1606-2-L AUD15.07 AUD69.95 You'll…"
click at [103, 10] on button "Contacts Contacts" at bounding box center [99, 10] width 37 height 15
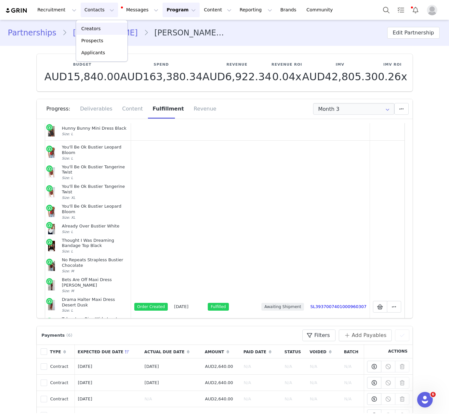
click at [97, 27] on p "Creators" at bounding box center [90, 28] width 19 height 7
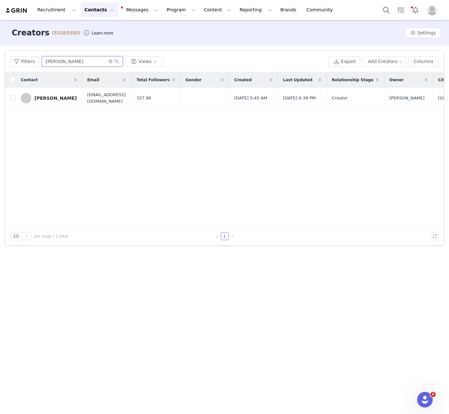
click at [59, 56] on input "Liv Rahme" at bounding box center [82, 61] width 81 height 10
paste input "Charlotte Weera"
type input "Charlotte Weera"
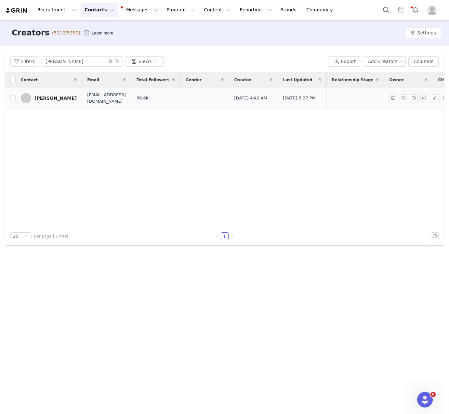
click at [40, 104] on td "Charlotte Weera" at bounding box center [49, 98] width 66 height 21
click at [45, 99] on div "Charlotte Weera" at bounding box center [55, 97] width 42 height 5
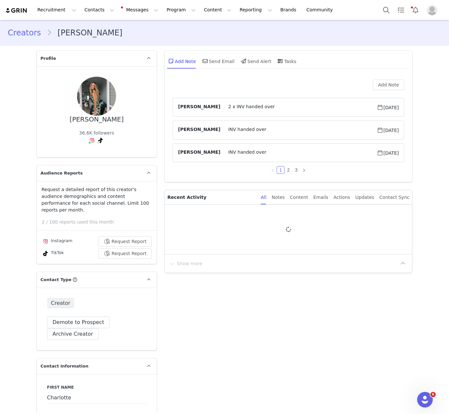
type input "+61 ([GEOGRAPHIC_DATA])"
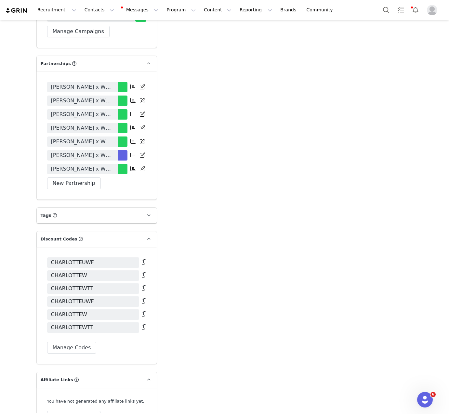
scroll to position [1364, 0]
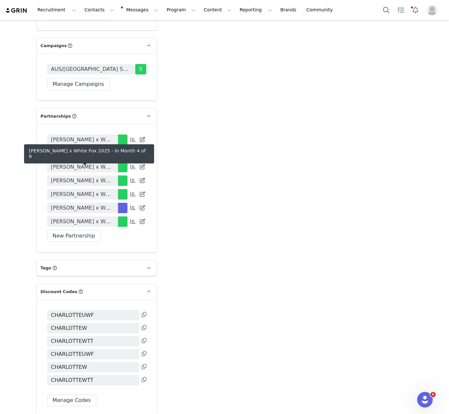
click at [82, 204] on span "Charlotte Weera x White Fox 2025" at bounding box center [82, 208] width 63 height 8
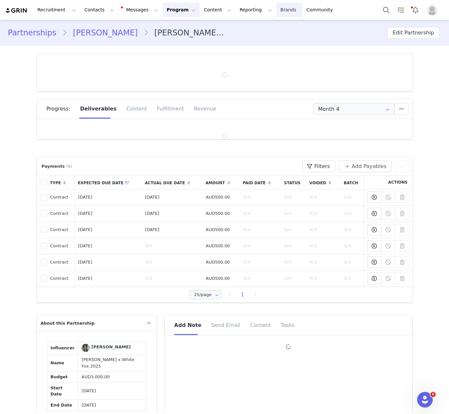
type input "+61 ([GEOGRAPHIC_DATA])"
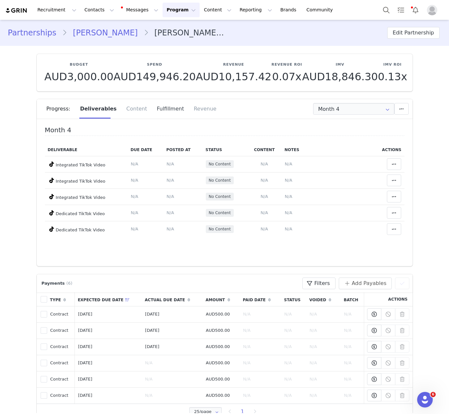
click at [159, 111] on div "Fulfillment" at bounding box center [170, 108] width 37 height 19
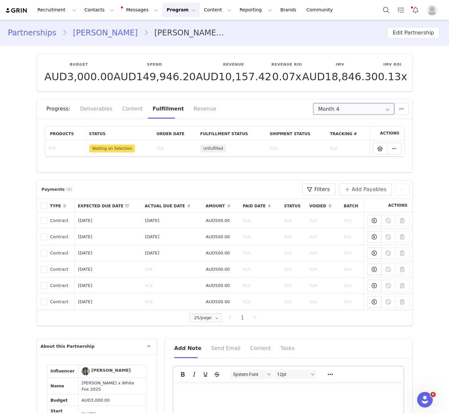
click at [331, 114] on input "Month 4" at bounding box center [353, 109] width 81 height 12
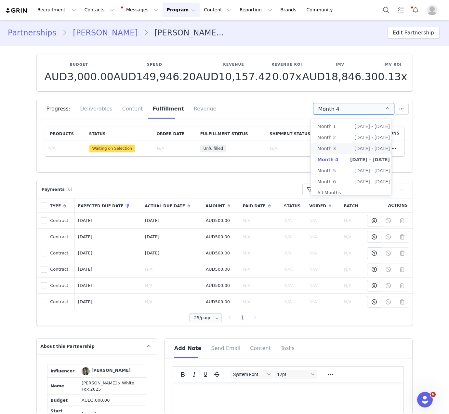
click at [337, 152] on li "Month 3 May 25th - Jun 24th" at bounding box center [352, 148] width 85 height 11
type input "Month 3"
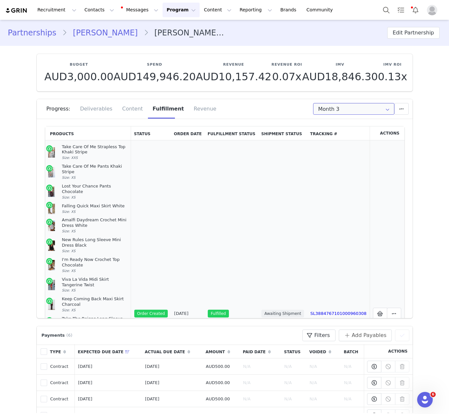
scroll to position [176, 0]
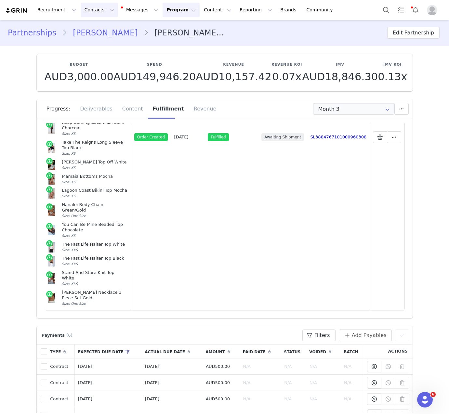
click at [93, 11] on button "Contacts Contacts" at bounding box center [99, 10] width 37 height 15
click at [93, 26] on p "Creators" at bounding box center [90, 28] width 19 height 7
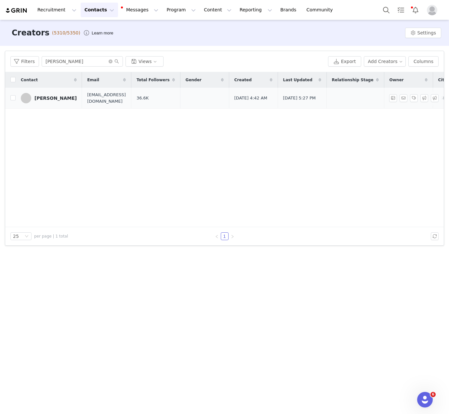
click at [56, 99] on div "Charlotte Weera" at bounding box center [55, 97] width 42 height 5
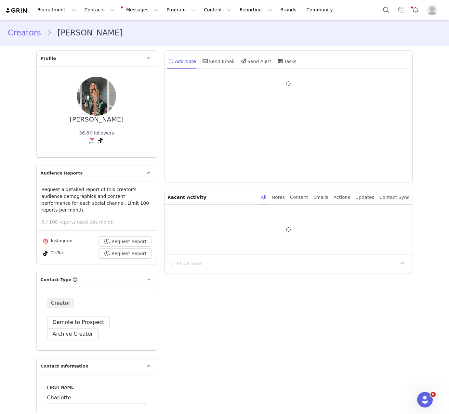
type input "+61 ([GEOGRAPHIC_DATA])"
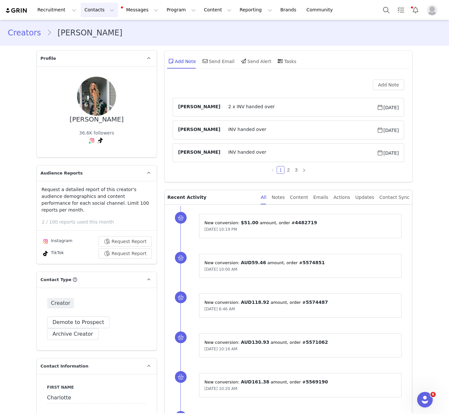
click at [89, 8] on button "Contacts Contacts" at bounding box center [99, 10] width 37 height 15
click at [91, 26] on p "Creators" at bounding box center [90, 28] width 19 height 7
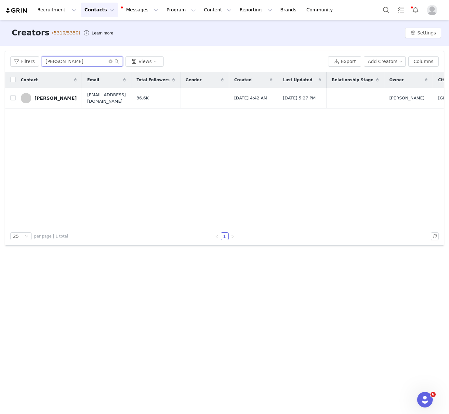
click at [85, 62] on input "Charlotte Weera" at bounding box center [82, 61] width 81 height 10
paste input "Lauren Lord"
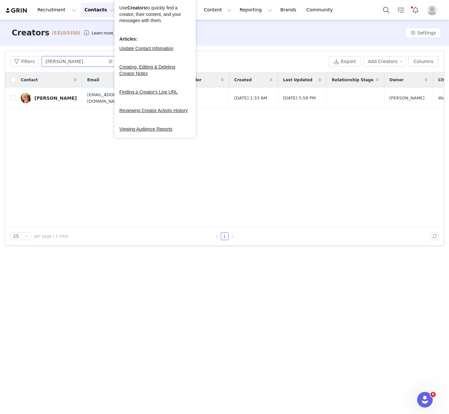
click at [85, 57] on input "Lauren Lord" at bounding box center [82, 61] width 81 height 10
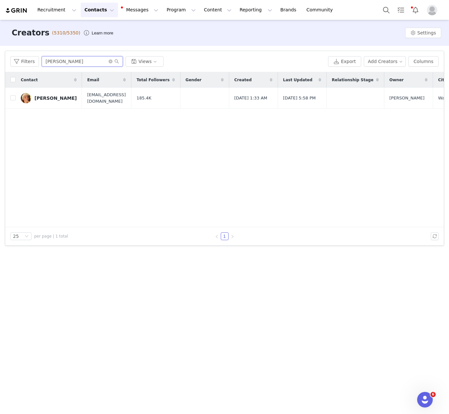
click at [85, 57] on input "Lauren Lord" at bounding box center [82, 61] width 81 height 10
paste input "Jasmine Tavares"
click at [81, 64] on input "Jasmine Tavares" at bounding box center [82, 61] width 81 height 10
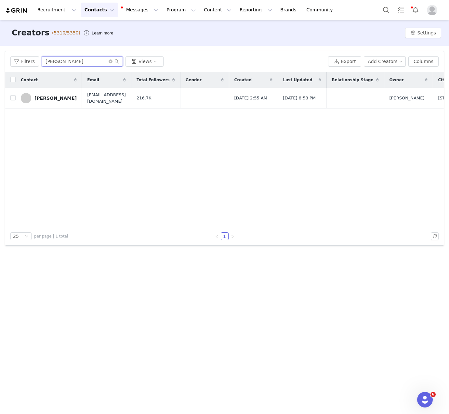
click at [81, 64] on input "Jasmine Tavares" at bounding box center [82, 61] width 81 height 10
paste input "Mia Hazelwood"
type input "Mia Hazelwood"
click at [61, 99] on div "Mia Hazelwood" at bounding box center [55, 97] width 42 height 5
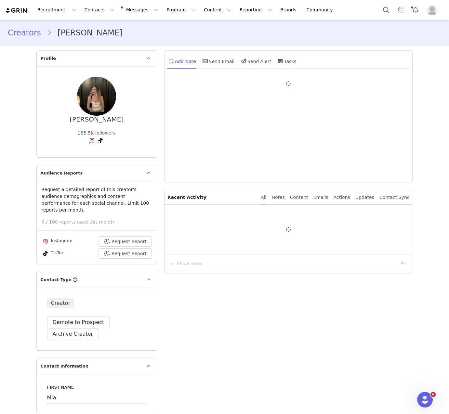
type input "+1 ([GEOGRAPHIC_DATA])"
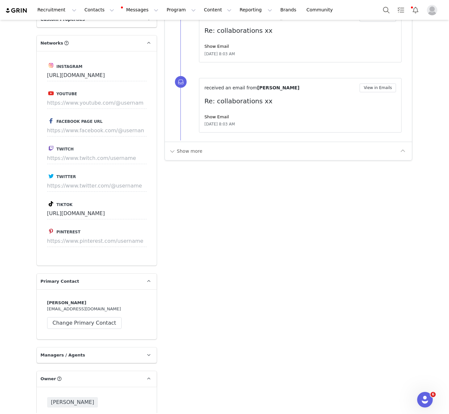
scroll to position [647, 0]
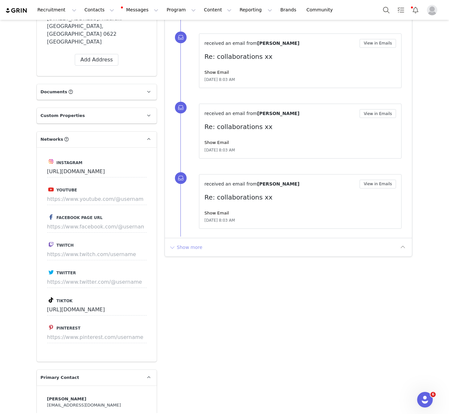
click at [187, 242] on button "Show more" at bounding box center [186, 247] width 34 height 10
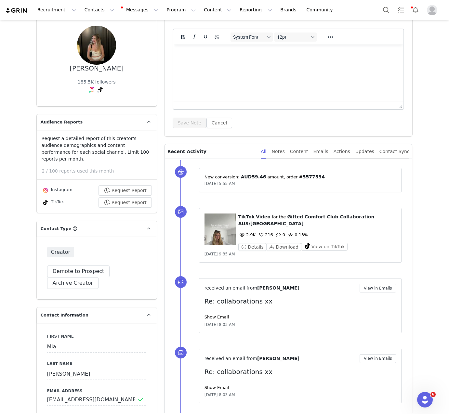
scroll to position [40, 0]
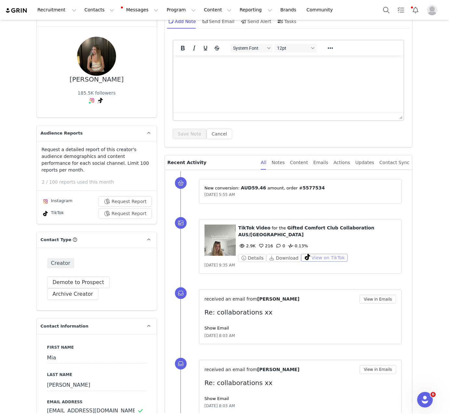
click at [304, 254] on button "View on TikTok" at bounding box center [324, 258] width 46 height 8
click at [94, 7] on button "Contacts Contacts" at bounding box center [99, 10] width 37 height 15
click at [104, 31] on div "Creators" at bounding box center [102, 28] width 44 height 7
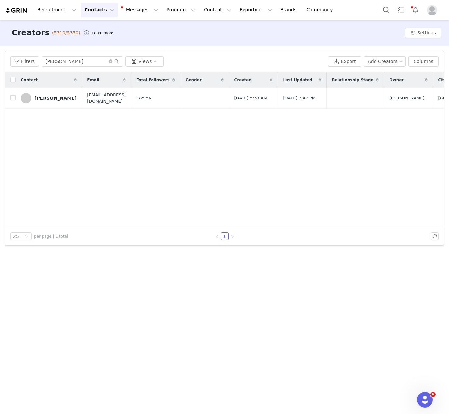
click at [70, 55] on div "Filters Mia Hazelwood Views Export Add Creators Columns" at bounding box center [224, 61] width 438 height 21
click at [72, 60] on input "Mia Hazelwood" at bounding box center [82, 61] width 81 height 10
click at [72, 59] on input "Mia Hazelwood" at bounding box center [82, 61] width 81 height 10
paste input "Kalyani Vijayan"
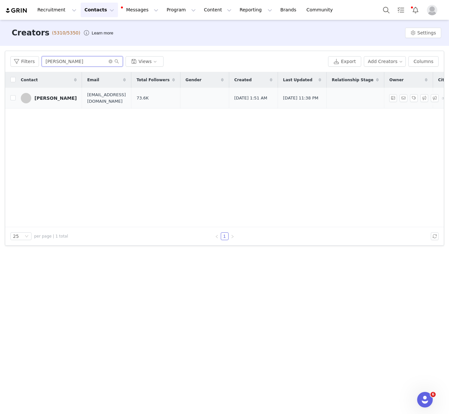
type input "Kalyani Vijayan"
click at [63, 100] on link "Kalyani Vijayan" at bounding box center [49, 98] width 56 height 10
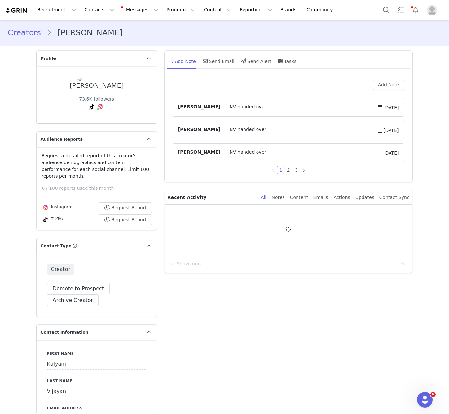
type input "+1 ([GEOGRAPHIC_DATA])"
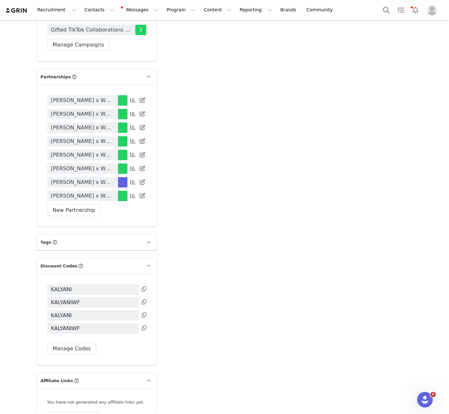
scroll to position [1344, 0]
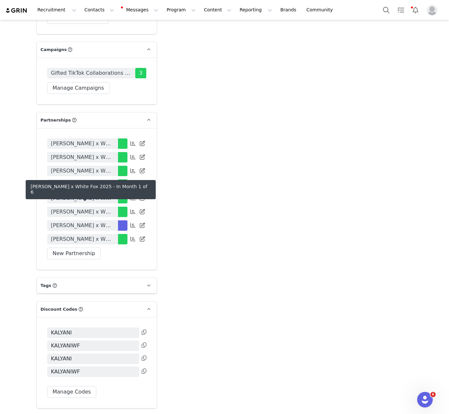
click at [103, 222] on span "Kalyani Vijayan x White Fox 2025" at bounding box center [82, 226] width 63 height 8
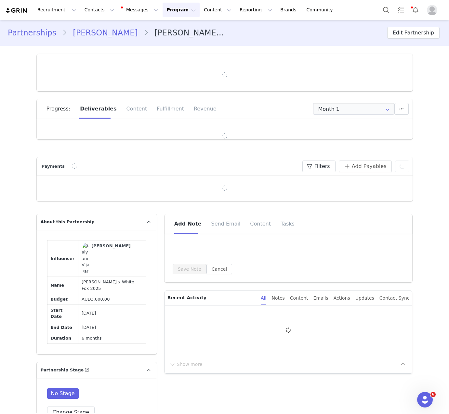
type input "+1 ([GEOGRAPHIC_DATA])"
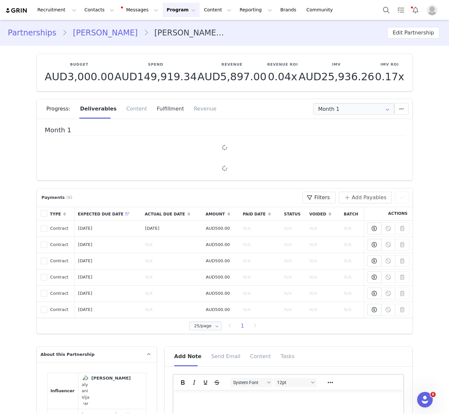
click at [169, 108] on div "Fulfillment" at bounding box center [170, 108] width 37 height 19
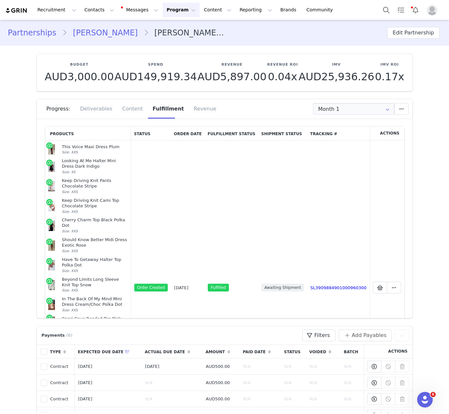
click at [108, 32] on link "Kalyani Vijayan" at bounding box center [105, 33] width 76 height 12
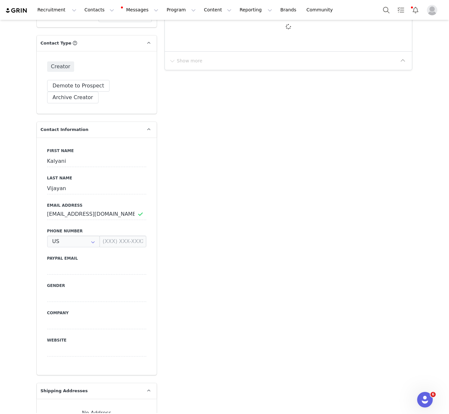
type input "+1 ([GEOGRAPHIC_DATA])"
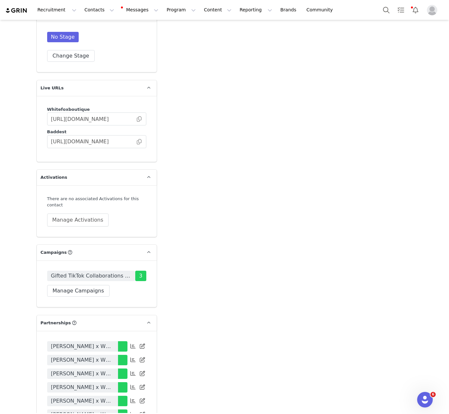
scroll to position [1293, 0]
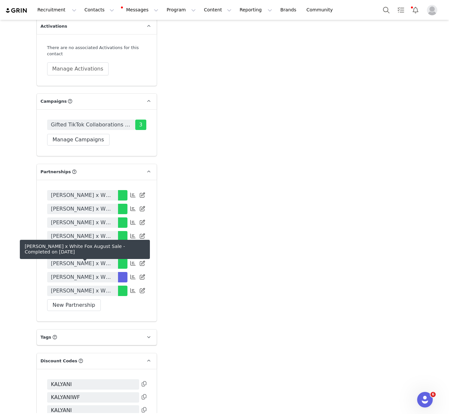
click at [104, 287] on span "Kalyani Vijayan x White Fox August Sale" at bounding box center [82, 291] width 63 height 8
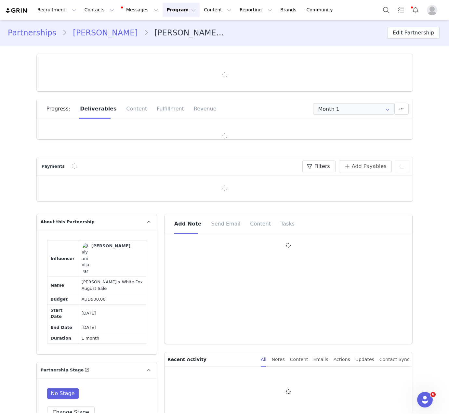
type input "+1 ([GEOGRAPHIC_DATA])"
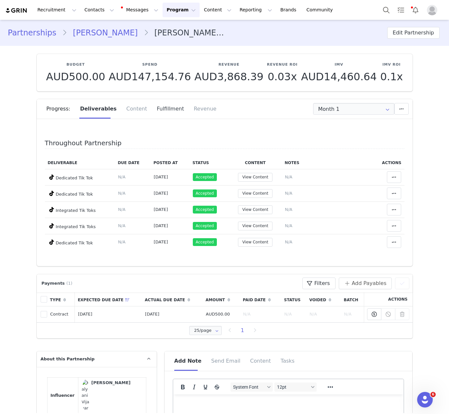
click at [165, 108] on div "Fulfillment" at bounding box center [170, 108] width 37 height 19
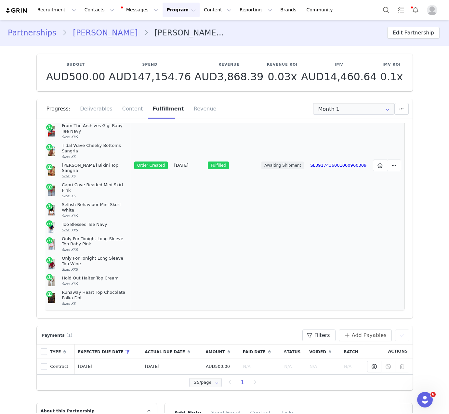
scroll to position [59, 0]
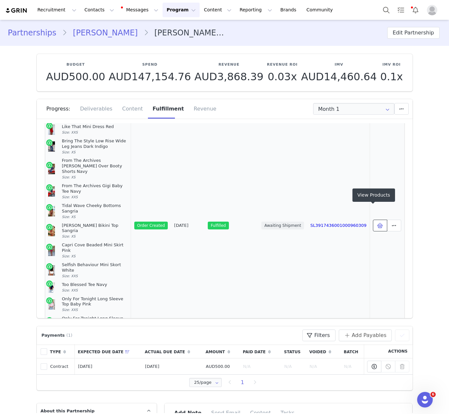
click at [374, 220] on button at bounding box center [380, 226] width 14 height 12
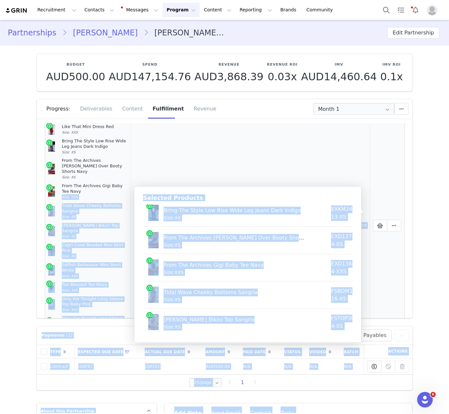
scroll to position [0, 0]
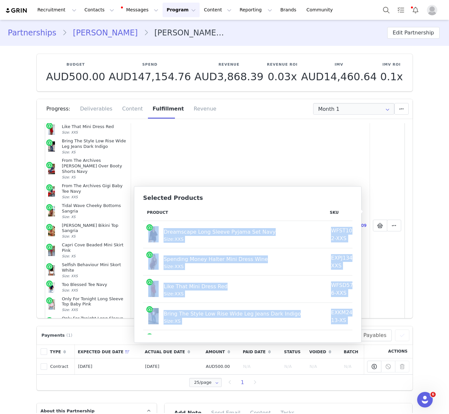
drag, startPoint x: 342, startPoint y: 319, endPoint x: 152, endPoint y: 233, distance: 209.0
copy tbody "Dreamscape Long Sleeve Pyjama Set Navy Size: XXS WFST100-2-XXS AUD15.47 AUD69.9…"
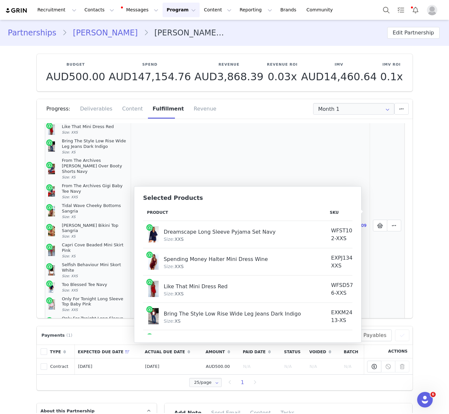
click at [155, 168] on td "Order Created" at bounding box center [151, 225] width 40 height 289
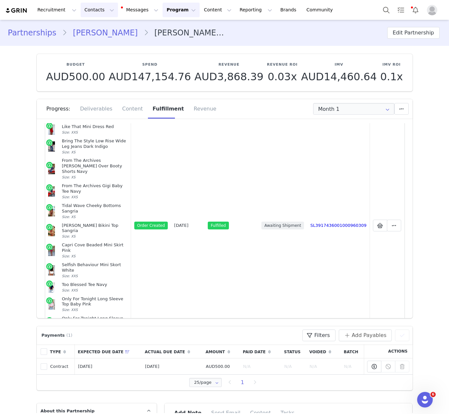
click at [88, 11] on button "Contacts Contacts" at bounding box center [99, 10] width 37 height 15
click at [99, 25] on div "Creators" at bounding box center [102, 28] width 44 height 7
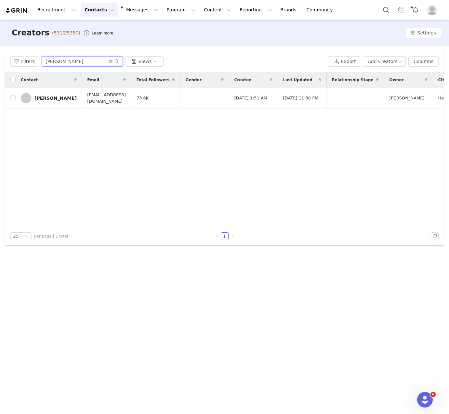
click at [72, 62] on input "Kalyani Vijayan" at bounding box center [82, 61] width 81 height 10
paste input "Lauren Wheatley"
type input "Lauren Wheatley"
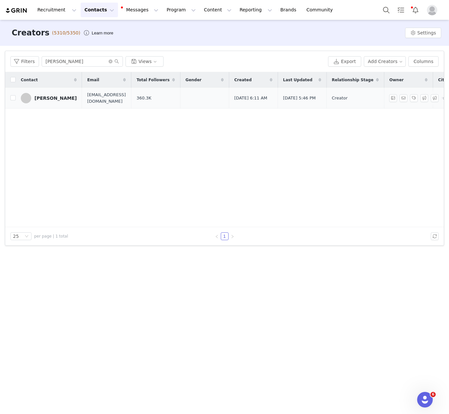
click at [62, 99] on div "Lauren Wheatley" at bounding box center [55, 97] width 42 height 5
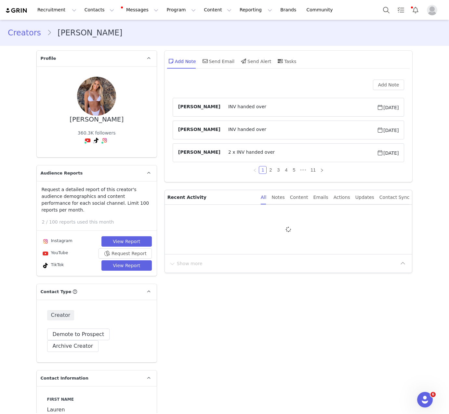
type input "+1 ([GEOGRAPHIC_DATA])"
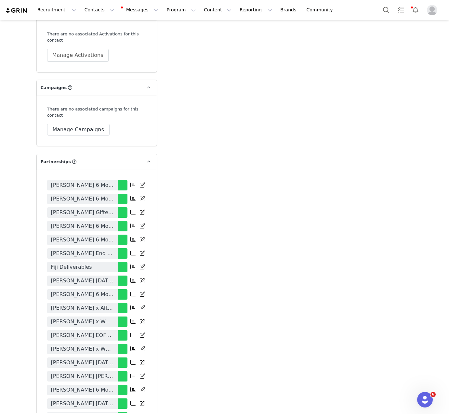
scroll to position [1740, 0]
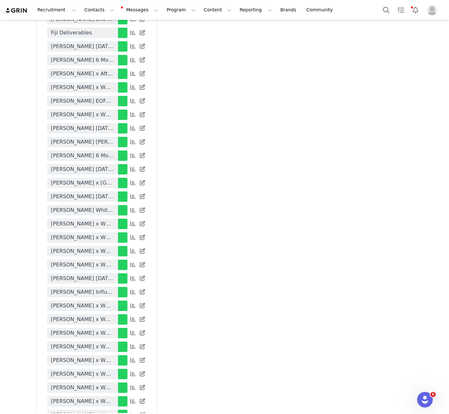
click at [86, 411] on span "Lauren Wheatley x White Fox August Sale" at bounding box center [82, 415] width 63 height 8
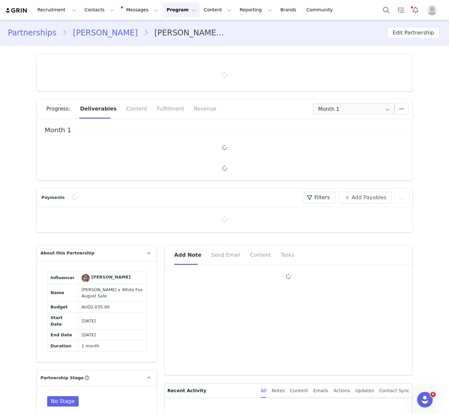
type input "+1 ([GEOGRAPHIC_DATA])"
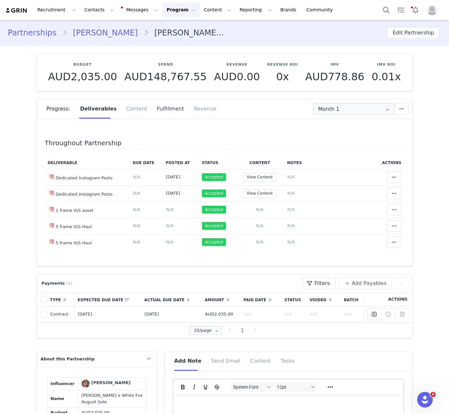
click at [157, 104] on div "Fulfillment" at bounding box center [170, 108] width 37 height 19
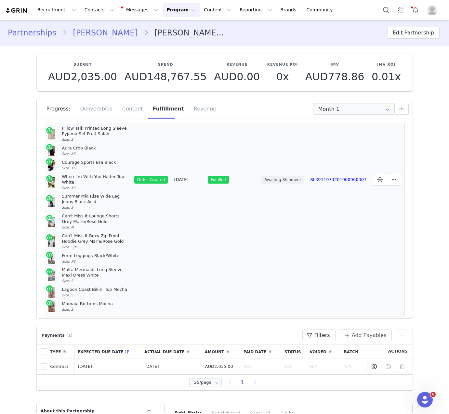
scroll to position [120, 0]
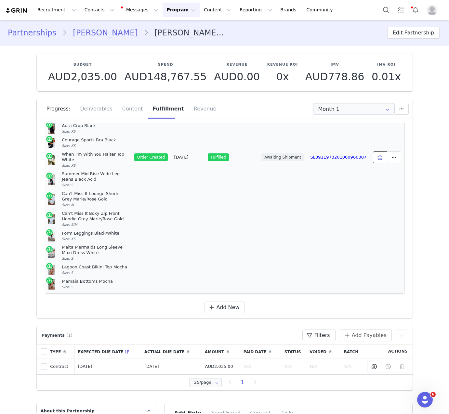
click at [377, 155] on icon at bounding box center [380, 157] width 6 height 5
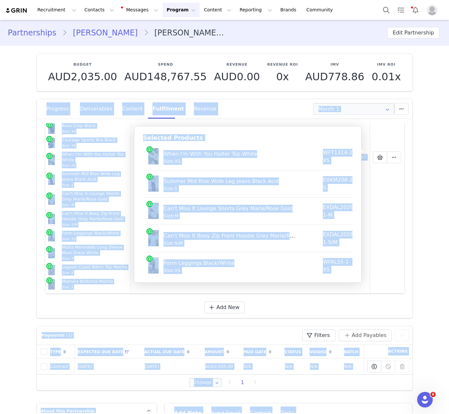
scroll to position [0, 0]
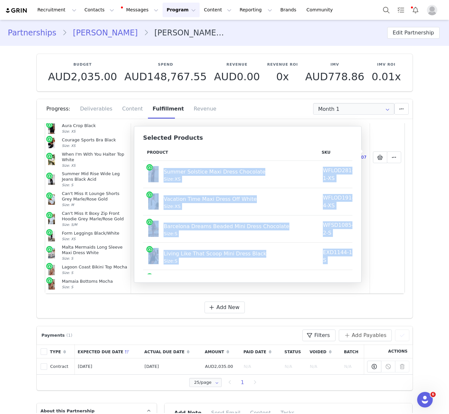
drag, startPoint x: 345, startPoint y: 263, endPoint x: 148, endPoint y: 177, distance: 215.4
click at [148, 177] on tbody "Summer Solstice Maxi Dress Chocolate Size: XS WFLOD281-1-XS AUD21.73 AUD99.95 V…" at bounding box center [291, 365] width 296 height 409
copy tbody "Summer Solstice Maxi Dress Chocolate Size: XS WFLOD281-1-XS AUD21.73 AUD99.95 V…"
click at [75, 10] on button "Recruitment Recruitment" at bounding box center [56, 10] width 47 height 15
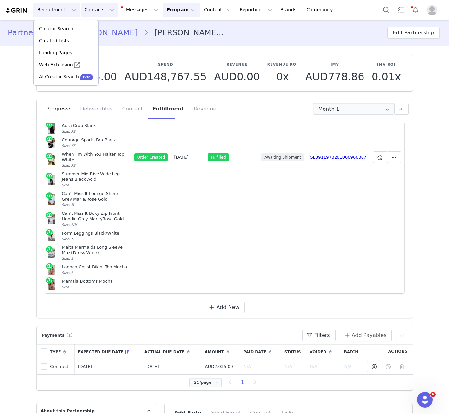
click at [84, 10] on button "Contacts Contacts" at bounding box center [99, 10] width 37 height 15
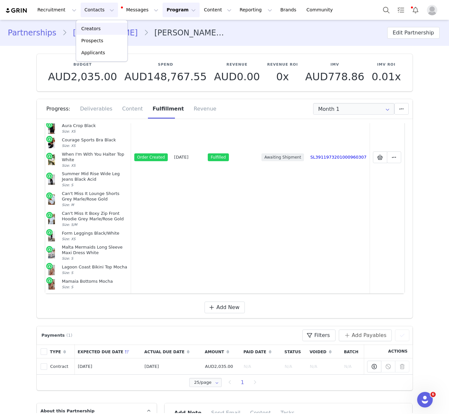
click at [89, 26] on p "Creators" at bounding box center [90, 28] width 19 height 7
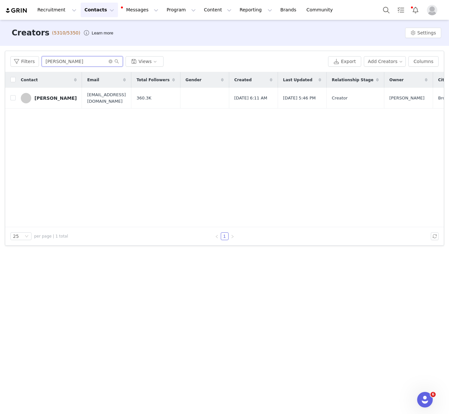
click at [100, 60] on input "[PERSON_NAME]" at bounding box center [82, 61] width 81 height 10
paste input "[PERSON_NAME]"
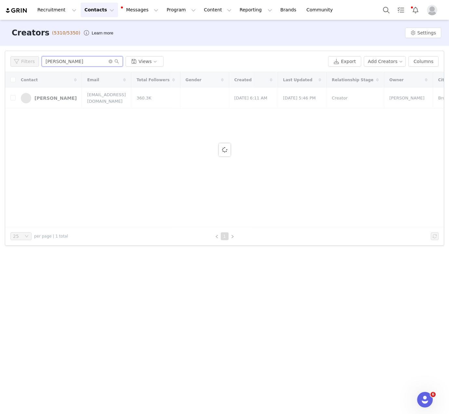
type input "[PERSON_NAME]"
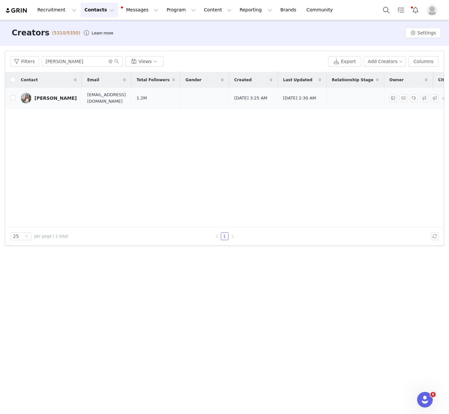
click at [52, 100] on div "[PERSON_NAME]" at bounding box center [55, 97] width 42 height 5
click at [52, 100] on main "Creators (5310/5350) Learn more Settings Filters Filter Logic And Or Archived S…" at bounding box center [224, 216] width 449 height 393
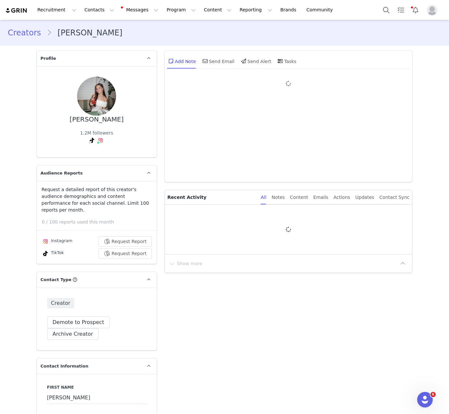
type input "+1 ([GEOGRAPHIC_DATA])"
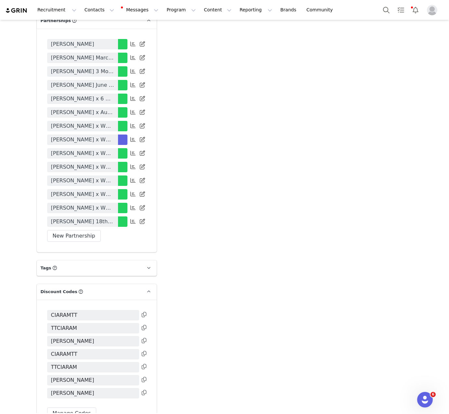
scroll to position [1292, 0]
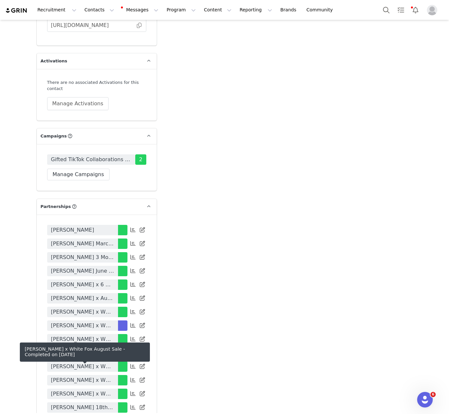
click at [96, 390] on span "[PERSON_NAME] x White Fox August Sale" at bounding box center [82, 394] width 63 height 8
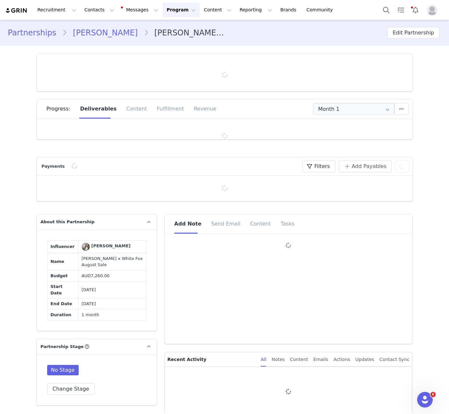
type input "+1 ([GEOGRAPHIC_DATA])"
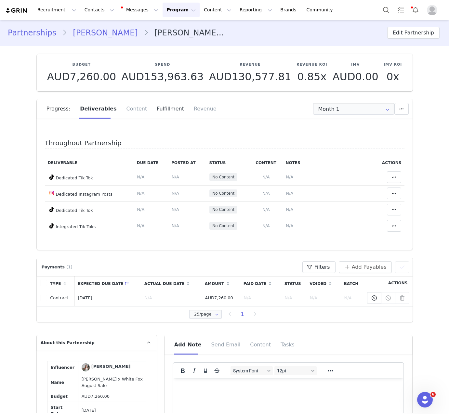
click at [163, 108] on div "Fulfillment" at bounding box center [170, 108] width 37 height 19
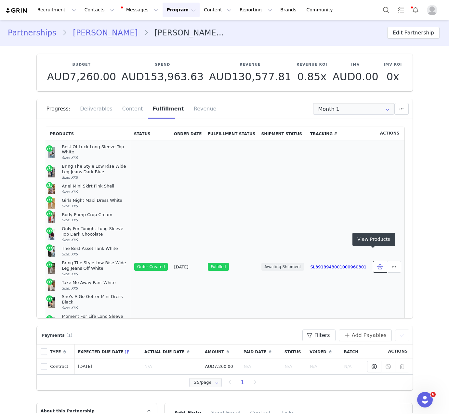
click at [376, 263] on span at bounding box center [380, 267] width 8 height 8
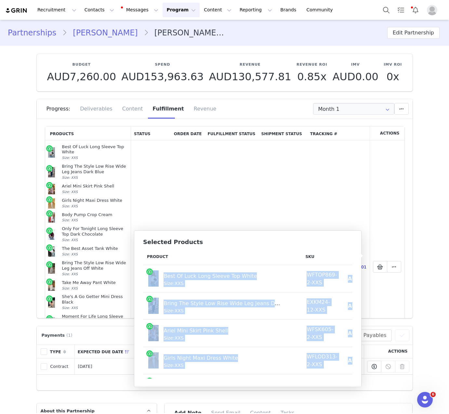
drag, startPoint x: 341, startPoint y: 365, endPoint x: 145, endPoint y: 279, distance: 214.8
copy tbody "Best Of Luck Long Sleeve Top White Size: XXS WFTOP869-2-XXS AUD11.93 AUD59.95 B…"
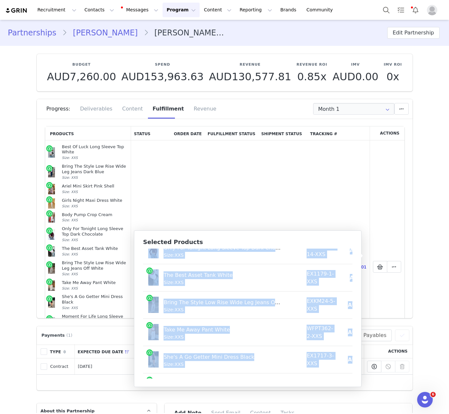
scroll to position [273, 0]
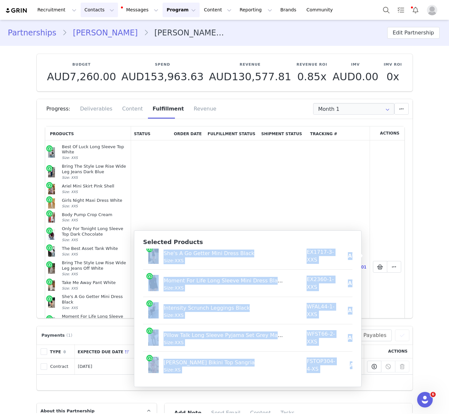
click at [96, 13] on button "Contacts Contacts" at bounding box center [99, 10] width 37 height 15
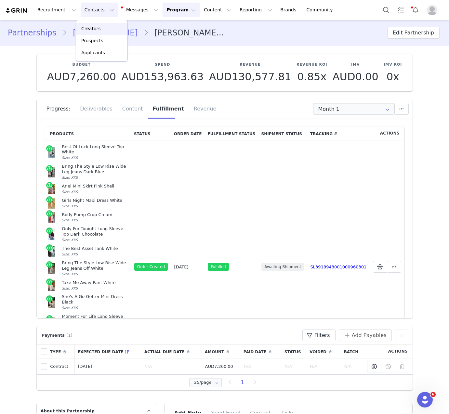
click at [103, 29] on div "Creators" at bounding box center [102, 28] width 44 height 7
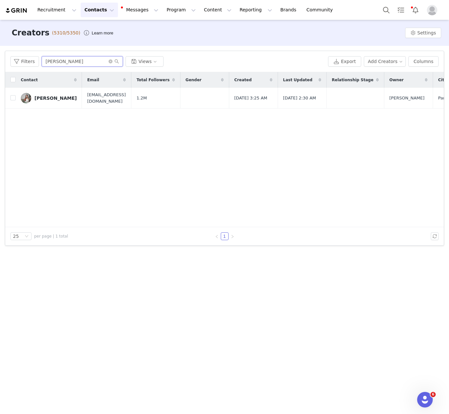
click at [75, 58] on input "[PERSON_NAME]" at bounding box center [82, 61] width 81 height 10
paste input "[PERSON_NAME]"
type input "[PERSON_NAME]"
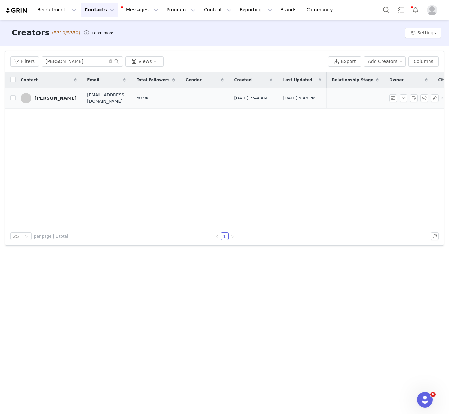
click at [46, 98] on div "[PERSON_NAME]" at bounding box center [55, 97] width 42 height 5
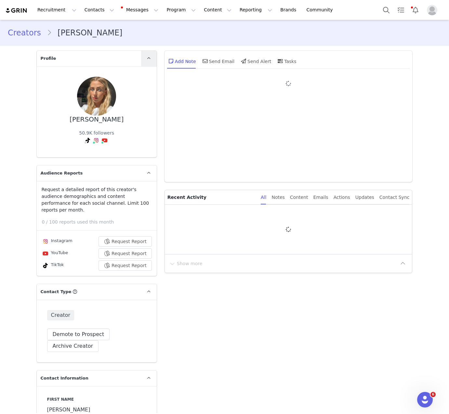
type input "+1 ([GEOGRAPHIC_DATA])"
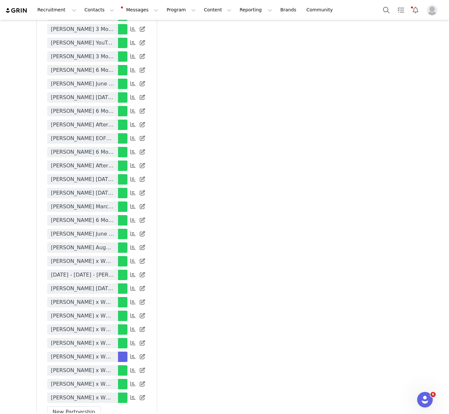
scroll to position [1812, 0]
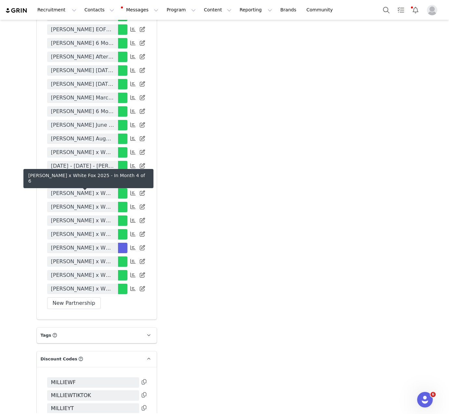
click at [104, 244] on span "[PERSON_NAME] x White Fox 2025" at bounding box center [82, 248] width 63 height 8
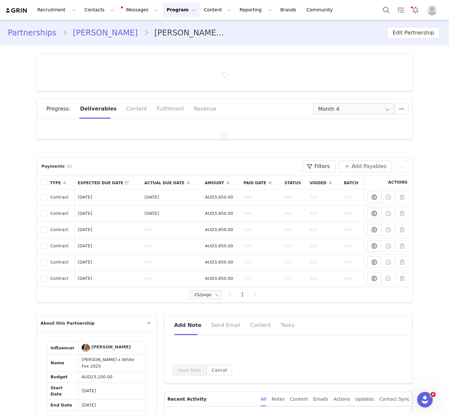
type input "+1 ([GEOGRAPHIC_DATA])"
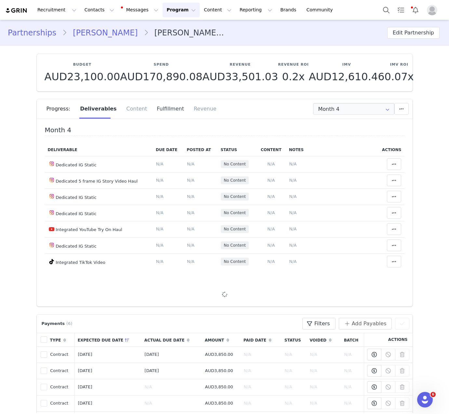
click at [161, 104] on div "Fulfillment" at bounding box center [170, 108] width 37 height 19
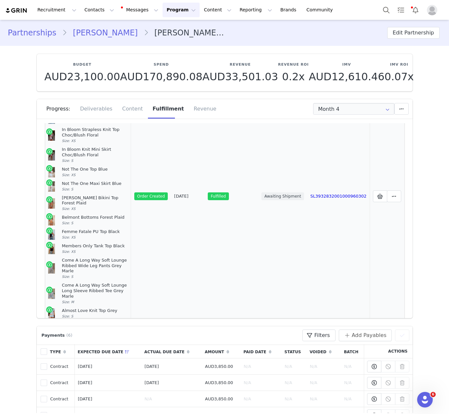
scroll to position [148, 0]
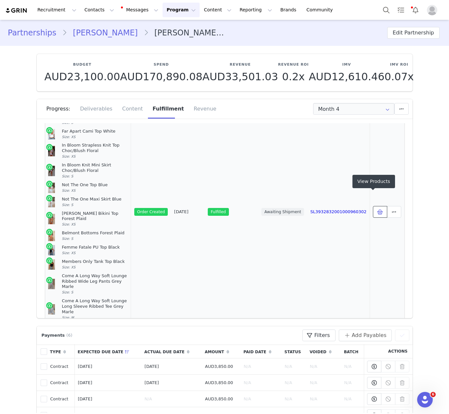
click at [378, 206] on button at bounding box center [380, 212] width 14 height 12
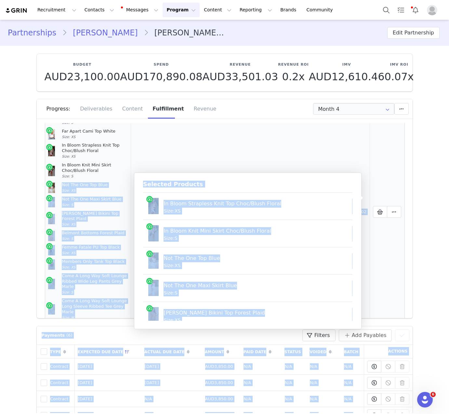
scroll to position [0, 0]
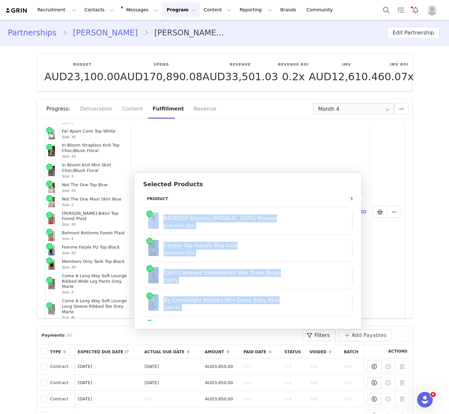
drag, startPoint x: 342, startPoint y: 307, endPoint x: 300, endPoint y: 23, distance: 286.6
copy tbody "BADDEST Express Tanning Mousse Size: One Size BDST01-1-O/S AUD19.98 AUD39.95 Co…"
click at [96, 13] on button "Contacts Contacts" at bounding box center [99, 10] width 37 height 15
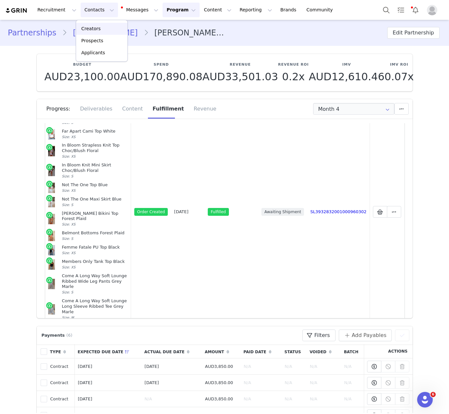
click at [100, 34] on link "Creators" at bounding box center [101, 29] width 51 height 12
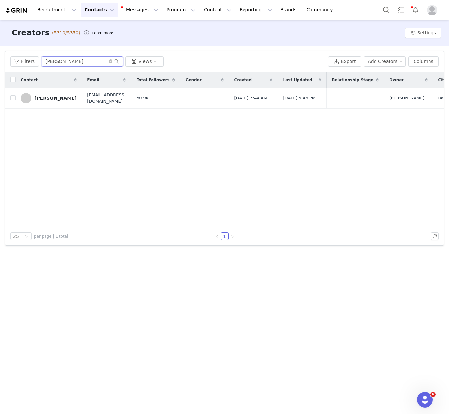
click at [63, 65] on input "Millie Windebank" at bounding box center [82, 61] width 81 height 10
paste input "Ruby Sheohmelian"
type input "Ruby Sheohmelian"
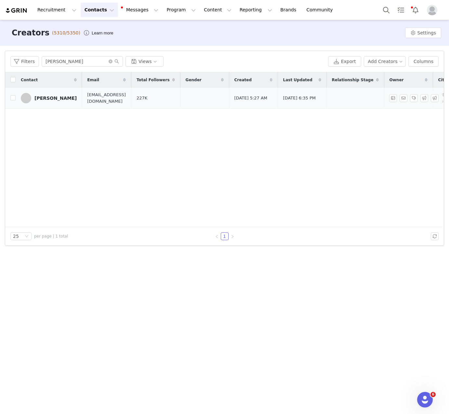
click at [57, 98] on div "Ruby Sheohmelian" at bounding box center [55, 97] width 42 height 5
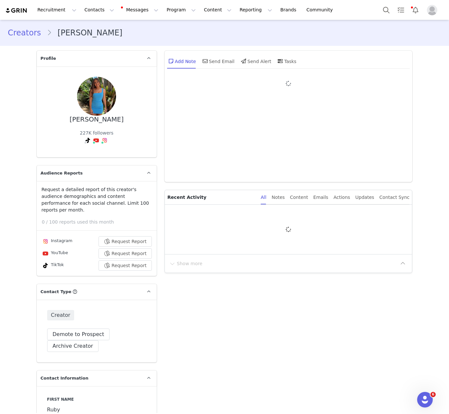
type input "+1 ([GEOGRAPHIC_DATA])"
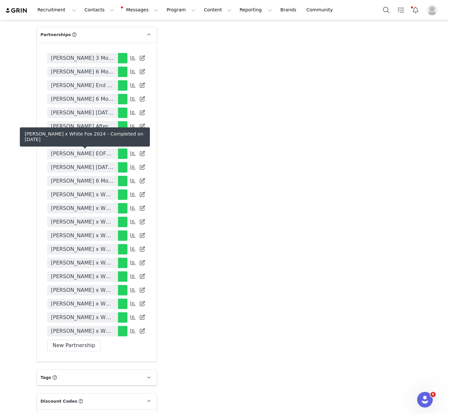
scroll to position [1550, 0]
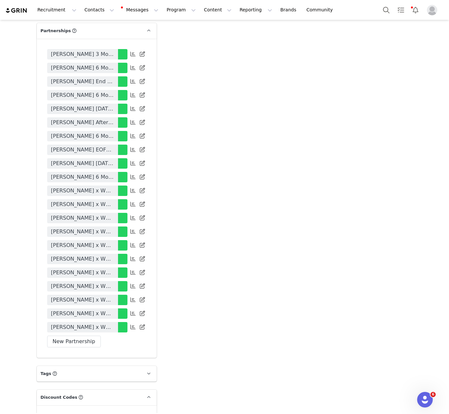
click at [93, 323] on span "Ruby Sheohmelian x White Fox August Sale" at bounding box center [82, 327] width 63 height 8
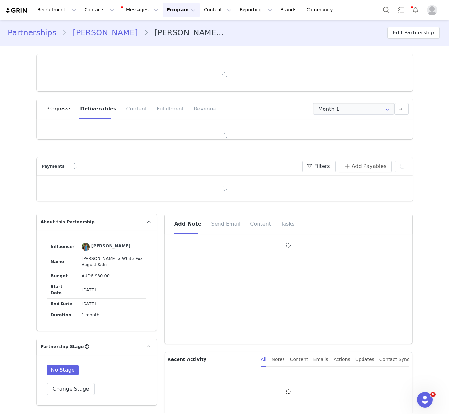
type input "+1 ([GEOGRAPHIC_DATA])"
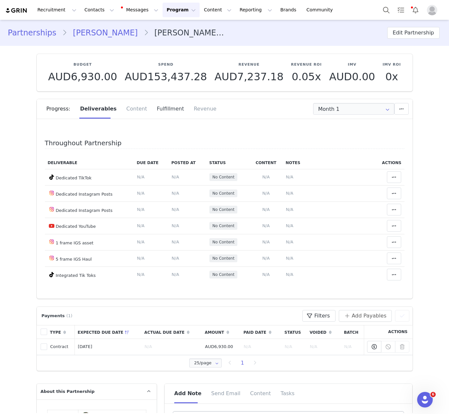
click at [160, 107] on div "Fulfillment" at bounding box center [170, 108] width 37 height 19
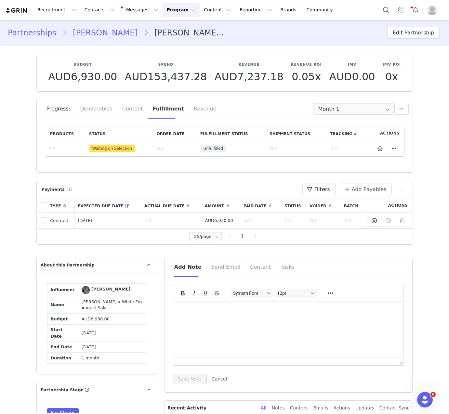
click at [105, 33] on link "Ruby Sheohmelian" at bounding box center [105, 33] width 76 height 12
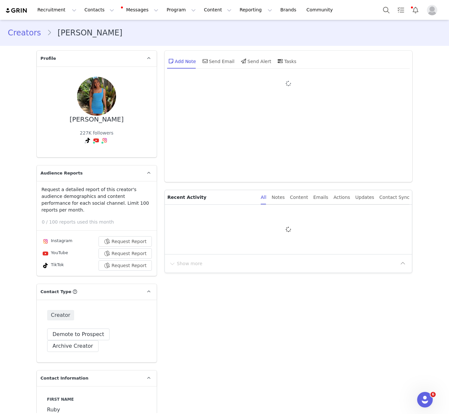
type input "+1 ([GEOGRAPHIC_DATA])"
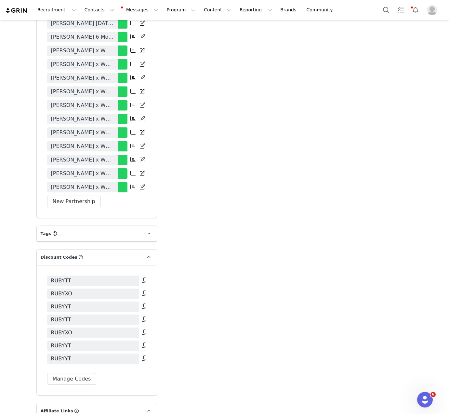
scroll to position [1682, 0]
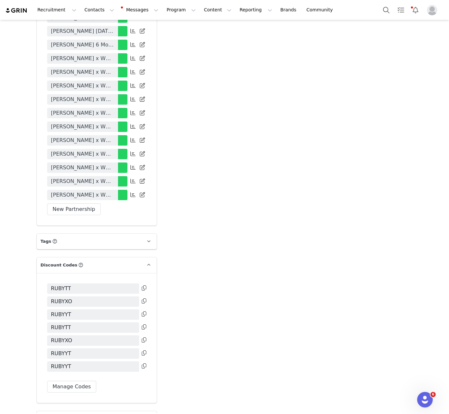
click at [95, 136] on span "Ruby Sheohmelian x White Fox 2025" at bounding box center [82, 140] width 63 height 8
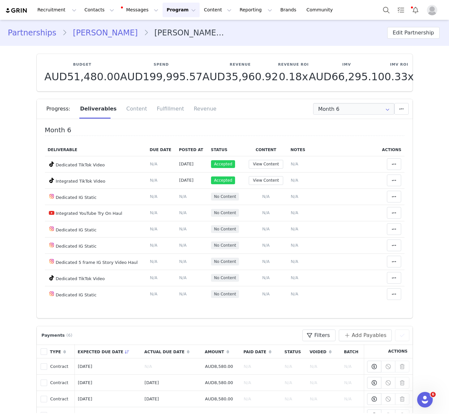
type input "+1 ([GEOGRAPHIC_DATA])"
click at [152, 106] on div "Fulfillment" at bounding box center [170, 108] width 37 height 19
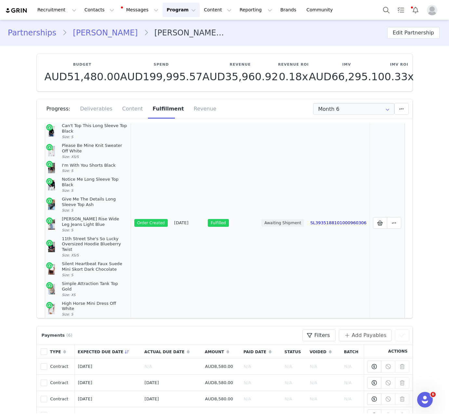
scroll to position [188, 0]
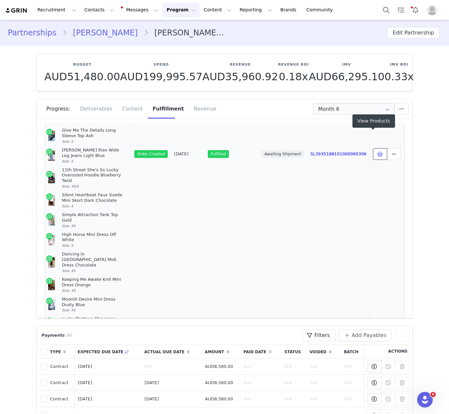
click at [377, 151] on icon at bounding box center [380, 153] width 6 height 5
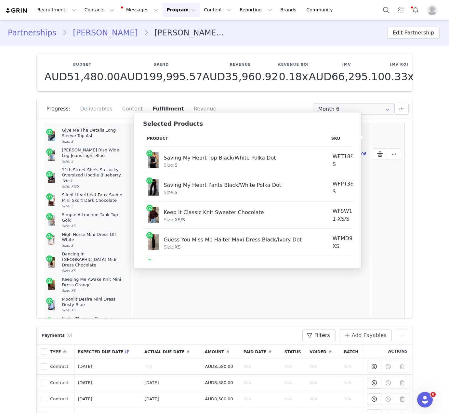
click at [104, 232] on div "High Horse Mini Dress Off White Size: S" at bounding box center [95, 240] width 66 height 17
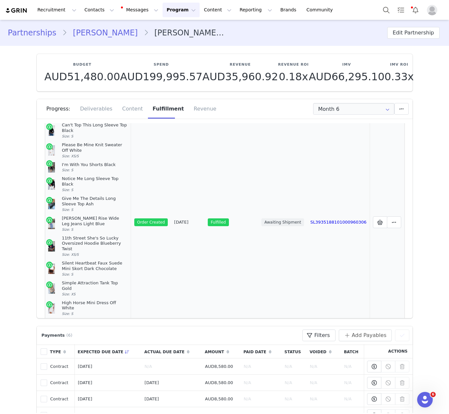
scroll to position [127, 0]
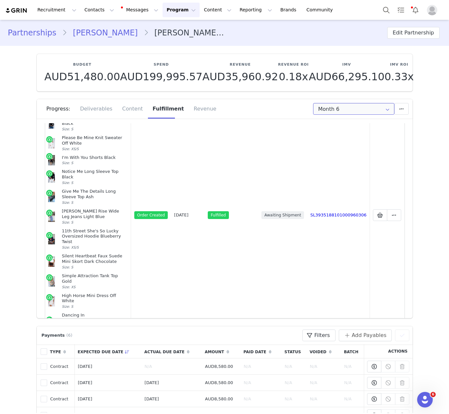
click at [335, 104] on input "Month 6" at bounding box center [353, 109] width 81 height 12
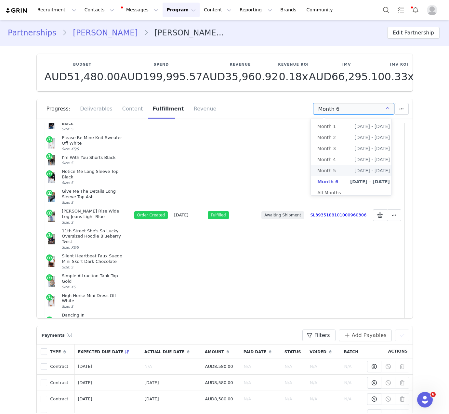
click at [354, 167] on span "May 21st - Jun 20th" at bounding box center [371, 170] width 35 height 11
type input "Month 5"
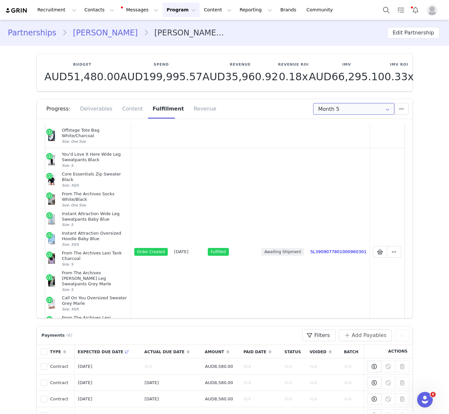
scroll to position [875, 0]
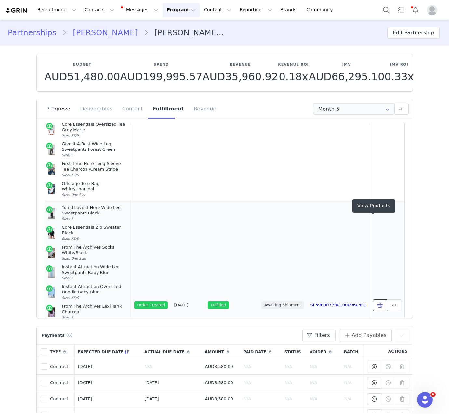
click at [377, 302] on icon at bounding box center [380, 304] width 6 height 5
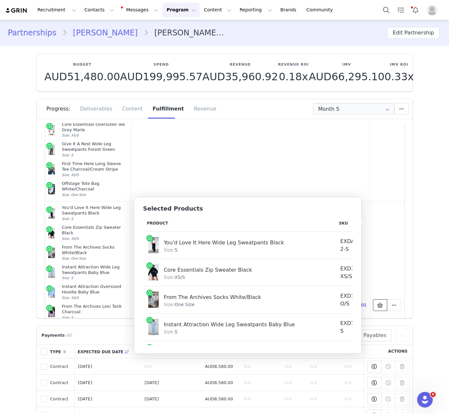
scroll to position [164, 0]
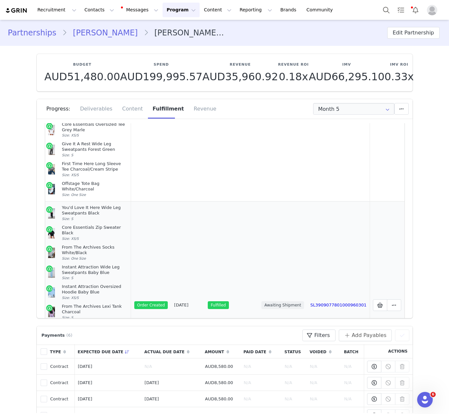
click at [75, 323] on div "From The Archives Charli Wide Leg Sweatpants Grey Marle Size: S" at bounding box center [95, 334] width 66 height 22
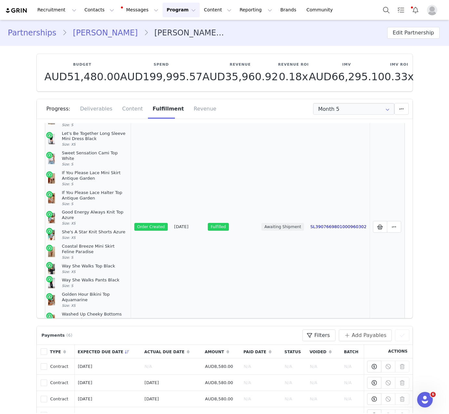
scroll to position [549, 0]
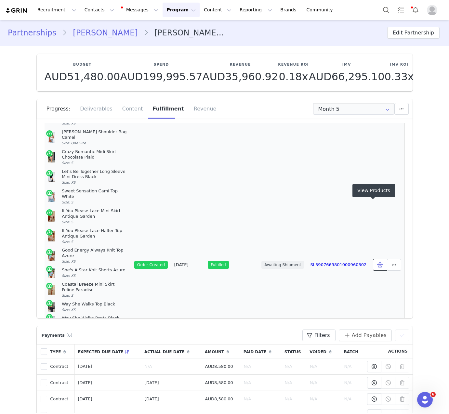
click at [377, 262] on icon at bounding box center [380, 264] width 6 height 5
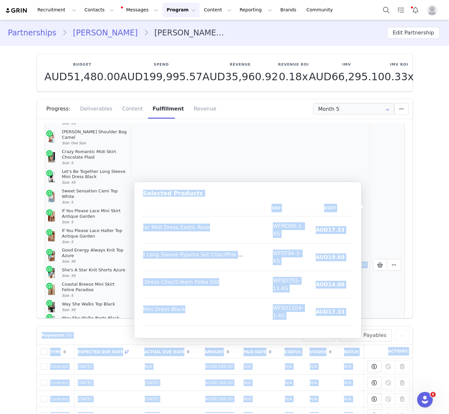
scroll to position [0, 0]
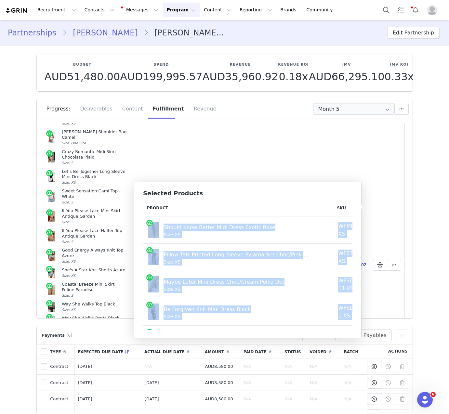
drag, startPoint x: 342, startPoint y: 314, endPoint x: 152, endPoint y: 232, distance: 207.1
copy tbody "Should Know Better Midi Dress Exotic Rose Size: XS WFMD90-1-XS AUD17.33 AUD79.9…"
click at [104, 5] on button "Contacts Contacts" at bounding box center [99, 10] width 37 height 15
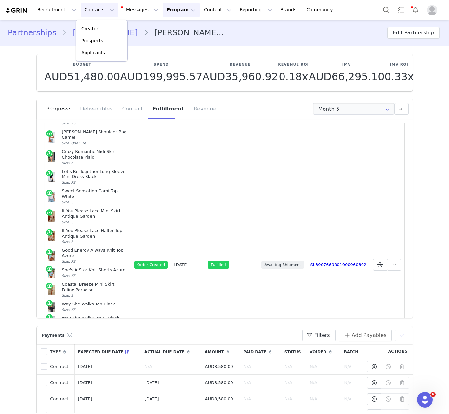
click at [116, 22] on div "Creators Prospects Applicants" at bounding box center [102, 41] width 52 height 42
click at [114, 29] on div "Creators" at bounding box center [102, 28] width 44 height 7
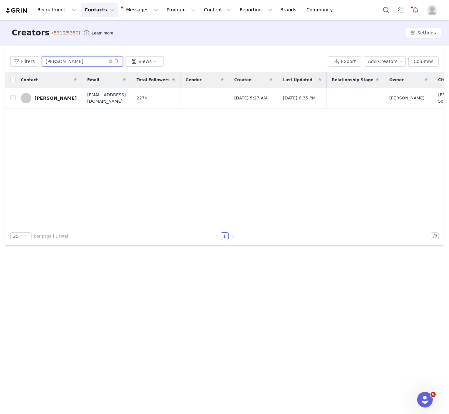
click at [77, 61] on input "Ruby Sheohmelian" at bounding box center [82, 61] width 81 height 10
paste input "[PERSON_NAME]"
type input "[PERSON_NAME]"
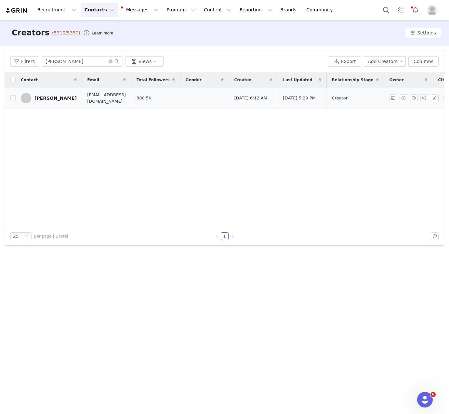
click at [36, 102] on link "[PERSON_NAME]" at bounding box center [49, 98] width 56 height 10
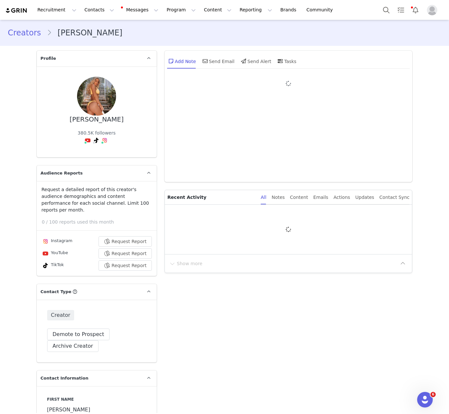
type input "+1 ([GEOGRAPHIC_DATA])"
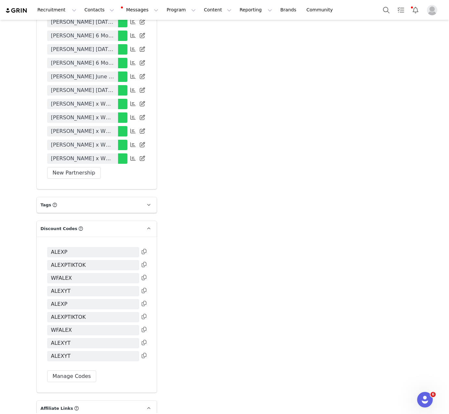
scroll to position [1671, 0]
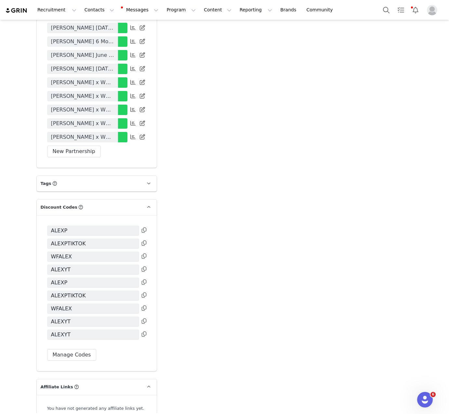
click at [90, 133] on span "Alex Prout x White Fox August Sale" at bounding box center [82, 137] width 63 height 8
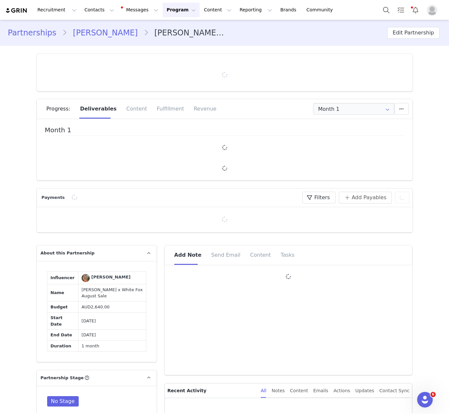
type input "+1 ([GEOGRAPHIC_DATA])"
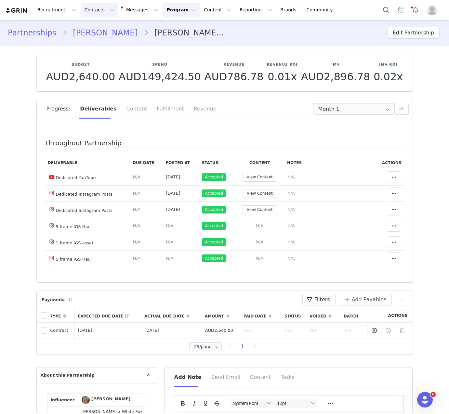
click at [92, 12] on button "Contacts Contacts" at bounding box center [99, 10] width 37 height 15
click at [102, 27] on div "Creators" at bounding box center [102, 28] width 44 height 7
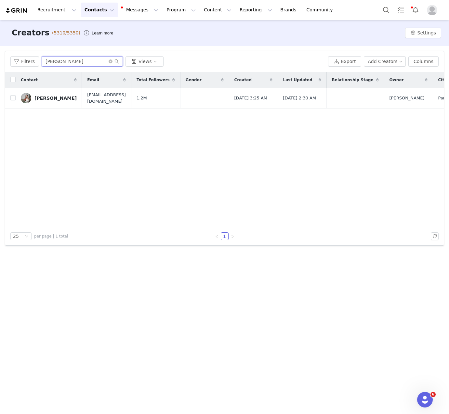
click at [73, 59] on input "[PERSON_NAME]" at bounding box center [82, 61] width 81 height 10
paste input "lex Prout"
type input "lex Prout"
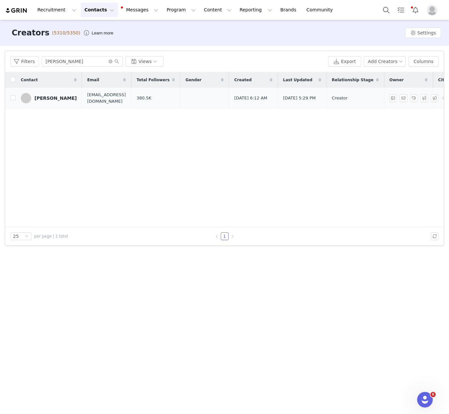
click at [38, 99] on div "[PERSON_NAME]" at bounding box center [55, 97] width 42 height 5
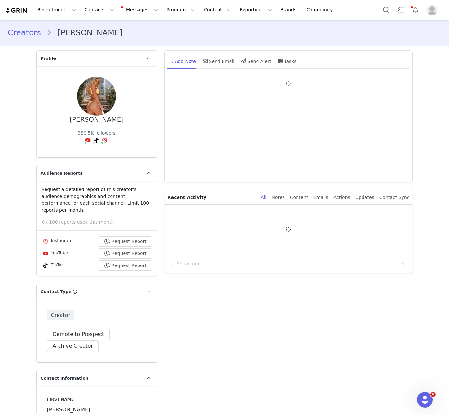
type input "+1 ([GEOGRAPHIC_DATA])"
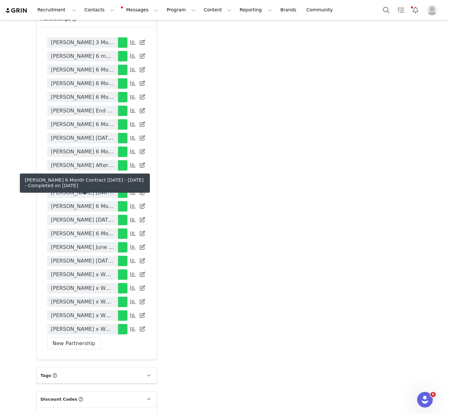
scroll to position [1470, 0]
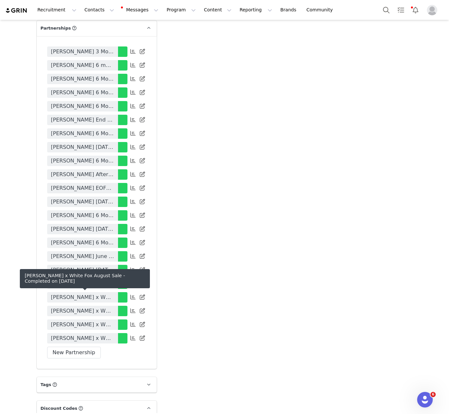
click at [105, 334] on span "Alex Prout x White Fox August Sale" at bounding box center [82, 338] width 63 height 8
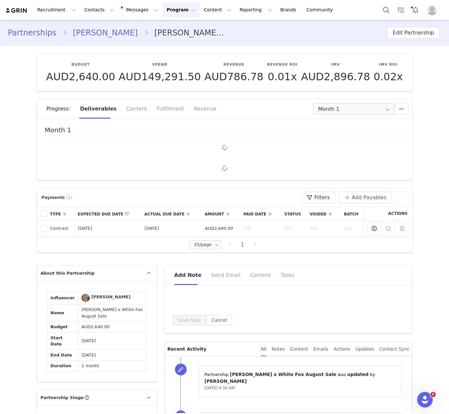
type input "+1 ([GEOGRAPHIC_DATA])"
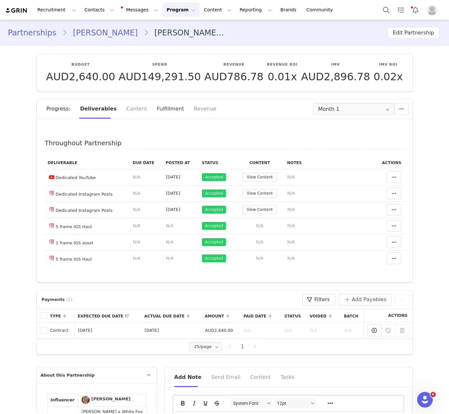
click at [166, 108] on div "Fulfillment" at bounding box center [170, 108] width 37 height 19
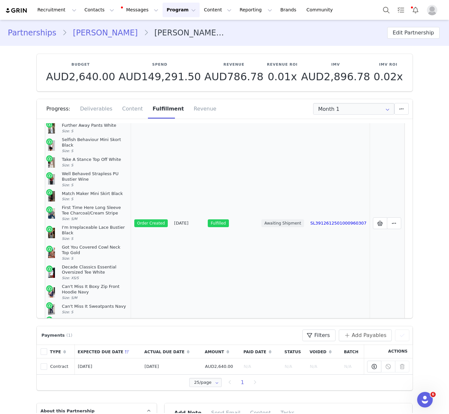
scroll to position [81, 0]
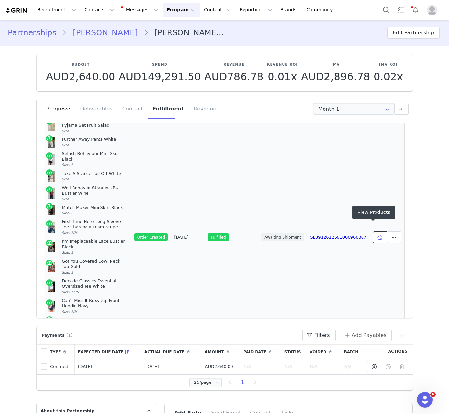
click at [377, 234] on icon at bounding box center [380, 236] width 6 height 5
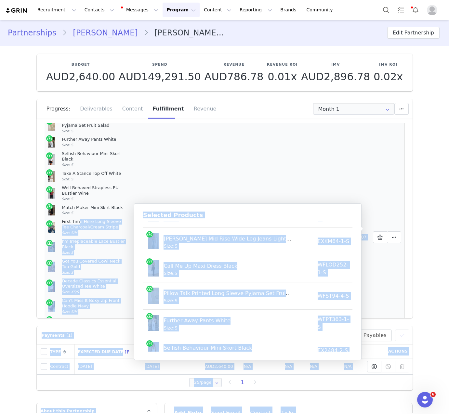
scroll to position [0, 0]
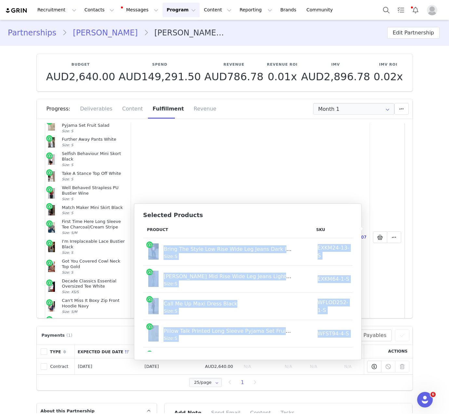
drag, startPoint x: 341, startPoint y: 340, endPoint x: 145, endPoint y: 251, distance: 216.0
copy tbody "Bring The Style Low Rise Wide Leg Jeans Dark Indigo Size: S EXKM24-13-S AUD15.6…"
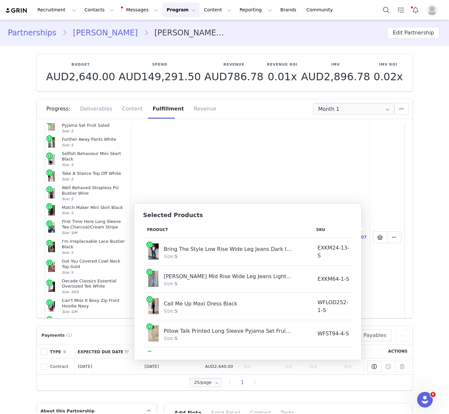
click at [98, 1] on div "Recruitment Recruitment Creator Search Curated Lists Landing Pages Web Extensio…" at bounding box center [224, 10] width 449 height 20
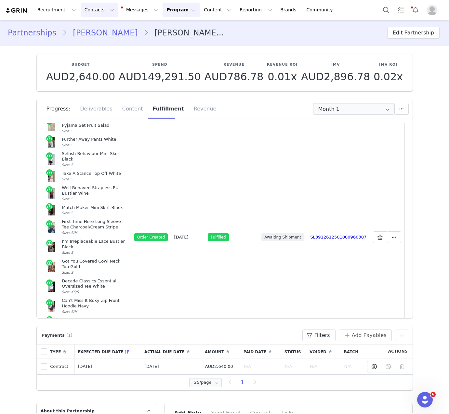
click at [98, 10] on button "Contacts Contacts" at bounding box center [99, 10] width 37 height 15
click at [115, 28] on div "Creators" at bounding box center [102, 28] width 44 height 7
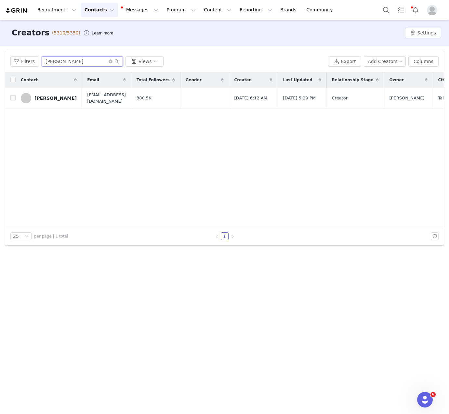
click at [72, 63] on input "lex Prout" at bounding box center [82, 61] width 81 height 10
paste input "Jessie Norbury"
type input "Jessie Norbury"
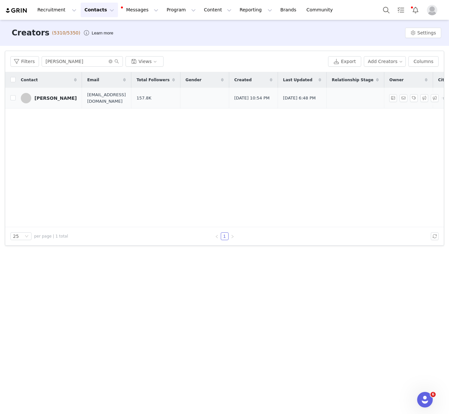
click at [71, 100] on td "Jessie Norbury" at bounding box center [49, 98] width 66 height 21
click at [67, 99] on div "Jessie Norbury" at bounding box center [55, 97] width 42 height 5
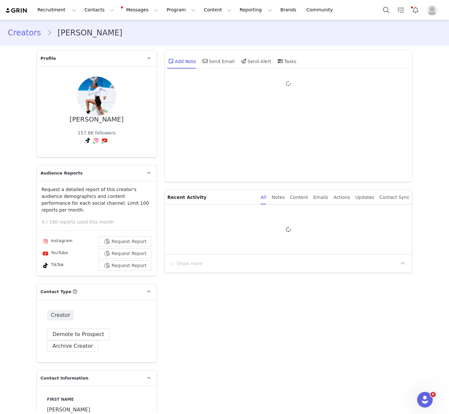
type input "+1 ([GEOGRAPHIC_DATA])"
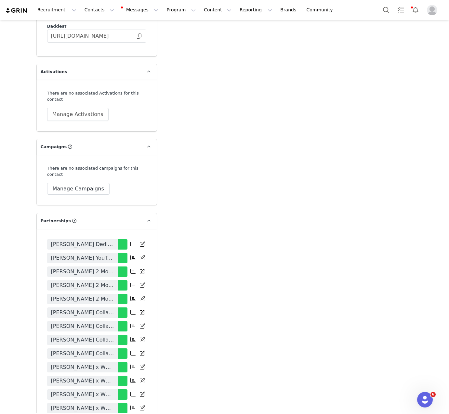
scroll to position [1711, 0]
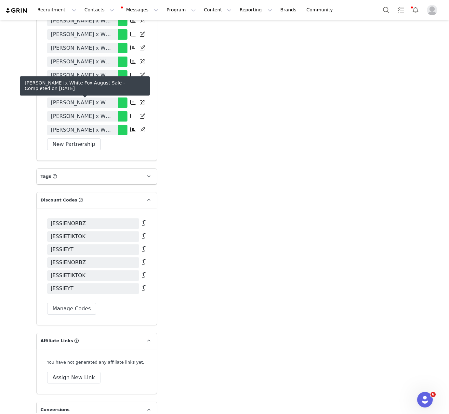
click at [98, 126] on span "Jessie Norbury x White Fox August Sale" at bounding box center [82, 130] width 63 height 8
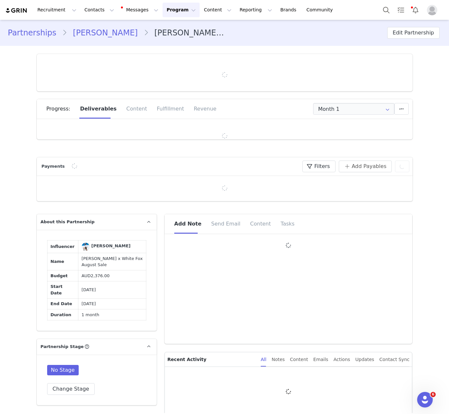
type input "+1 ([GEOGRAPHIC_DATA])"
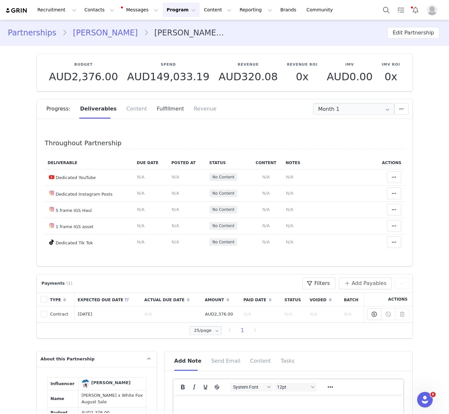
click at [154, 114] on div "Fulfillment" at bounding box center [170, 108] width 37 height 19
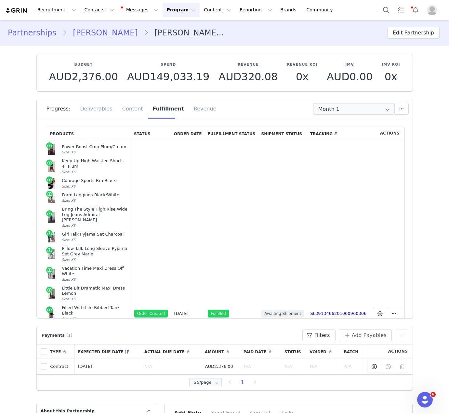
scroll to position [171, 0]
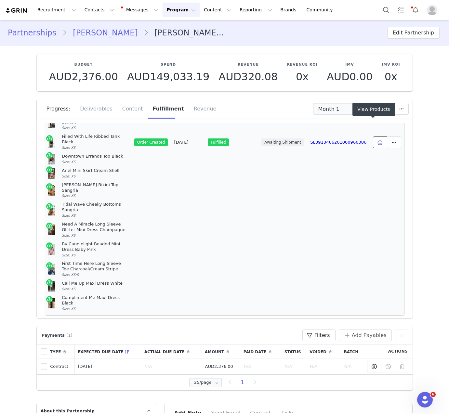
click at [377, 140] on icon at bounding box center [380, 142] width 6 height 5
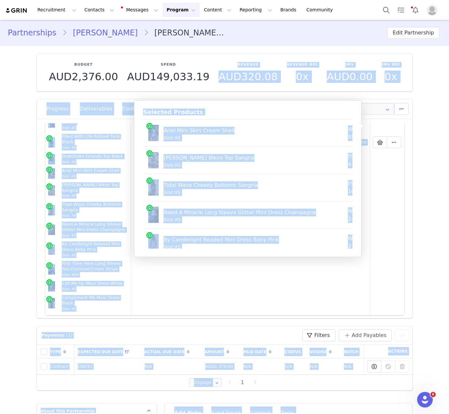
scroll to position [0, 0]
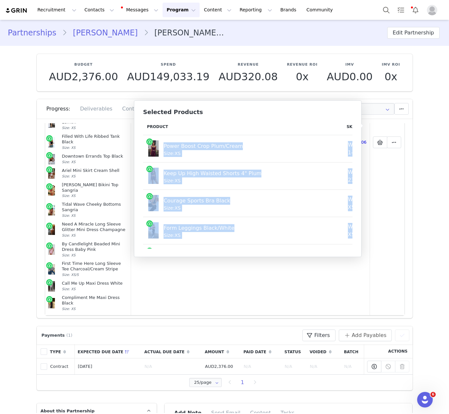
drag, startPoint x: 342, startPoint y: 236, endPoint x: 148, endPoint y: 144, distance: 215.0
click at [148, 144] on tbody "Power Boost Crop Plum/Cream Size: XS WFATOP65-1-XS AUD12.53 AUD59.95 Keep Up Hi…" at bounding box center [305, 394] width 324 height 518
copy tbody "Power Boost Crop Plum/Cream Size: XS WFATOP65-1-XS AUD12.53 AUD59.95 Keep Up Hi…"
click at [100, 12] on button "Contacts Contacts" at bounding box center [99, 10] width 37 height 15
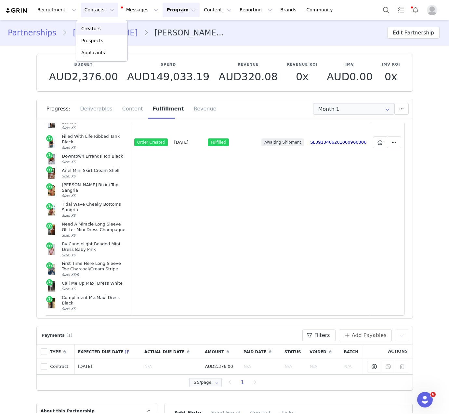
click at [106, 23] on link "Creators" at bounding box center [101, 29] width 51 height 12
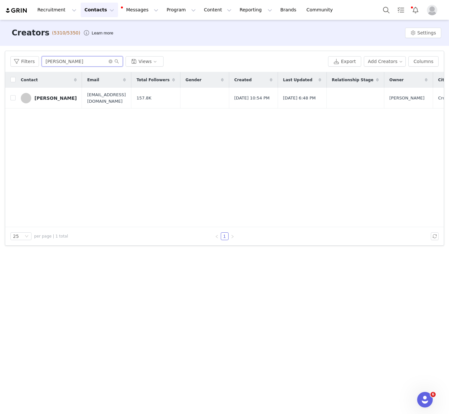
click at [65, 57] on input "Jessie Norbury" at bounding box center [82, 61] width 81 height 10
paste input "Elle Ra"
type input "Elle Ray"
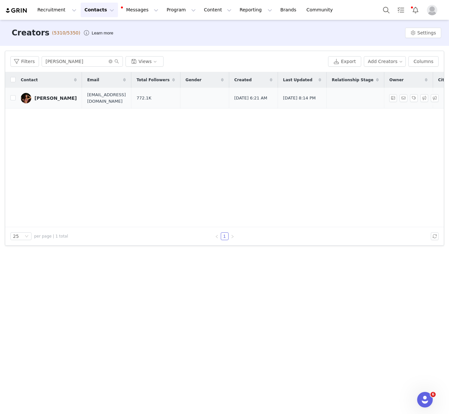
click at [28, 95] on img at bounding box center [26, 98] width 10 height 10
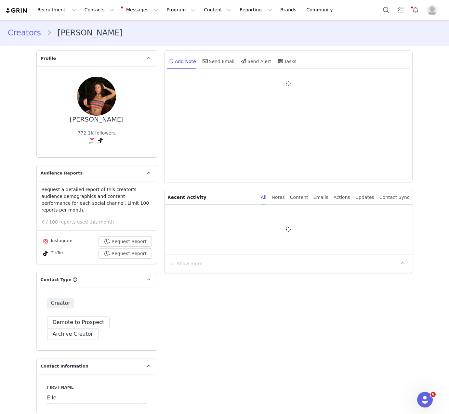
type input "+1 ([GEOGRAPHIC_DATA])"
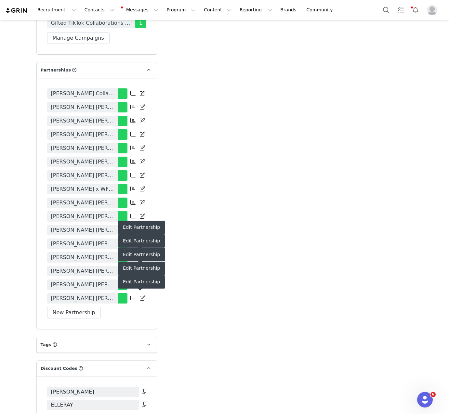
scroll to position [1422, 0]
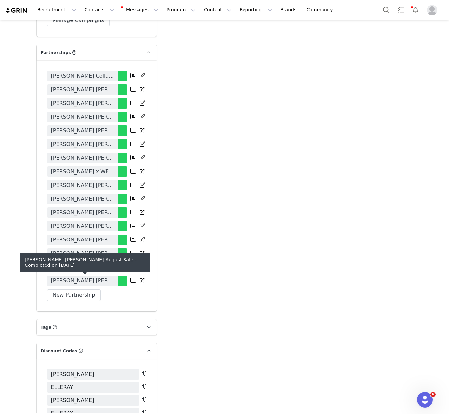
click at [106, 285] on span "Elle Ray x White Fox August Sale" at bounding box center [82, 281] width 63 height 8
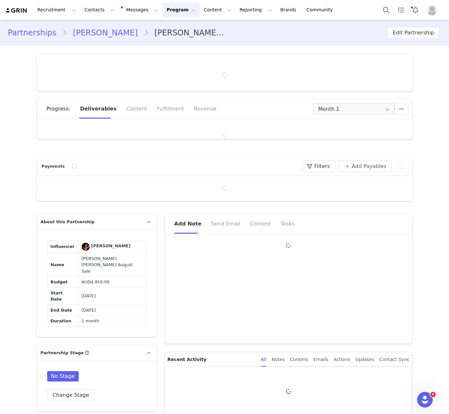
type input "+1 ([GEOGRAPHIC_DATA])"
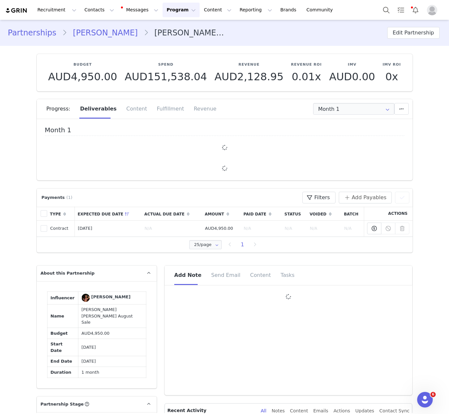
click at [162, 112] on div "Fulfillment" at bounding box center [170, 108] width 37 height 19
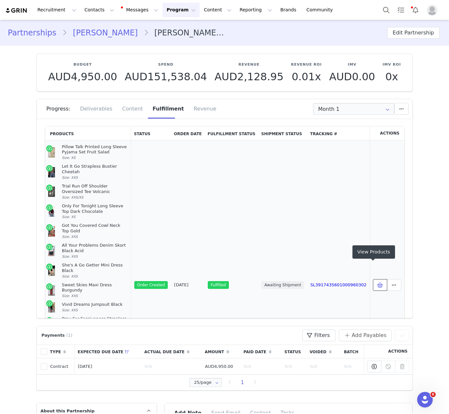
click at [376, 281] on span at bounding box center [380, 285] width 8 height 8
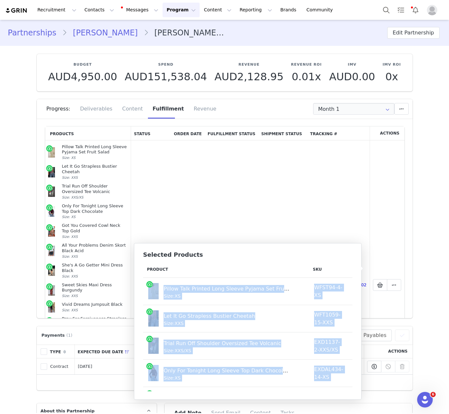
drag, startPoint x: 345, startPoint y: 379, endPoint x: 146, endPoint y: 295, distance: 216.6
copy tbody "Pillow Talk Printed Long Sleeve Pyjama Set Fruit Salad Size: XS WFST94-4-XS AUD…"
click at [81, 4] on button "Contacts Contacts" at bounding box center [99, 10] width 37 height 15
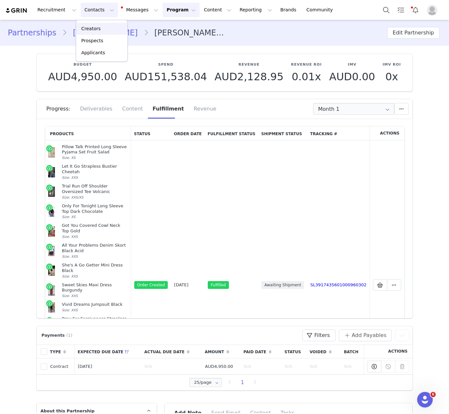
click at [110, 26] on div "Creators" at bounding box center [102, 28] width 44 height 7
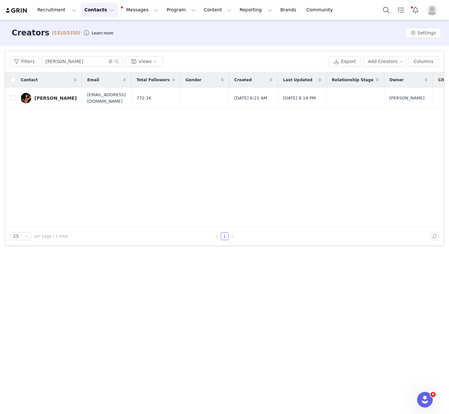
click at [75, 67] on div "Filters Elle Ray Views Export Add Creators Columns" at bounding box center [224, 61] width 438 height 21
click at [75, 65] on input "Elle Ray" at bounding box center [82, 61] width 81 height 10
paste input "Madison Rose"
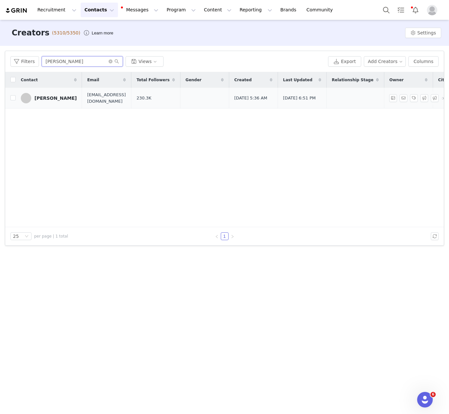
type input "Madison Rose"
click at [47, 99] on div "Madison Rose Meyerhoff" at bounding box center [55, 97] width 42 height 5
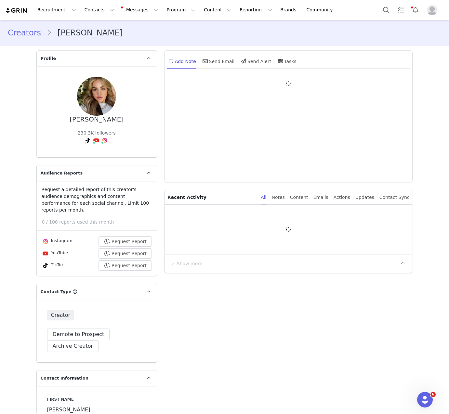
type input "+1 ([GEOGRAPHIC_DATA])"
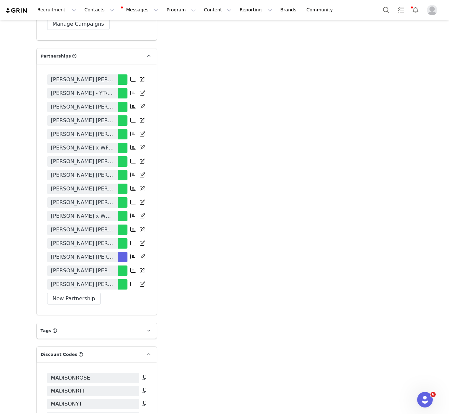
scroll to position [1462, 0]
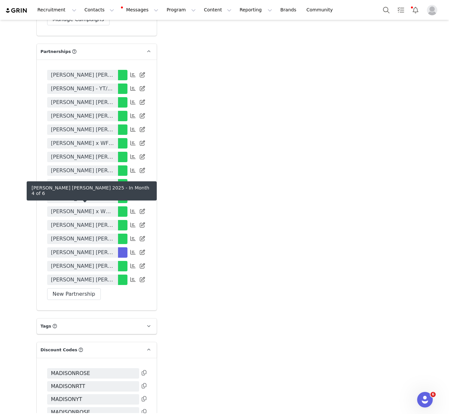
click at [97, 248] on span "Madison Rose x White Fox 2025" at bounding box center [82, 252] width 63 height 8
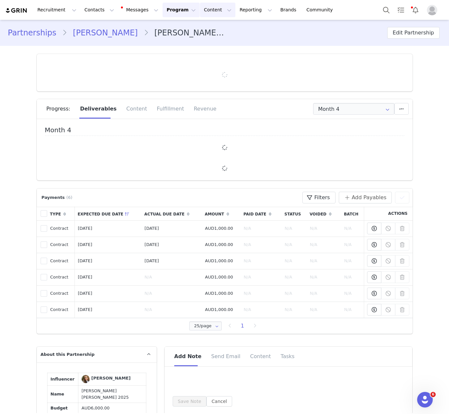
type input "+1 ([GEOGRAPHIC_DATA])"
click at [98, 32] on link "Madison Rose Meyerhoff" at bounding box center [105, 33] width 76 height 12
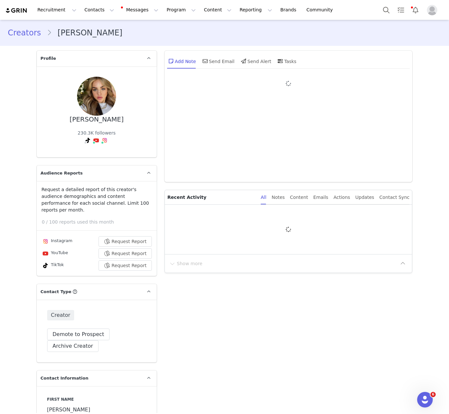
type input "+1 ([GEOGRAPHIC_DATA])"
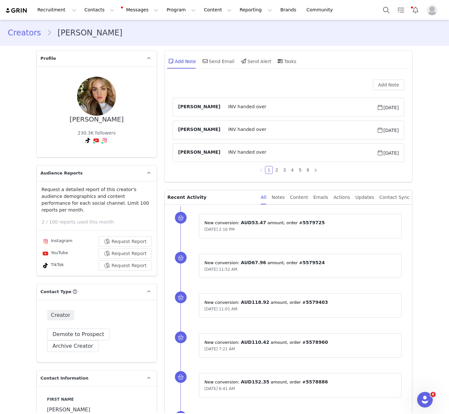
scroll to position [1334, 0]
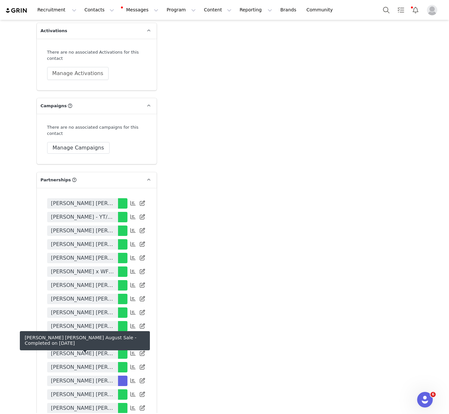
click at [98, 404] on span "Madison Rose x White Fox August Sale" at bounding box center [82, 408] width 63 height 8
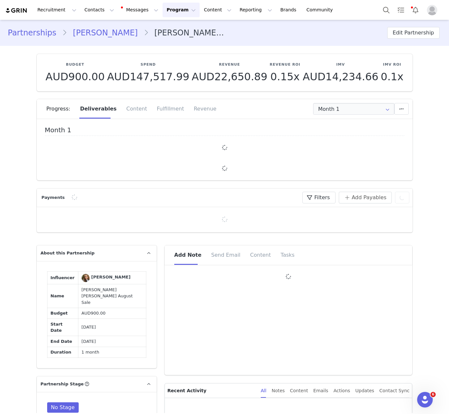
type input "+1 ([GEOGRAPHIC_DATA])"
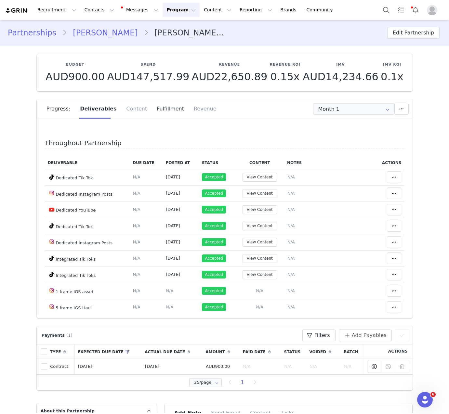
click at [165, 104] on div "Fulfillment" at bounding box center [170, 108] width 37 height 19
click at [159, 112] on div "Fulfillment" at bounding box center [170, 108] width 37 height 19
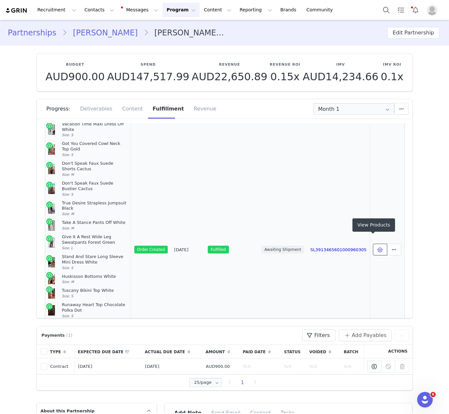
click at [377, 247] on icon at bounding box center [380, 249] width 6 height 5
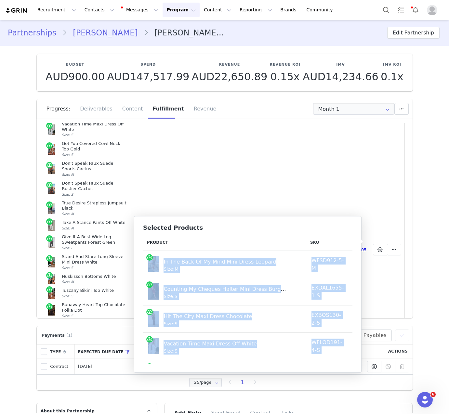
drag, startPoint x: 341, startPoint y: 349, endPoint x: 149, endPoint y: 263, distance: 211.1
copy tbody "In The Back Of My Mind Mini Dress Leopard Size: M WFSD912-5-M AUD15.07 AUD69.95…"
click at [99, 11] on button "Contacts Contacts" at bounding box center [99, 10] width 37 height 15
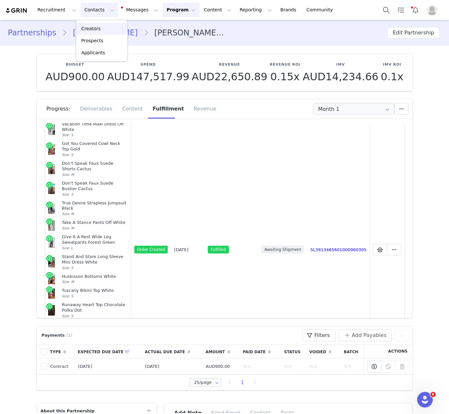
click at [101, 26] on div "Creators" at bounding box center [102, 28] width 44 height 7
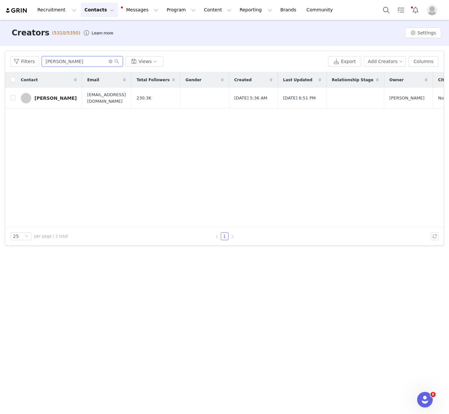
click at [82, 63] on input "Madison Rose" at bounding box center [82, 61] width 81 height 10
paste input "Rybka"
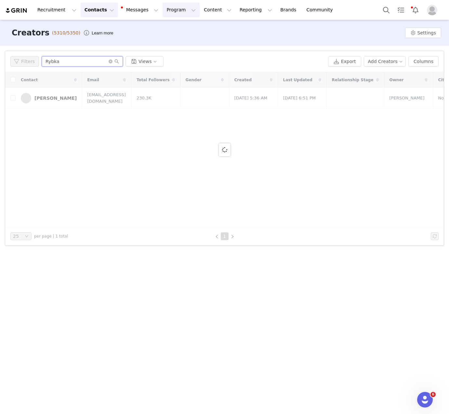
type input "Rybka"
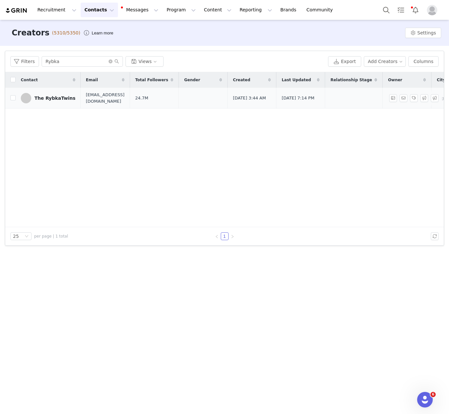
click at [56, 99] on div "The RybkaTwins" at bounding box center [54, 97] width 41 height 5
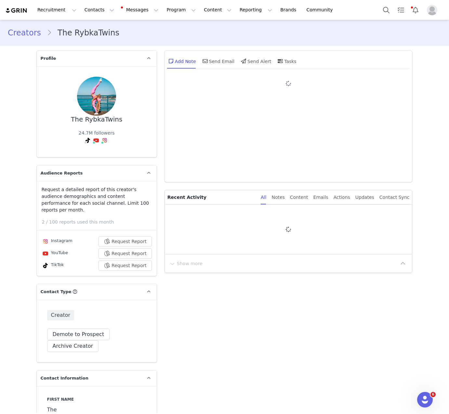
type input "+1 ([GEOGRAPHIC_DATA])"
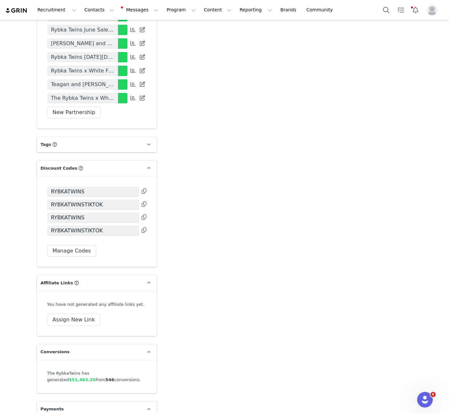
scroll to position [1484, 0]
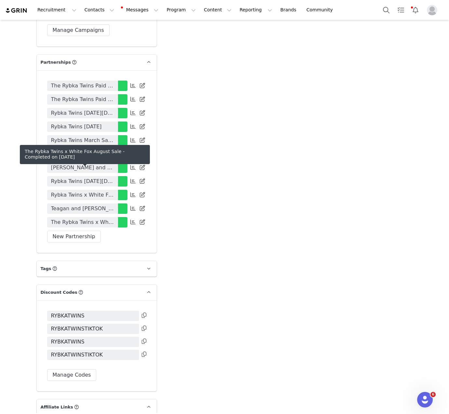
click at [97, 218] on span "The Rybka Twins x White Fox August Sale" at bounding box center [82, 222] width 63 height 8
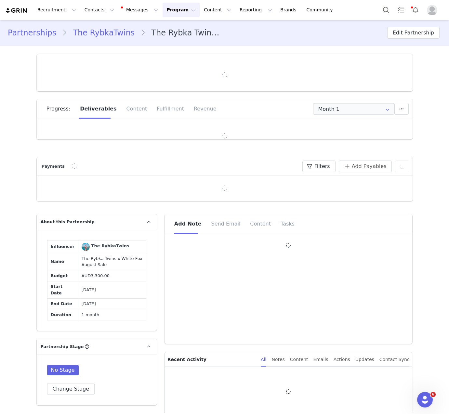
type input "+1 ([GEOGRAPHIC_DATA])"
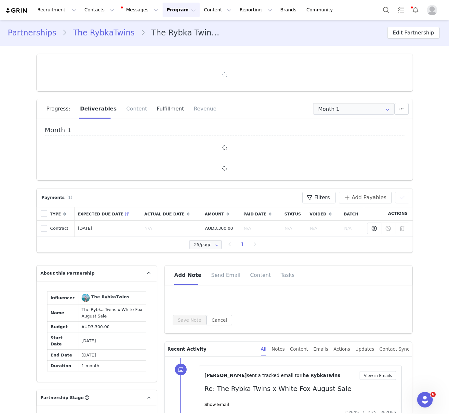
click at [161, 113] on div "Fulfillment" at bounding box center [170, 108] width 37 height 19
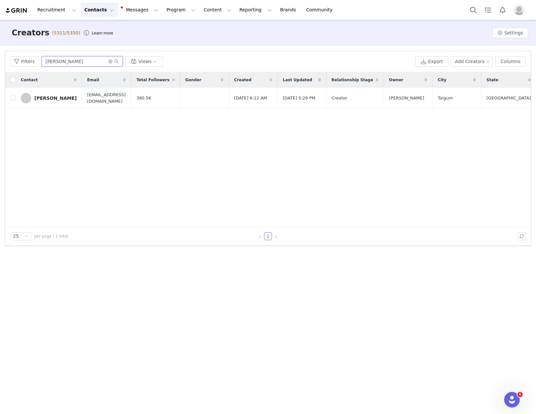
click at [71, 59] on input "[PERSON_NAME]" at bounding box center [82, 61] width 81 height 10
type input "[PERSON_NAME]"
click at [55, 97] on div "[PERSON_NAME]" at bounding box center [55, 97] width 42 height 5
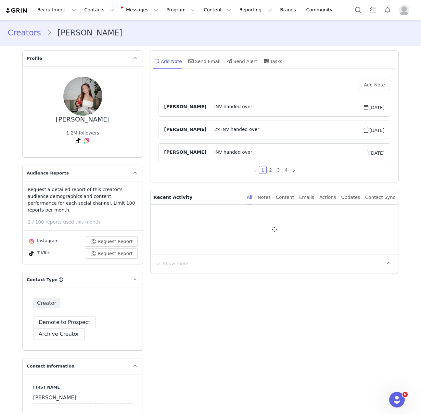
type input "+1 ([GEOGRAPHIC_DATA])"
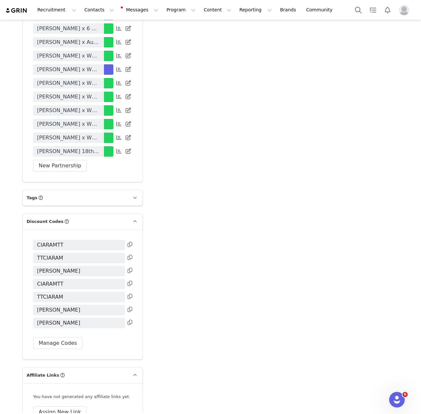
scroll to position [1538, 0]
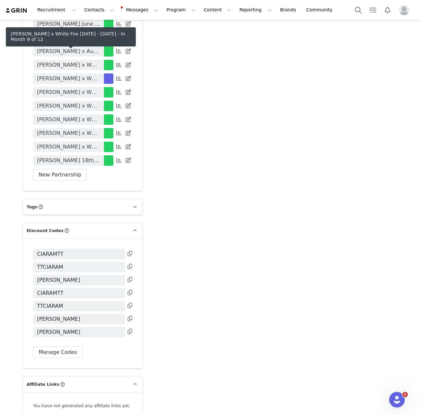
click at [79, 73] on link "[PERSON_NAME] x White Fox [DATE] - [DATE]" at bounding box center [68, 78] width 71 height 10
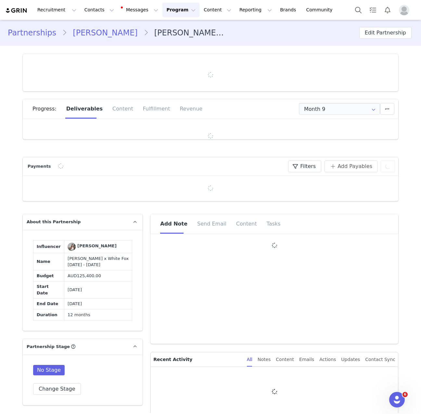
type input "+1 ([GEOGRAPHIC_DATA])"
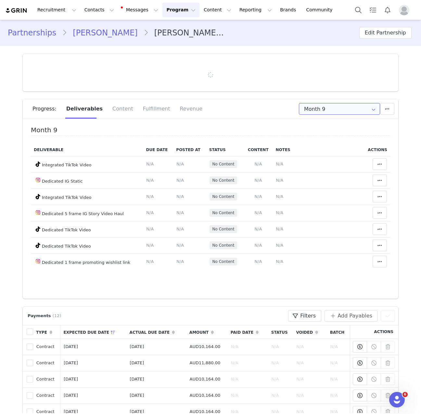
click at [337, 113] on input "Month 9" at bounding box center [339, 109] width 81 height 12
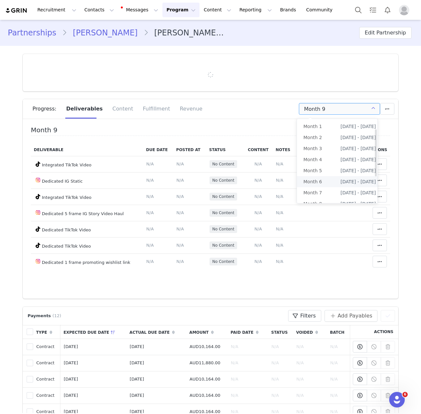
scroll to position [17, 0]
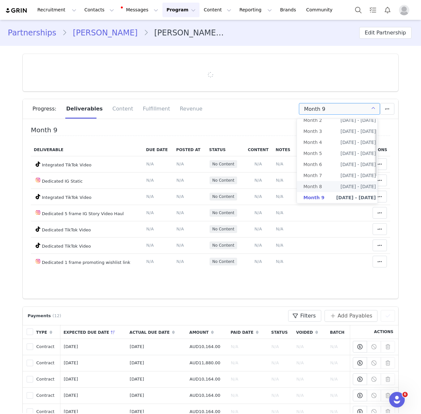
click at [328, 188] on li "Month 8 [DATE] - [DATE]" at bounding box center [339, 186] width 85 height 11
type input "Month 8"
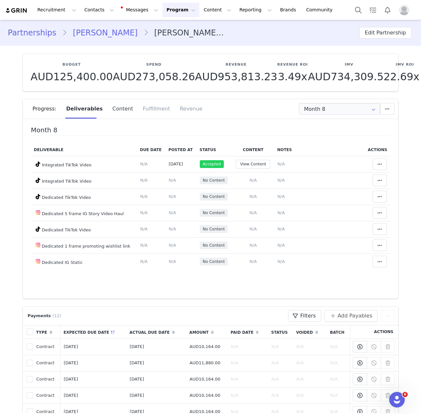
click at [123, 113] on div "Content" at bounding box center [123, 108] width 31 height 19
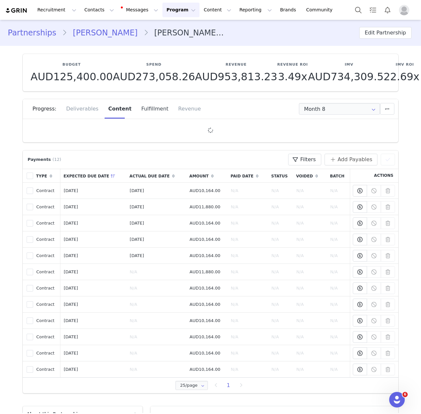
click at [154, 112] on div "Fulfillment" at bounding box center [154, 108] width 37 height 19
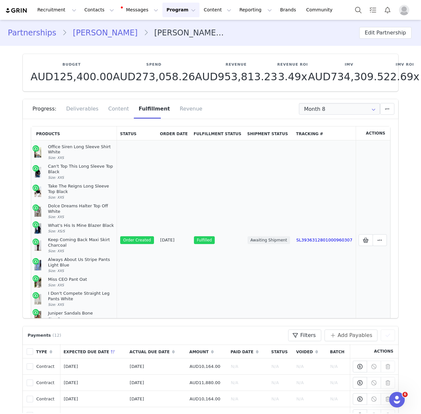
scroll to position [52, 0]
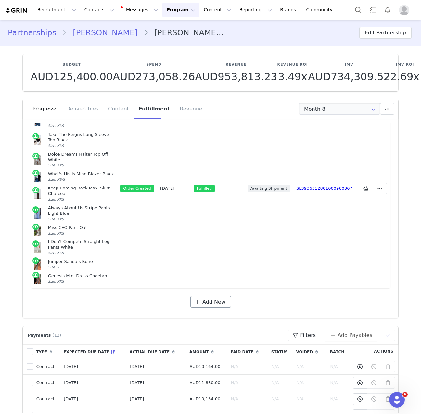
click at [198, 301] on div "Products Status Order Date Fulfillment Status Shipment Status Tracking # Action…" at bounding box center [210, 195] width 359 height 241
click at [203, 298] on span "Add New" at bounding box center [213, 302] width 23 height 8
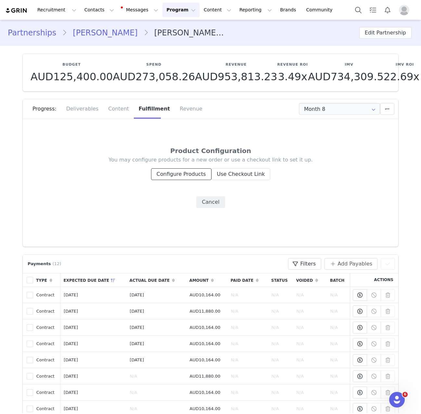
click at [172, 175] on button "Configure Products" at bounding box center [181, 174] width 60 height 12
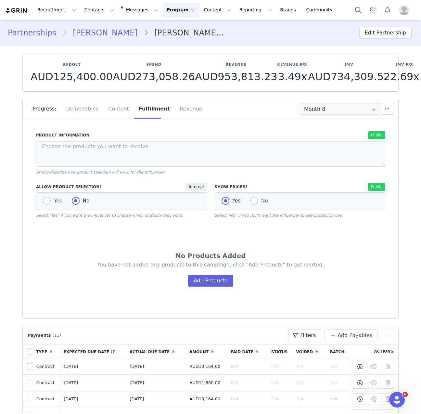
click at [40, 196] on div "Yes No" at bounding box center [121, 201] width 171 height 18
click at [48, 206] on div "Yes No" at bounding box center [121, 201] width 171 height 18
click at [44, 196] on div "Yes No" at bounding box center [121, 201] width 171 height 18
click at [44, 204] on span at bounding box center [47, 201] width 8 height 8
click at [44, 204] on input "Yes" at bounding box center [47, 201] width 8 height 8
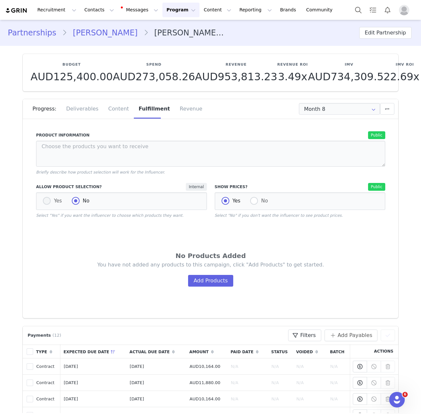
radio input "true"
radio input "false"
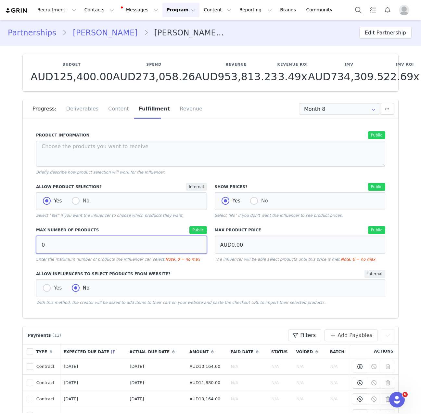
drag, startPoint x: 62, startPoint y: 241, endPoint x: -23, endPoint y: 238, distance: 85.5
click at [0, 238] on html "Recruitment Recruitment Creator Search Curated Lists Landing Pages Web Extensio…" at bounding box center [210, 207] width 421 height 414
click at [54, 246] on input "0" at bounding box center [121, 244] width 171 height 18
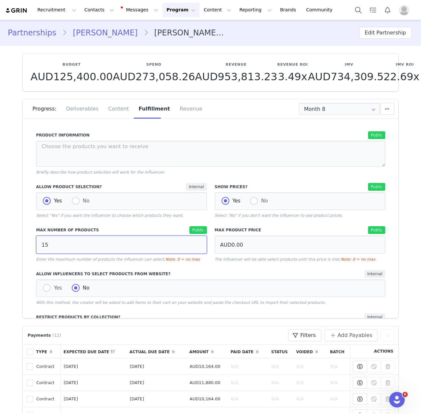
type input "15"
click at [93, 227] on label "Max Number of Products" at bounding box center [82, 230] width 93 height 6
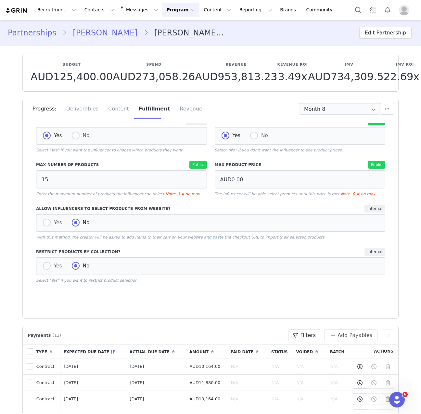
scroll to position [129, 0]
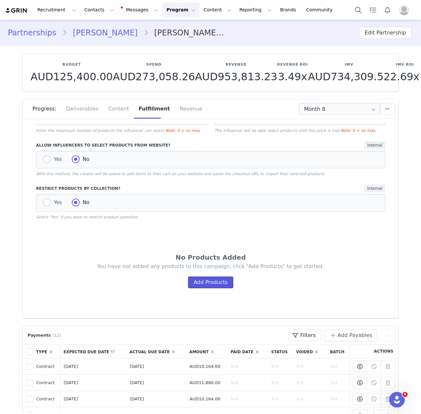
click at [207, 283] on button "Add Products" at bounding box center [210, 282] width 45 height 12
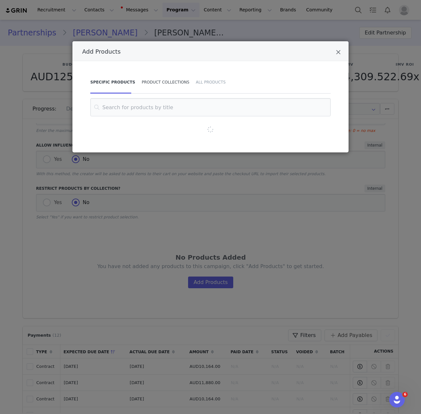
click at [171, 82] on div "Product Collections" at bounding box center [165, 82] width 54 height 23
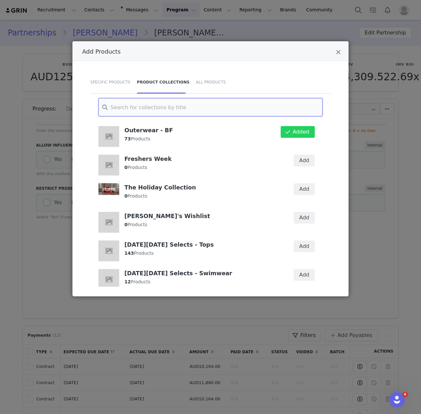
click at [232, 100] on input "Add Products" at bounding box center [210, 107] width 224 height 18
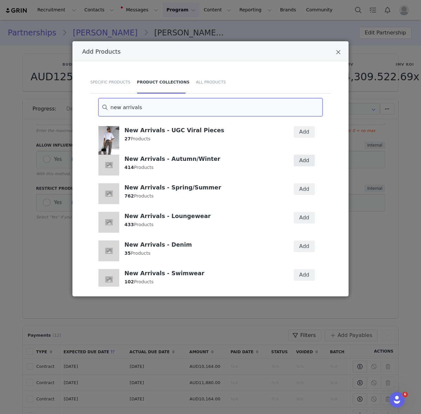
type input "new arrivals"
click at [299, 157] on button "Add" at bounding box center [304, 161] width 21 height 12
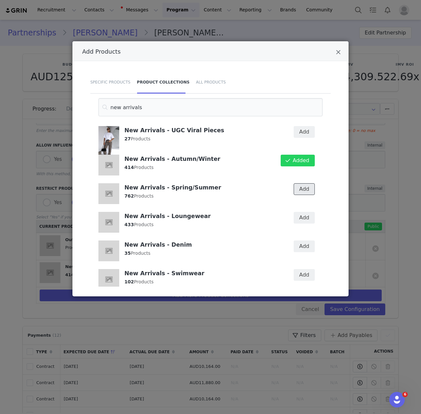
click at [301, 192] on button "Add" at bounding box center [304, 189] width 21 height 12
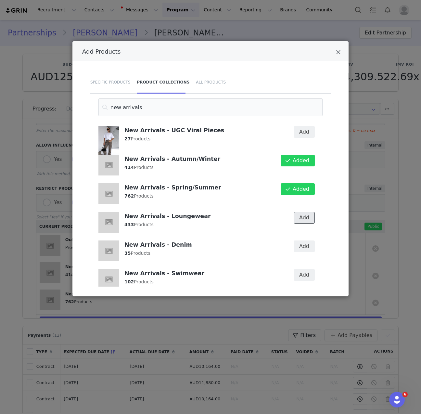
click at [300, 221] on button "Add" at bounding box center [304, 218] width 21 height 12
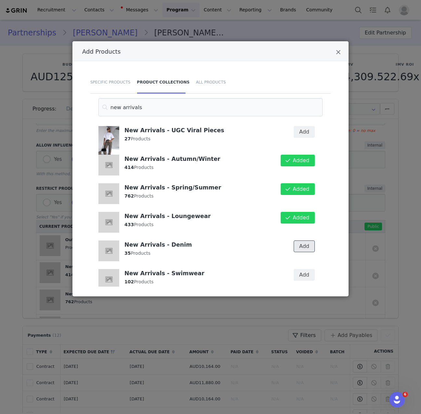
click at [300, 246] on button "Add" at bounding box center [304, 246] width 21 height 12
click at [300, 276] on button "Add" at bounding box center [304, 275] width 21 height 12
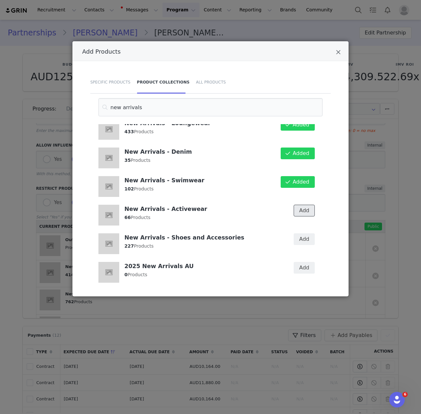
click at [302, 211] on button "Add" at bounding box center [304, 211] width 21 height 12
click at [300, 244] on button "Add" at bounding box center [304, 239] width 21 height 12
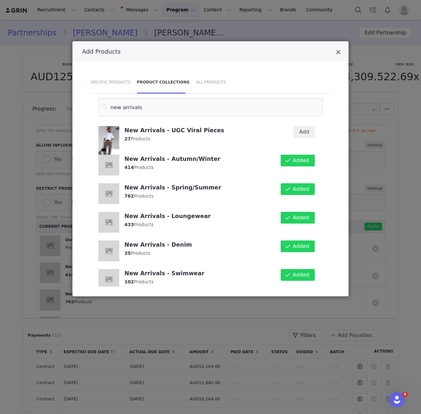
click at [339, 52] on icon "Close" at bounding box center [338, 52] width 5 height 6
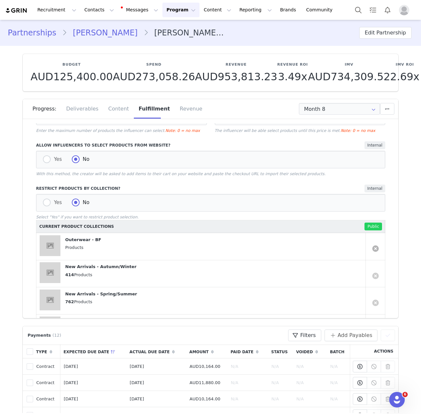
click at [372, 248] on link at bounding box center [375, 248] width 6 height 6
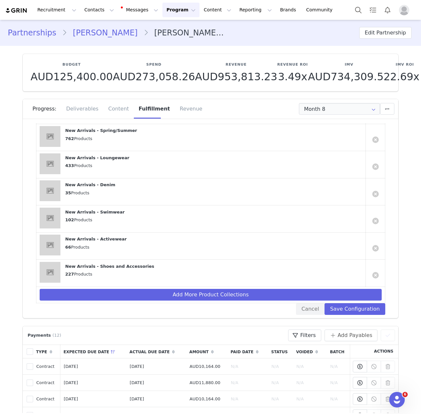
scroll to position [282, 0]
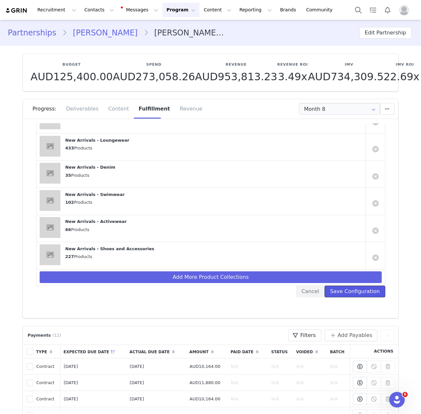
click at [363, 294] on button "Save Configuration" at bounding box center [354, 291] width 61 height 12
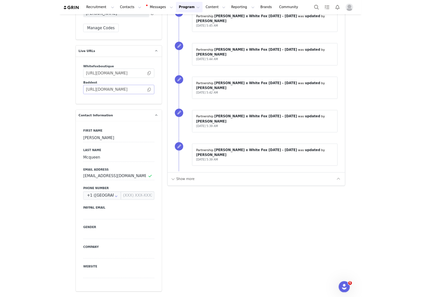
scroll to position [958, 0]
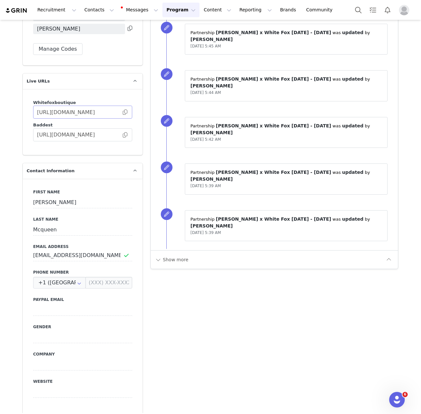
click at [122, 112] on span at bounding box center [125, 112] width 6 height 0
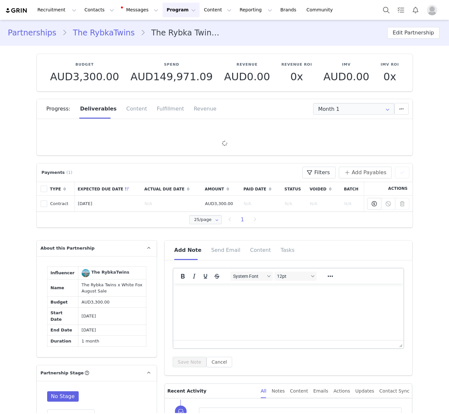
type input "+1 ([GEOGRAPHIC_DATA])"
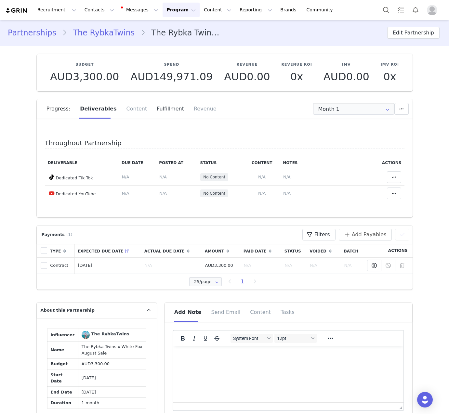
click at [165, 108] on div "Fulfillment" at bounding box center [170, 108] width 37 height 19
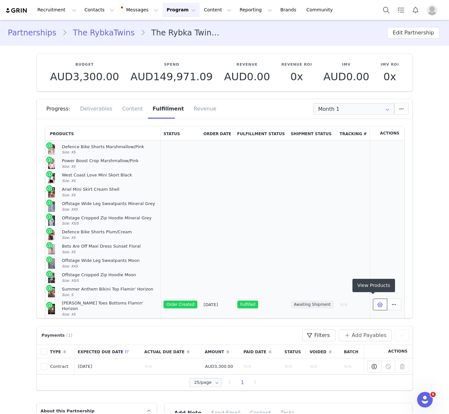
click at [377, 302] on icon at bounding box center [380, 304] width 6 height 5
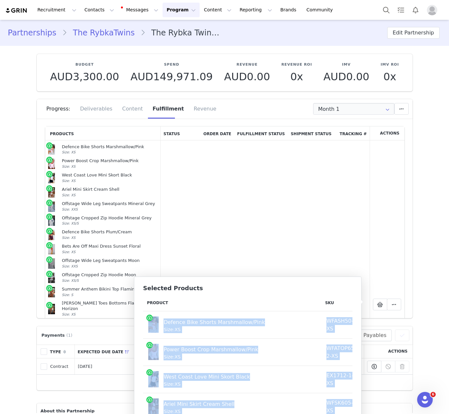
drag, startPoint x: 341, startPoint y: 409, endPoint x: 149, endPoint y: 326, distance: 209.1
copy tbody "Defence Bike Shorts Marshmallow/Pink Size: XS WFASH50-3-XS AUD11.33 AUD59.95 Po…"
click at [94, 9] on button "Contacts Contacts" at bounding box center [99, 10] width 37 height 15
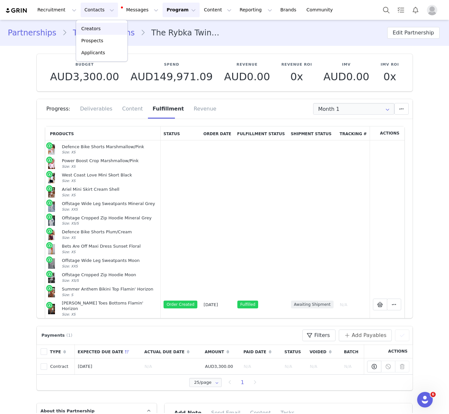
click at [103, 27] on div "Creators" at bounding box center [102, 28] width 44 height 7
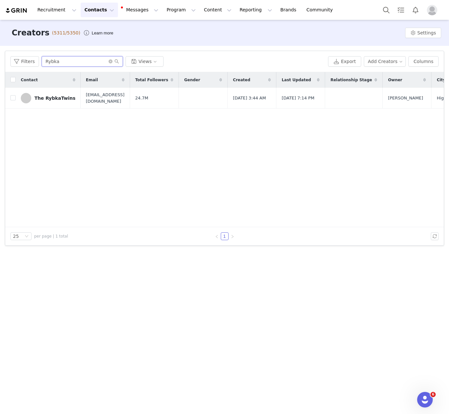
click at [70, 63] on input "Rybka" at bounding box center [82, 61] width 81 height 10
paste input "[PERSON_NAME]"
type input "[PERSON_NAME]"
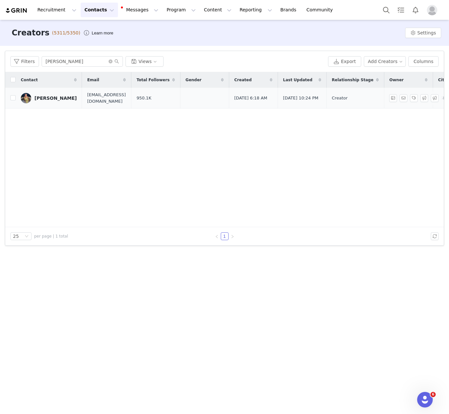
click at [40, 102] on link "[PERSON_NAME]" at bounding box center [49, 98] width 56 height 10
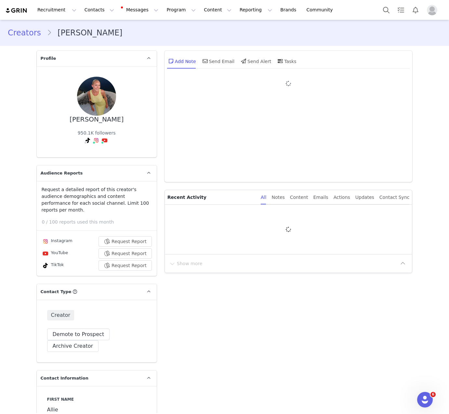
type input "+1 ([GEOGRAPHIC_DATA])"
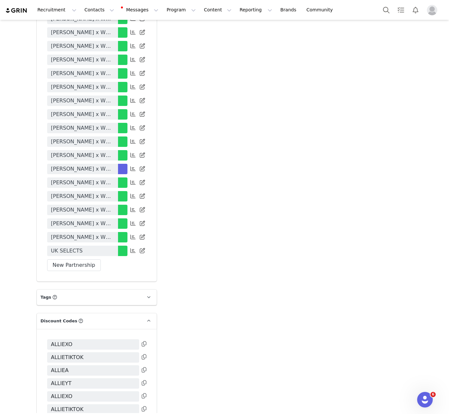
scroll to position [1807, 0]
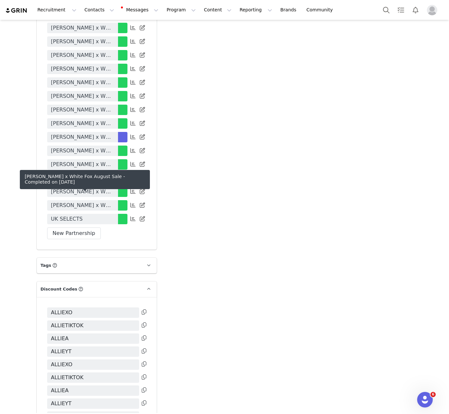
click at [99, 201] on span "[PERSON_NAME] x White Fox August Sale" at bounding box center [82, 205] width 63 height 8
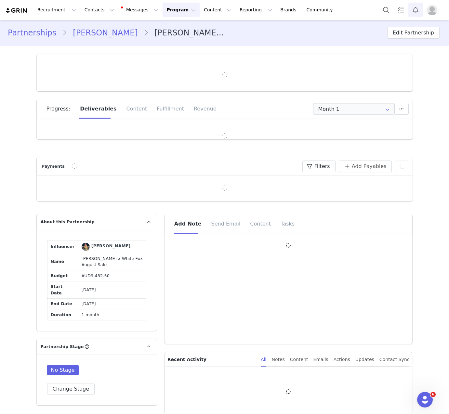
type input "+1 ([GEOGRAPHIC_DATA])"
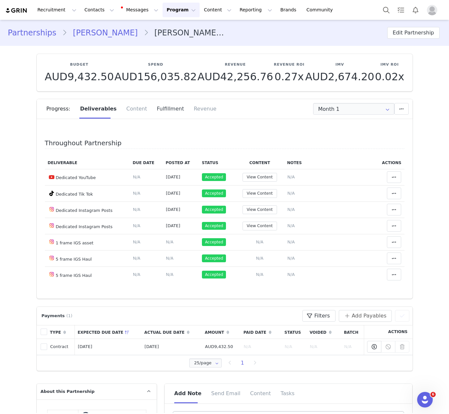
click at [164, 113] on div "Fulfillment" at bounding box center [170, 108] width 37 height 19
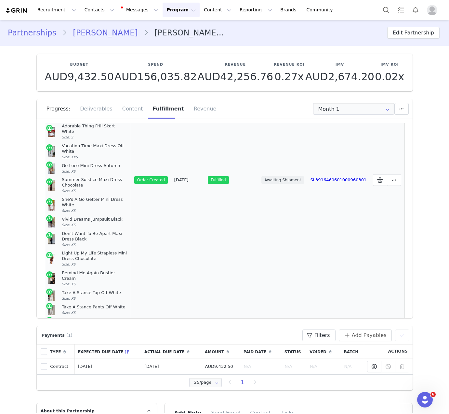
scroll to position [102, 0]
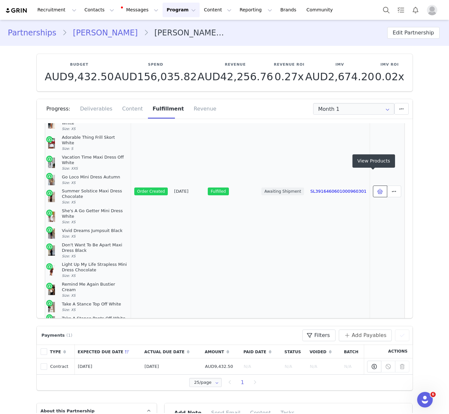
click at [377, 189] on icon at bounding box center [380, 191] width 6 height 5
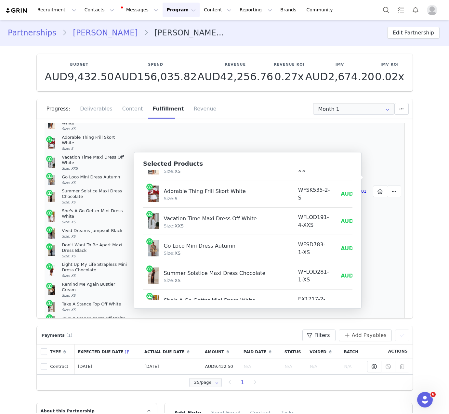
scroll to position [0, 0]
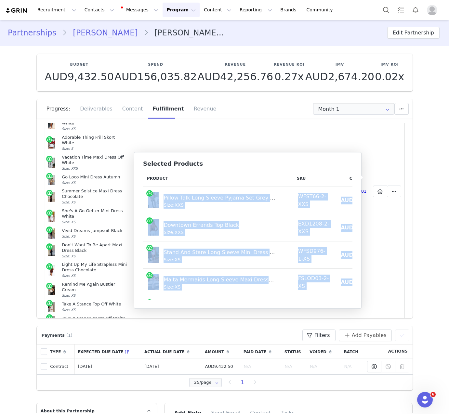
drag, startPoint x: 340, startPoint y: 287, endPoint x: 146, endPoint y: 200, distance: 212.8
click at [146, 200] on tbody "Pillow Talk Long Sleeve Pyjama Set Grey Marle Size: XXS WFST66-2-XXS AUD17.62 A…" at bounding box center [278, 419] width 271 height 464
copy tbody "Pillow Talk Long Sleeve Pyjama Set Grey Marle Size: XXS WFST66-2-XXS AUD17.62 A…"
click at [99, 9] on button "Contacts Contacts" at bounding box center [99, 10] width 37 height 15
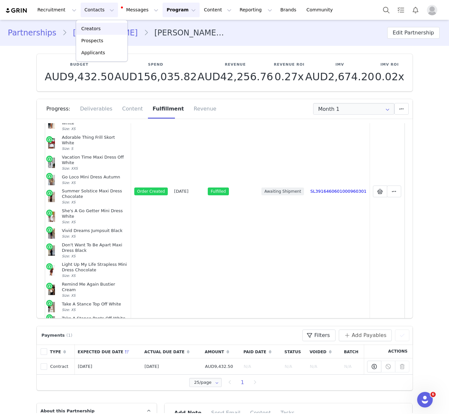
click at [100, 27] on div "Creators" at bounding box center [102, 28] width 44 height 7
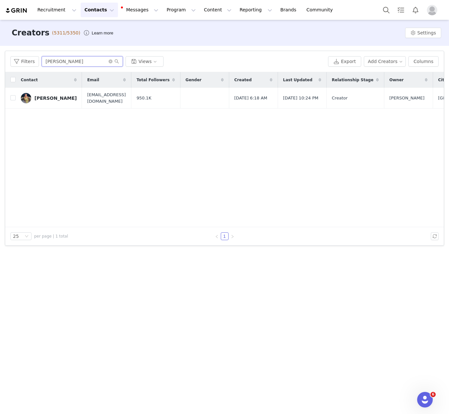
click at [84, 62] on input "[PERSON_NAME]" at bounding box center [82, 61] width 81 height 10
paste input "[PERSON_NAME]"
type input "[PERSON_NAME]"
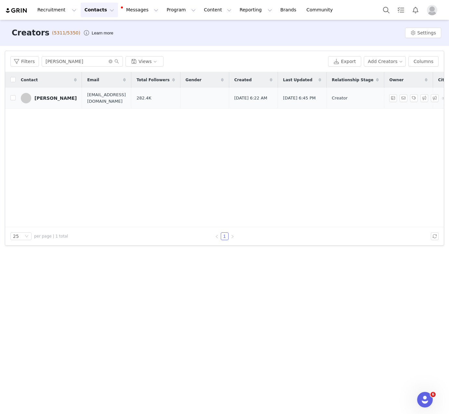
click at [53, 88] on td "[PERSON_NAME]" at bounding box center [49, 98] width 66 height 21
click at [54, 98] on div "[PERSON_NAME]" at bounding box center [55, 97] width 42 height 5
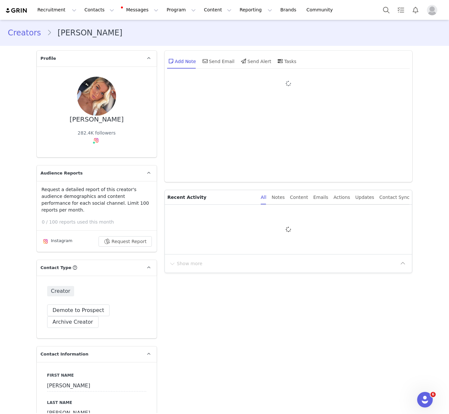
type input "+1 ([GEOGRAPHIC_DATA])"
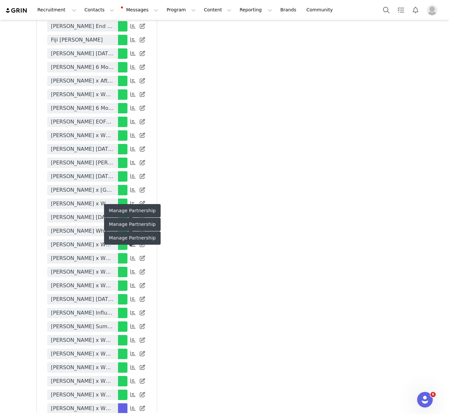
scroll to position [1575, 0]
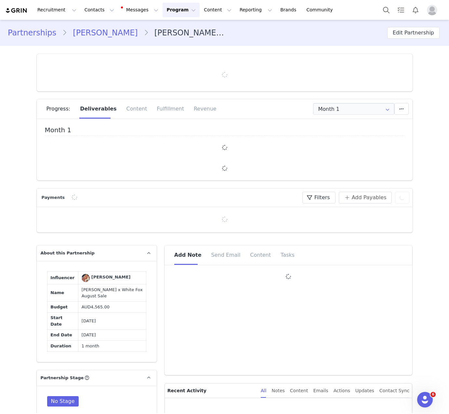
type input "+1 ([GEOGRAPHIC_DATA])"
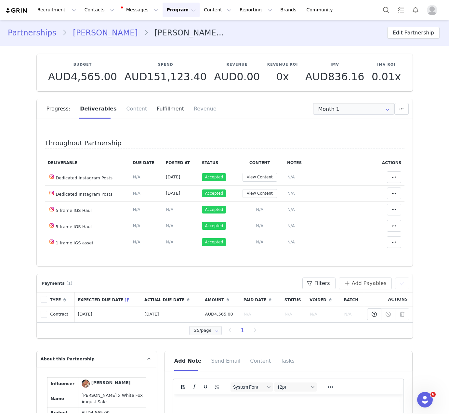
click at [158, 107] on div "Fulfillment" at bounding box center [170, 108] width 37 height 19
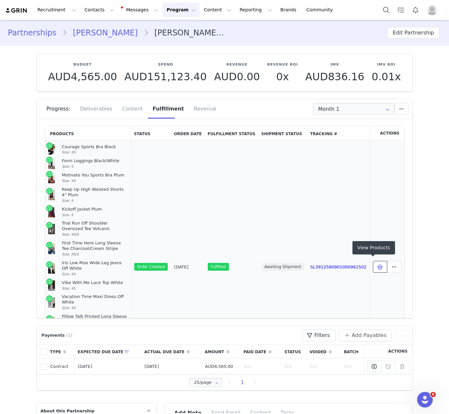
click at [376, 267] on span at bounding box center [380, 267] width 8 height 8
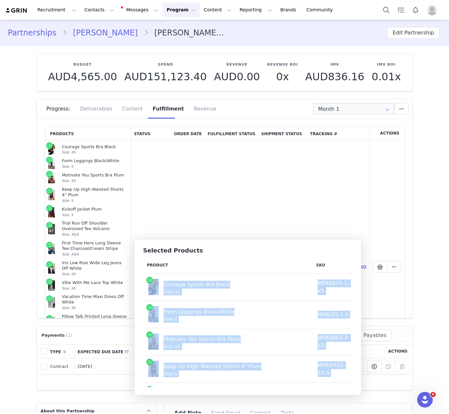
drag, startPoint x: 344, startPoint y: 374, endPoint x: 144, endPoint y: 291, distance: 217.0
copy tbody "Courage Sports Bra Black Size: XS WFASB79-1-XS AUD12.40 AUD59.95 Form Leggings …"
click at [101, 12] on button "Contacts Contacts" at bounding box center [99, 10] width 37 height 15
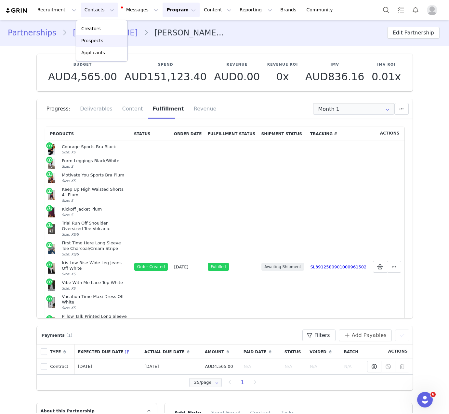
click at [108, 35] on link "Prospects" at bounding box center [101, 41] width 51 height 12
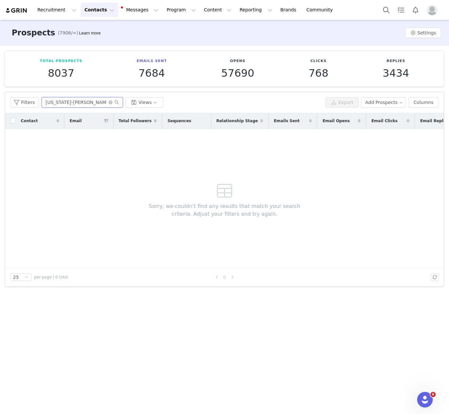
click at [94, 107] on input "[US_STATE]-[PERSON_NAME]" at bounding box center [82, 102] width 81 height 10
paste input "[PERSON_NAME]"
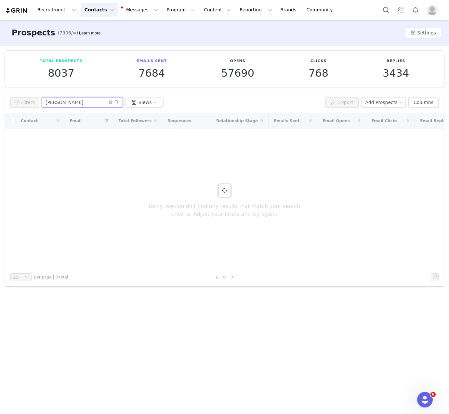
type input "[PERSON_NAME]"
click at [87, 14] on button "Contacts Contacts" at bounding box center [99, 10] width 37 height 15
click at [102, 28] on div "Creators" at bounding box center [102, 28] width 44 height 7
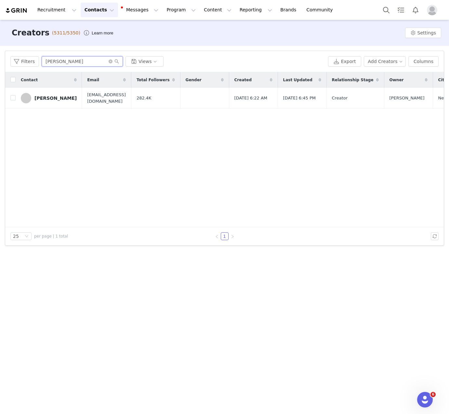
click at [69, 62] on input "[PERSON_NAME]" at bounding box center [82, 61] width 81 height 10
paste input "[PERSON_NAME]"
type input "[PERSON_NAME]"
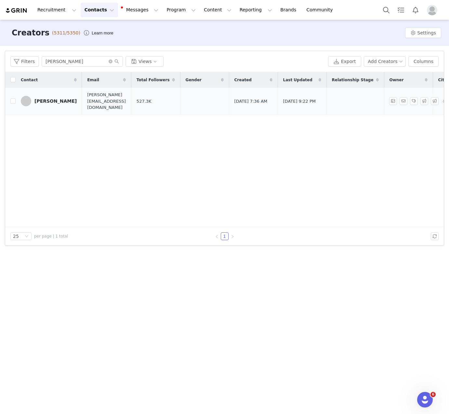
click at [61, 100] on link "[PERSON_NAME]" at bounding box center [49, 101] width 56 height 10
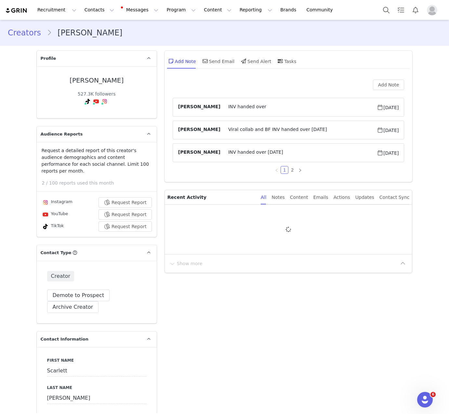
type input "+1 ([GEOGRAPHIC_DATA])"
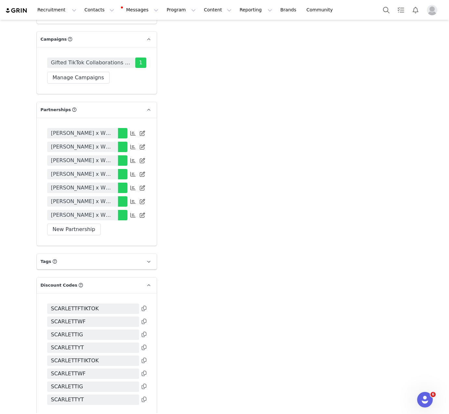
scroll to position [1339, 0]
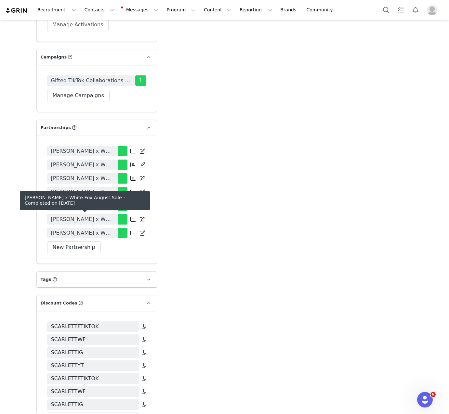
click at [91, 229] on span "[PERSON_NAME] x White Fox August Sale" at bounding box center [82, 233] width 63 height 8
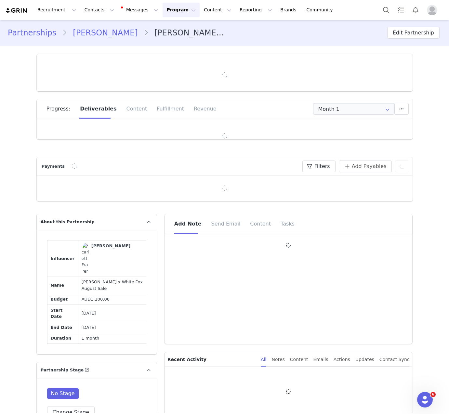
type input "+1 ([GEOGRAPHIC_DATA])"
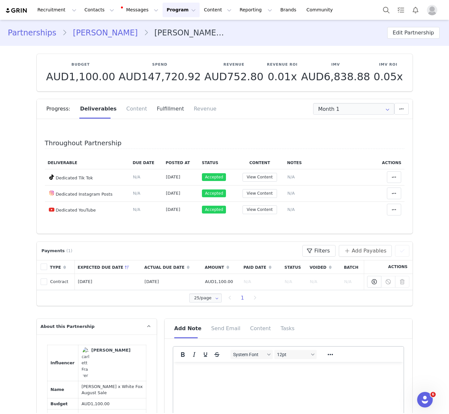
click at [158, 112] on div "Fulfillment" at bounding box center [170, 108] width 37 height 19
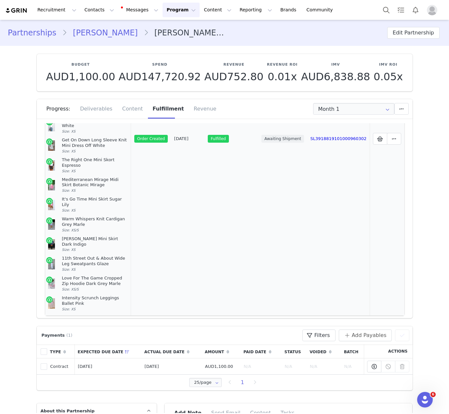
scroll to position [152, 0]
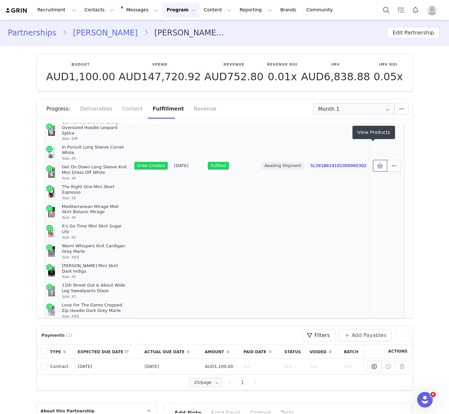
click at [377, 163] on icon at bounding box center [380, 165] width 6 height 5
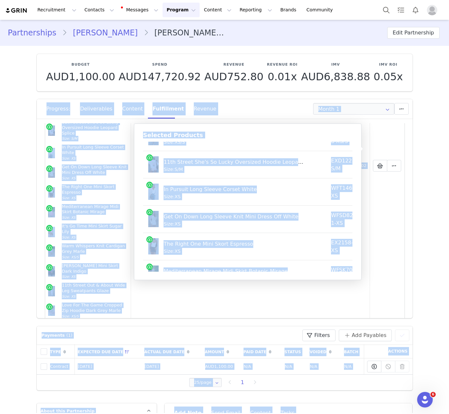
scroll to position [0, 0]
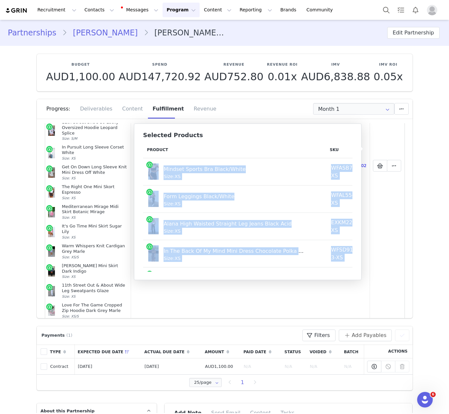
drag, startPoint x: 346, startPoint y: 259, endPoint x: 150, endPoint y: 174, distance: 213.2
click at [150, 174] on tbody "Mindset Sports Bra Black/White Size: XS WFASB76-1-XS AUD12.93 AUD59.95 Form Leg…" at bounding box center [295, 403] width 304 height 491
copy tbody "Mindset Sports Bra Black/White Size: XS WFASB76-1-XS AUD12.93 AUD59.95 Form Leg…"
click at [86, 8] on button "Contacts Contacts" at bounding box center [99, 10] width 37 height 15
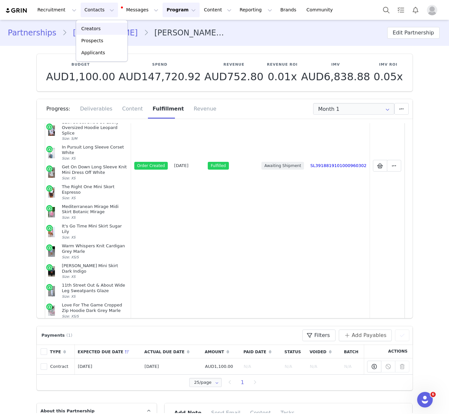
click at [95, 32] on p "Creators" at bounding box center [90, 28] width 19 height 7
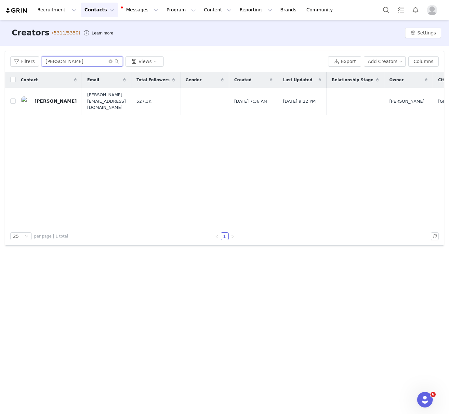
click at [80, 63] on input "[PERSON_NAME]" at bounding box center [82, 61] width 81 height 10
paste input "[PERSON_NAME]"
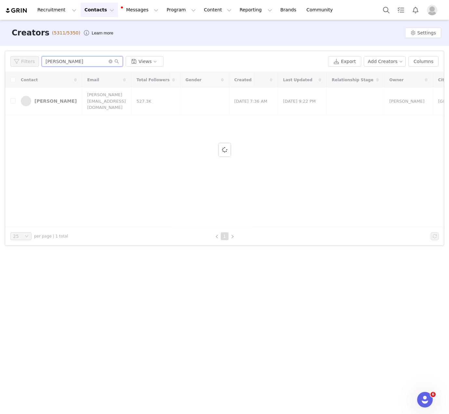
type input "[PERSON_NAME]"
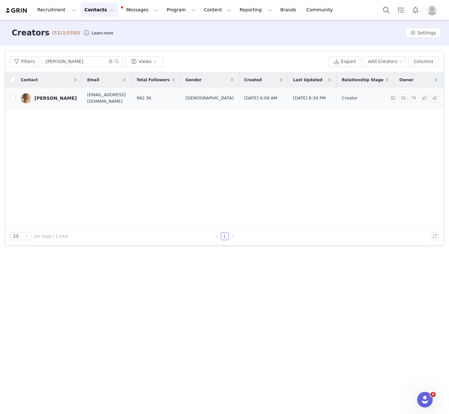
click at [47, 101] on link "[PERSON_NAME]" at bounding box center [49, 98] width 56 height 10
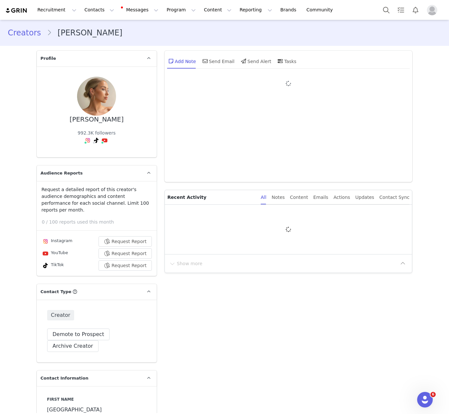
type input "+1 ([GEOGRAPHIC_DATA])"
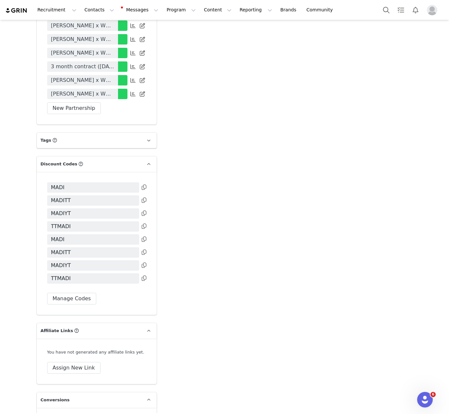
scroll to position [1681, 0]
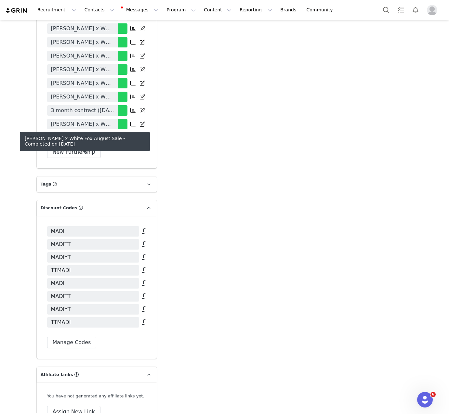
click at [85, 142] on span "[PERSON_NAME] x White Fox August Sale" at bounding box center [82, 138] width 63 height 8
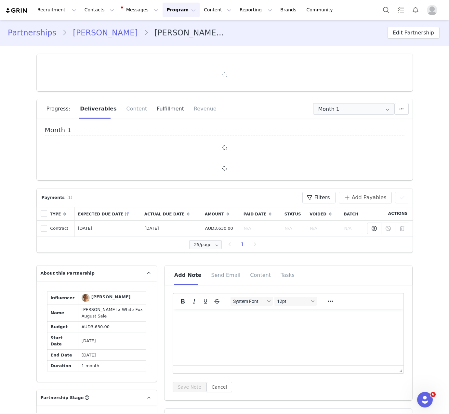
type input "+1 ([GEOGRAPHIC_DATA])"
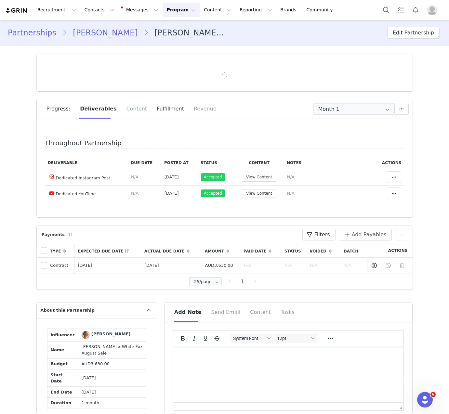
click at [163, 113] on div "Fulfillment" at bounding box center [170, 108] width 37 height 19
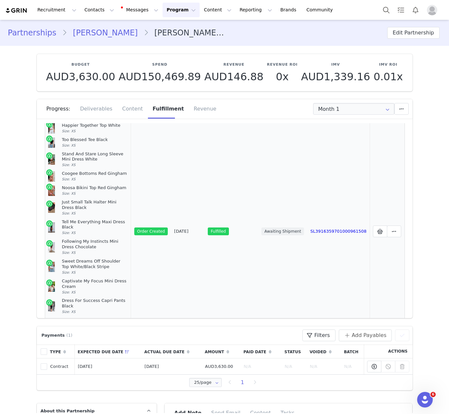
scroll to position [201, 0]
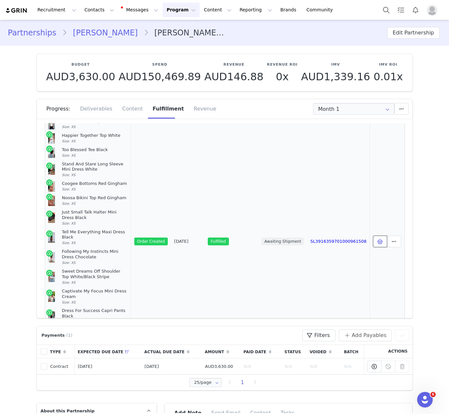
click at [373, 235] on button at bounding box center [380, 241] width 14 height 12
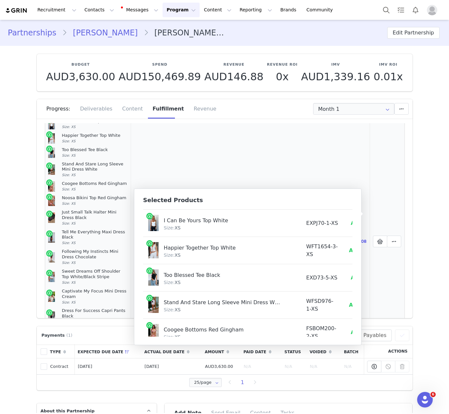
scroll to position [0, 0]
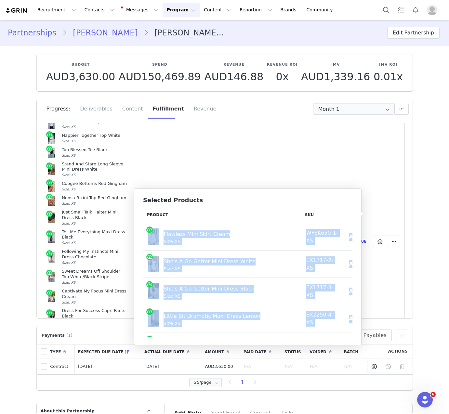
drag, startPoint x: 343, startPoint y: 322, endPoint x: 153, endPoint y: 238, distance: 207.5
copy tbody "Flawless Mini Skirt Cream Size: XS WFSK650-1-XS AUD12.67 AUD41.97 She's A Go Ge…"
click at [165, 13] on button "Program Program" at bounding box center [180, 10] width 37 height 15
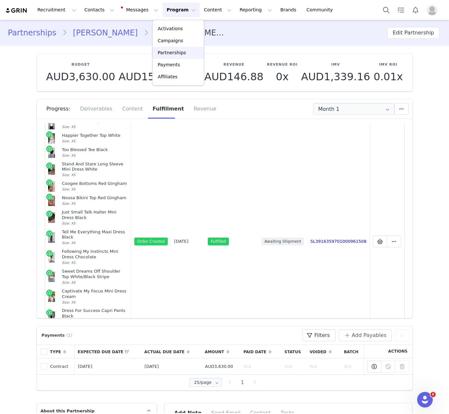
click at [184, 51] on div "Partnerships" at bounding box center [178, 52] width 44 height 7
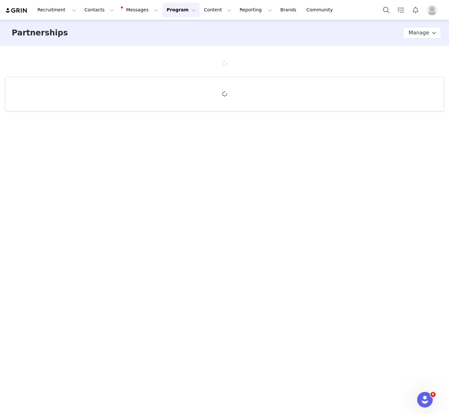
click at [176, 16] on button "Program Program" at bounding box center [180, 10] width 37 height 15
click at [177, 39] on p "Campaigns" at bounding box center [170, 40] width 25 height 7
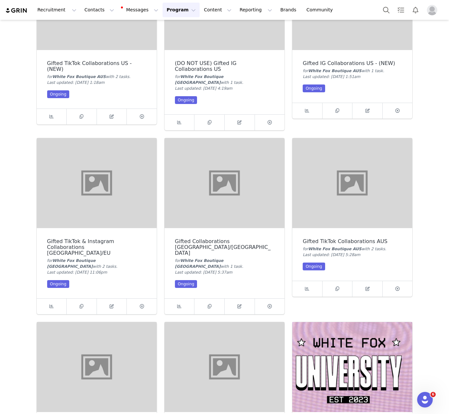
scroll to position [131, 0]
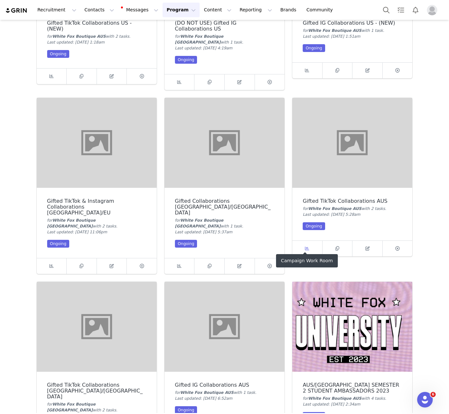
click at [305, 246] on icon at bounding box center [307, 248] width 4 height 4
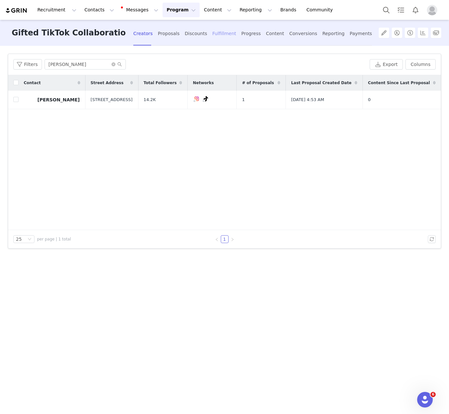
click at [220, 36] on div "Fulfillment" at bounding box center [224, 33] width 24 height 17
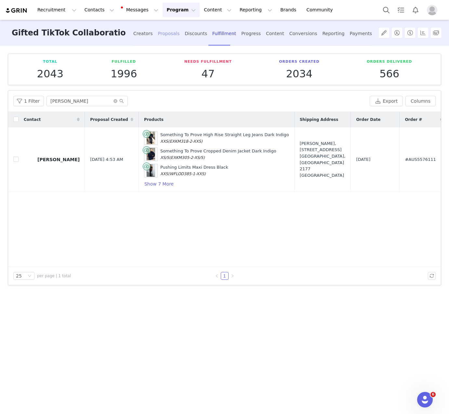
click at [171, 38] on div "Proposals" at bounding box center [169, 33] width 22 height 17
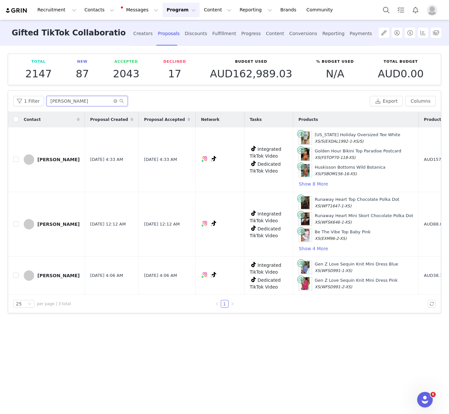
click at [57, 100] on input "[PERSON_NAME]" at bounding box center [86, 101] width 81 height 10
paste input "[PERSON_NAME]"
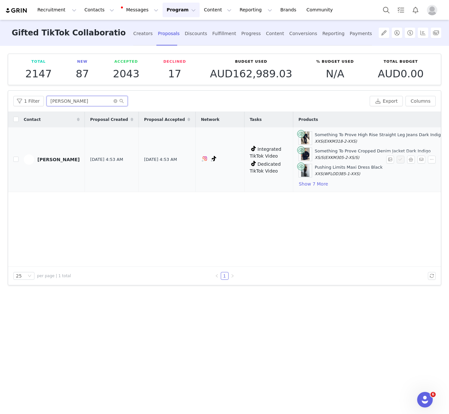
scroll to position [0, 151]
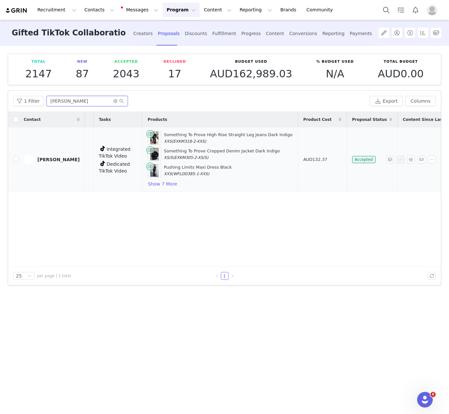
type input "[PERSON_NAME]"
drag, startPoint x: 301, startPoint y: 159, endPoint x: 285, endPoint y: 159, distance: 15.6
click at [298, 159] on td "AUD132.37" at bounding box center [322, 159] width 49 height 65
copy span "132.37"
click at [168, 4] on button "Program Program" at bounding box center [180, 10] width 37 height 15
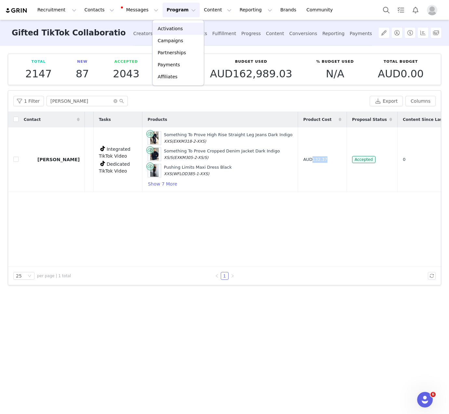
click at [182, 28] on div "Activations" at bounding box center [178, 28] width 44 height 7
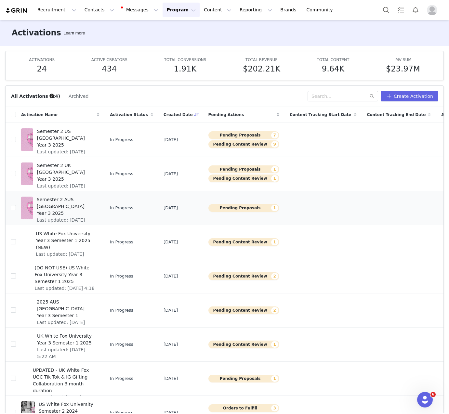
click at [61, 203] on span "Semester 2 AUS [GEOGRAPHIC_DATA] Year 3 2025" at bounding box center [66, 206] width 59 height 20
